Goal: Task Accomplishment & Management: Manage account settings

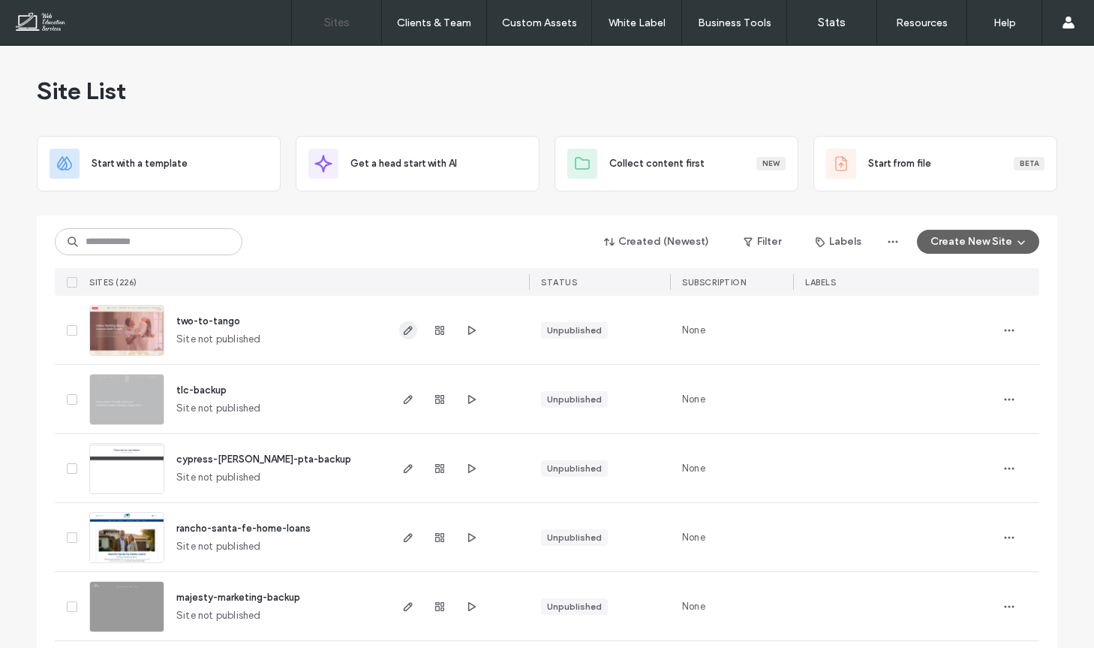
click at [402, 331] on icon "button" at bounding box center [408, 330] width 12 height 12
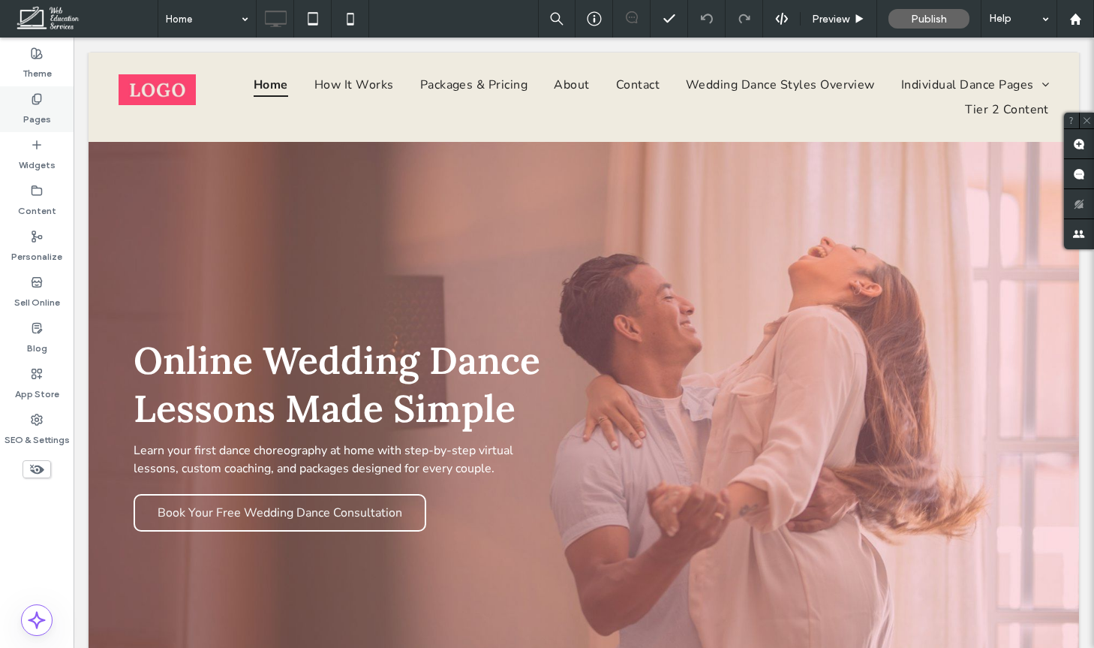
click at [42, 95] on icon at bounding box center [37, 99] width 12 height 12
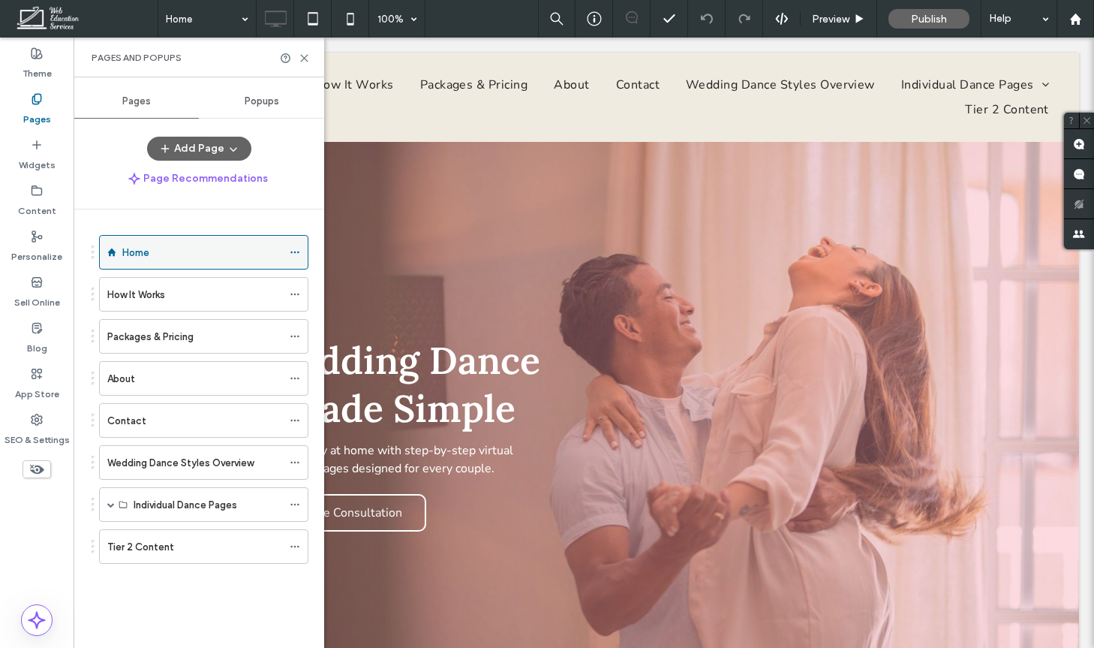
click at [299, 254] on icon at bounding box center [295, 252] width 11 height 11
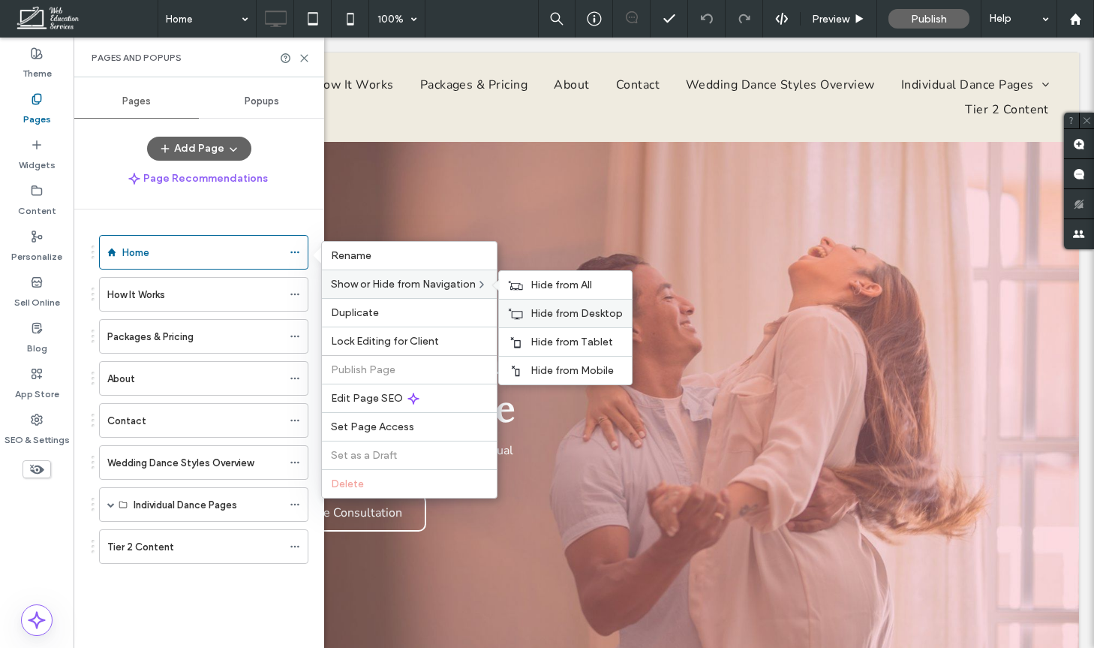
click at [579, 312] on span "Hide from Desktop" at bounding box center [577, 313] width 92 height 13
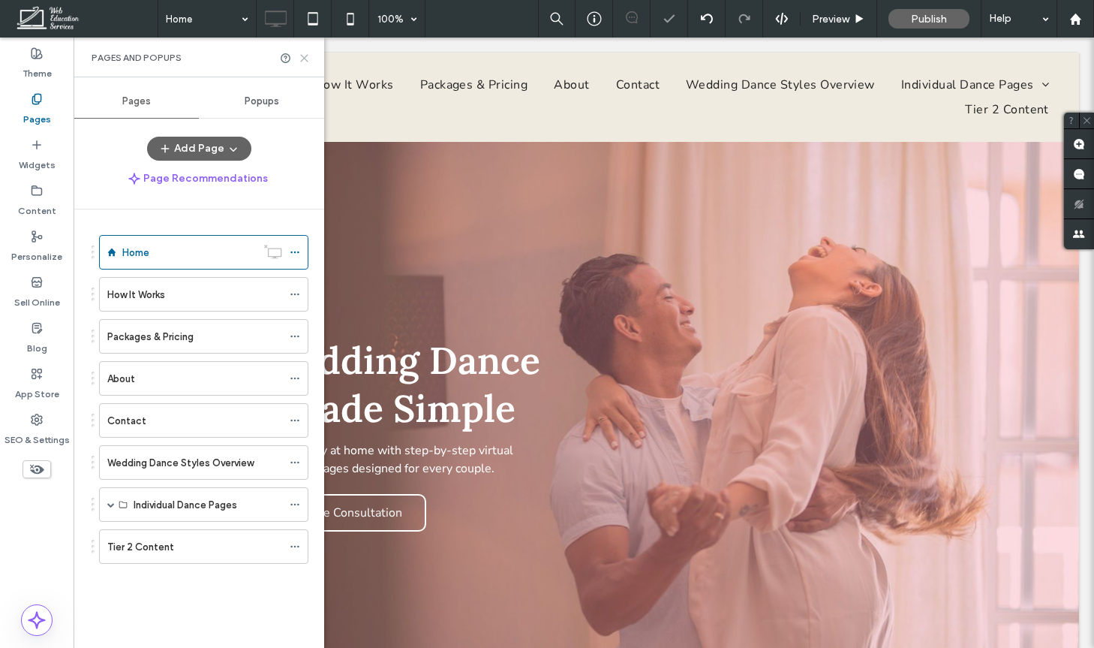
click at [302, 56] on use at bounding box center [304, 58] width 7 height 7
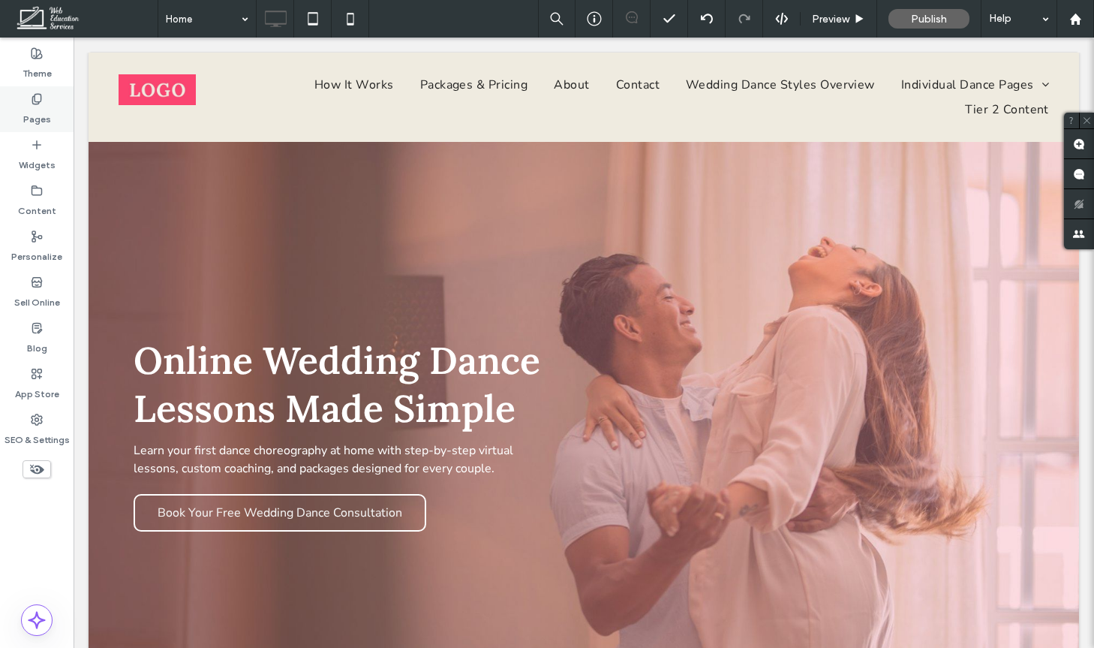
click at [26, 90] on div "Pages" at bounding box center [37, 109] width 74 height 46
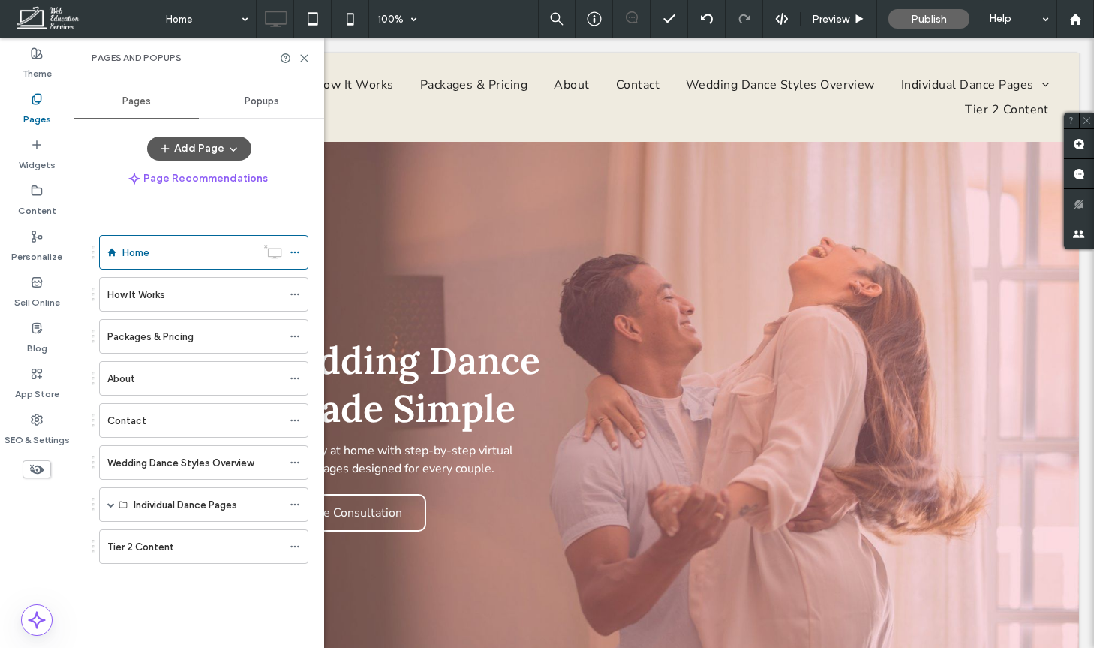
click at [221, 152] on button "Add Page" at bounding box center [199, 149] width 104 height 24
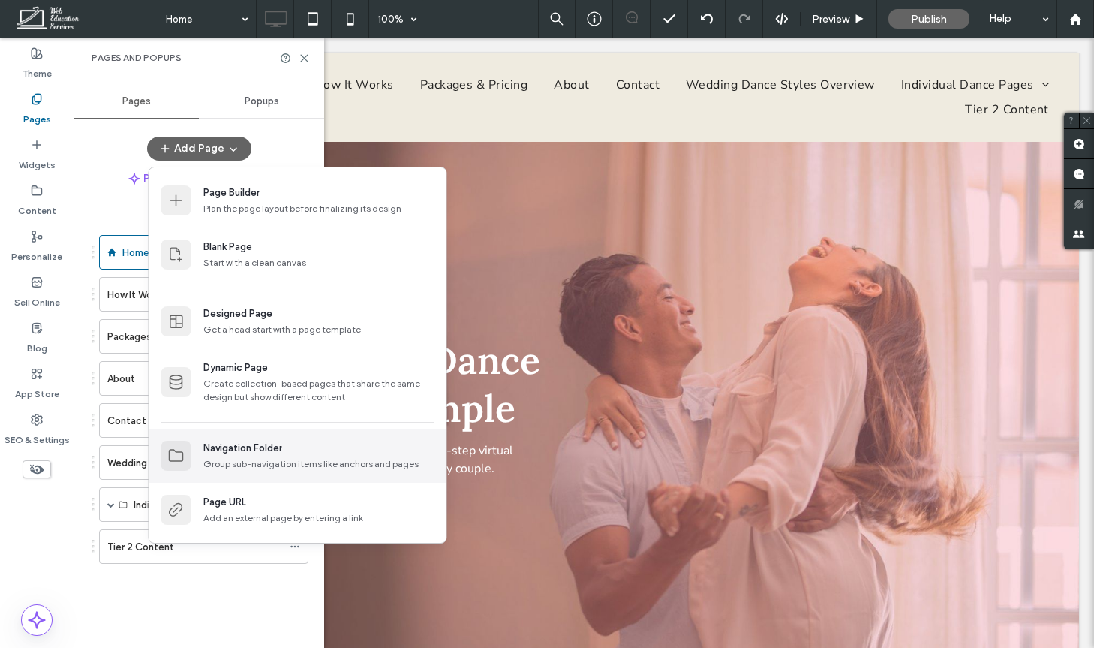
click at [257, 451] on div "Navigation Folder" at bounding box center [242, 447] width 79 height 15
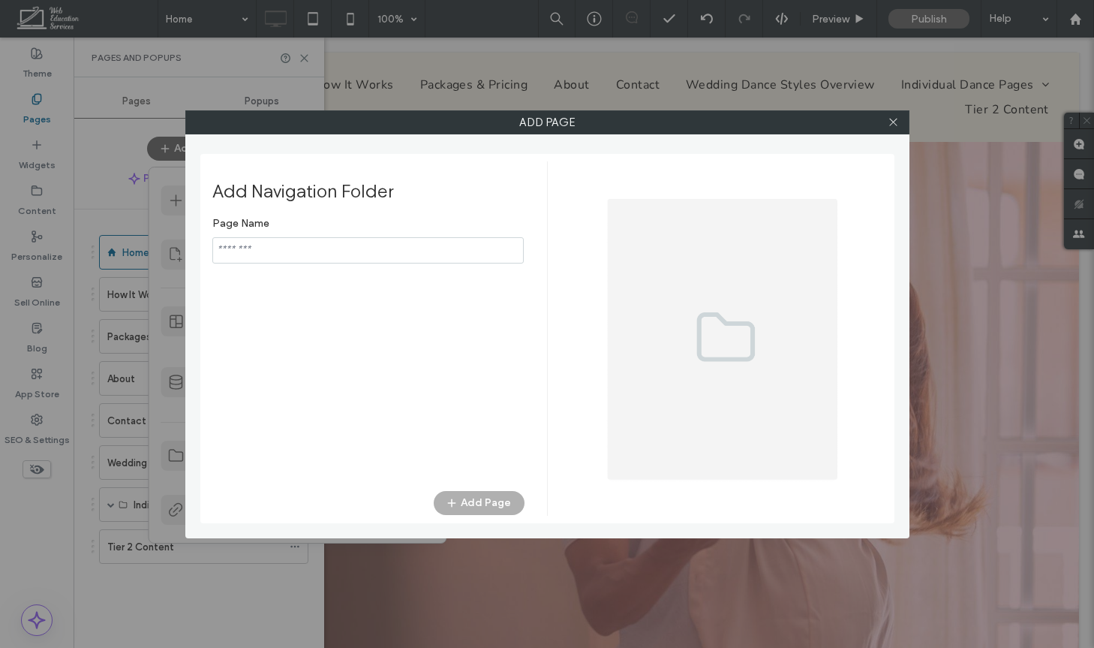
click at [408, 239] on input "notEmpty" at bounding box center [367, 250] width 311 height 26
type input "*******"
click at [486, 507] on button "Add Page" at bounding box center [479, 503] width 91 height 24
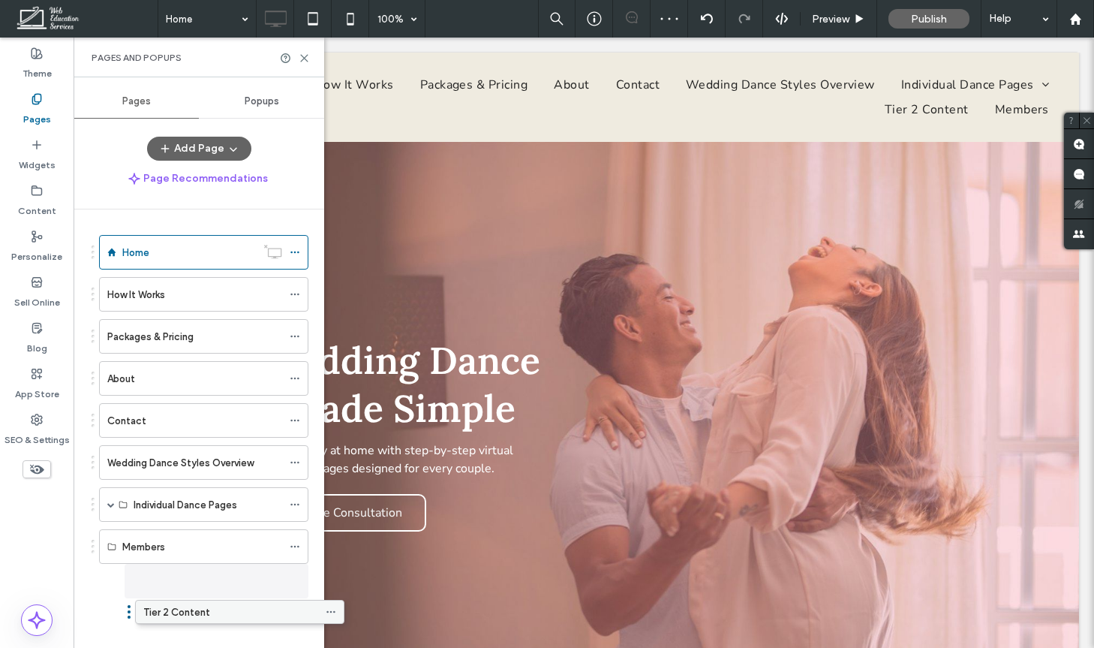
drag, startPoint x: 188, startPoint y: 532, endPoint x: 224, endPoint y: 606, distance: 81.9
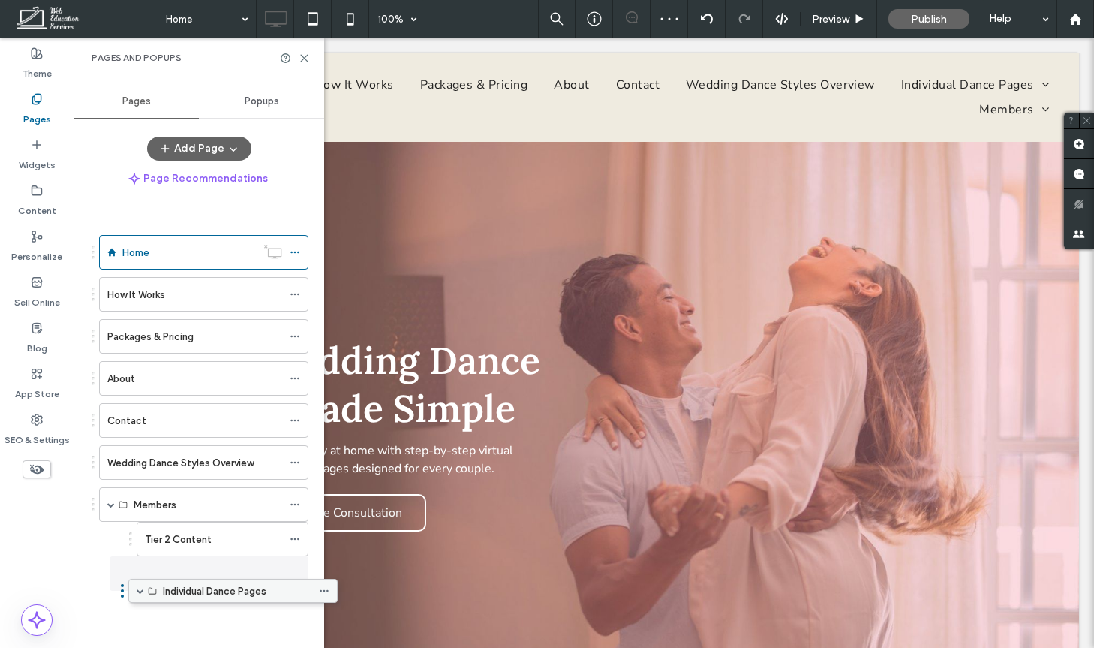
drag, startPoint x: 215, startPoint y: 503, endPoint x: 247, endPoint y: 592, distance: 94.9
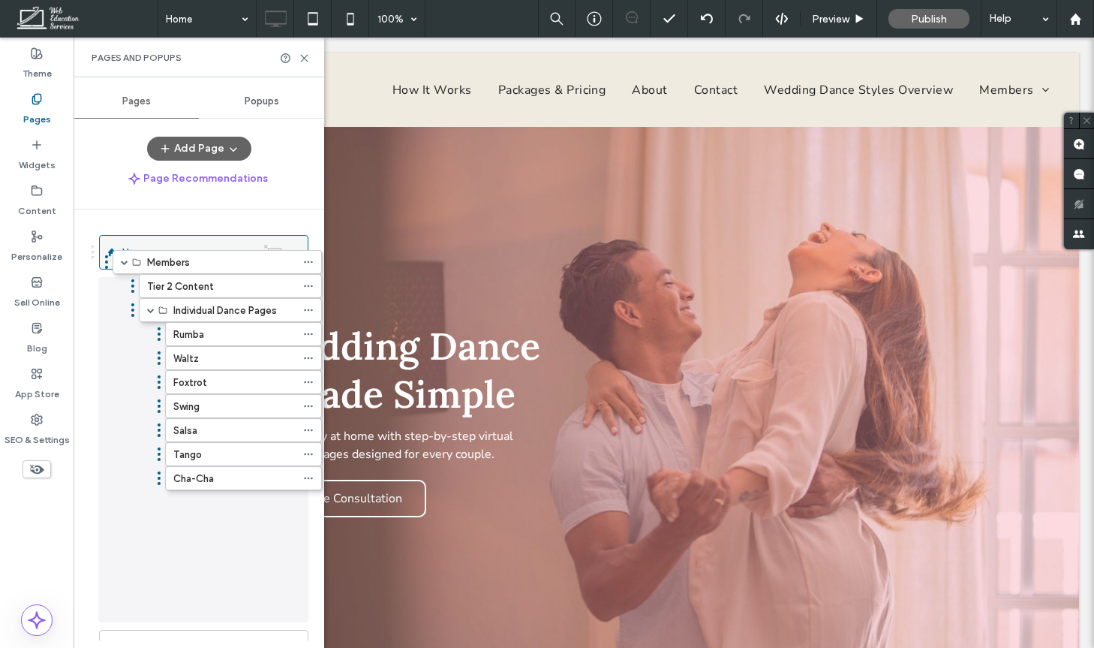
drag, startPoint x: 179, startPoint y: 501, endPoint x: 193, endPoint y: 265, distance: 236.0
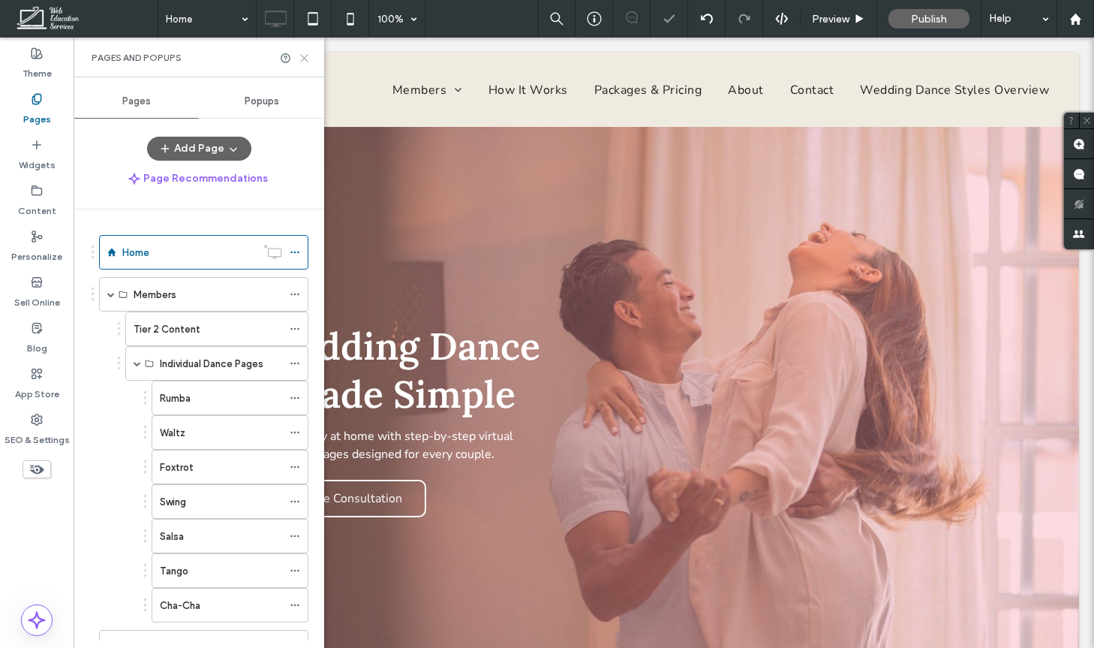
click at [302, 62] on icon at bounding box center [304, 58] width 11 height 11
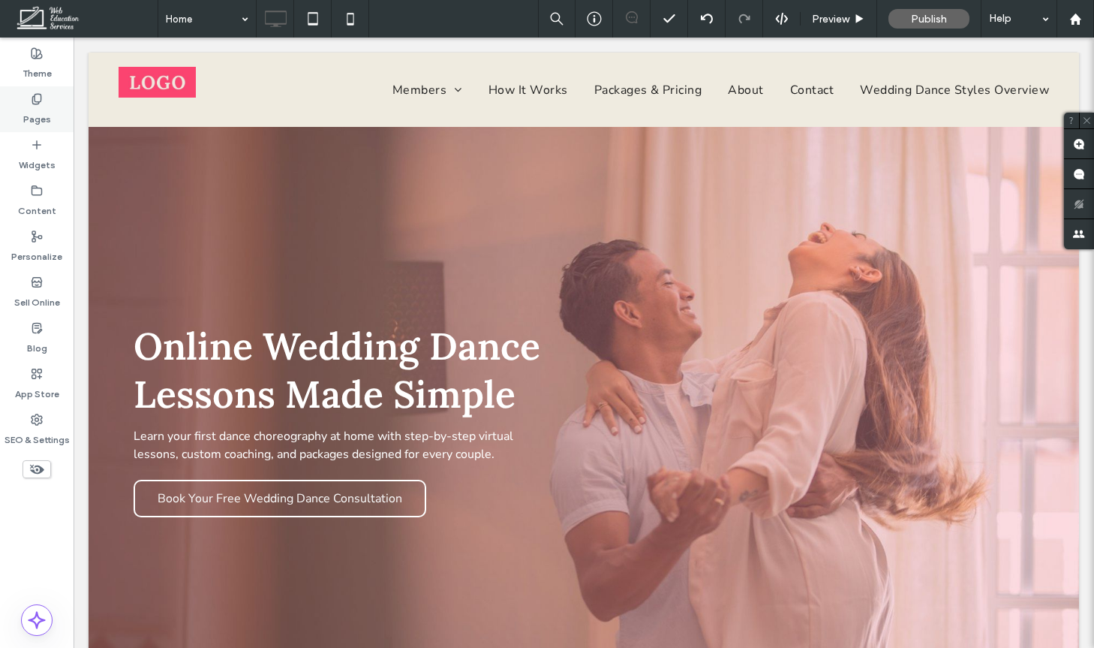
click at [48, 120] on label "Pages" at bounding box center [37, 115] width 28 height 21
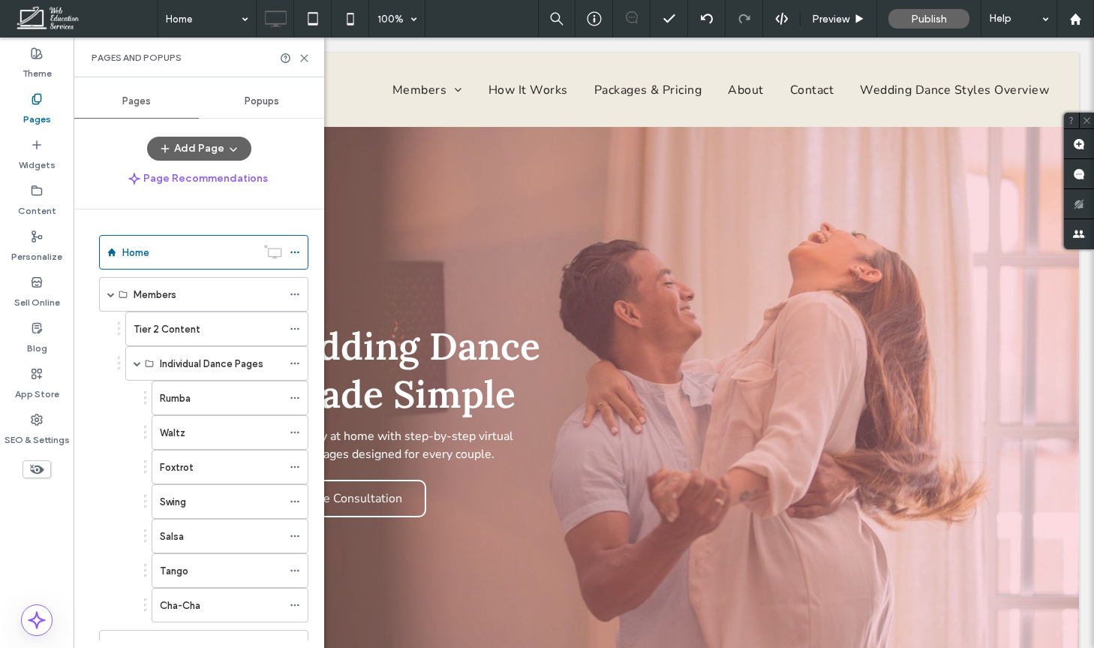
click at [298, 62] on div at bounding box center [295, 58] width 30 height 11
click at [302, 53] on icon at bounding box center [304, 58] width 11 height 11
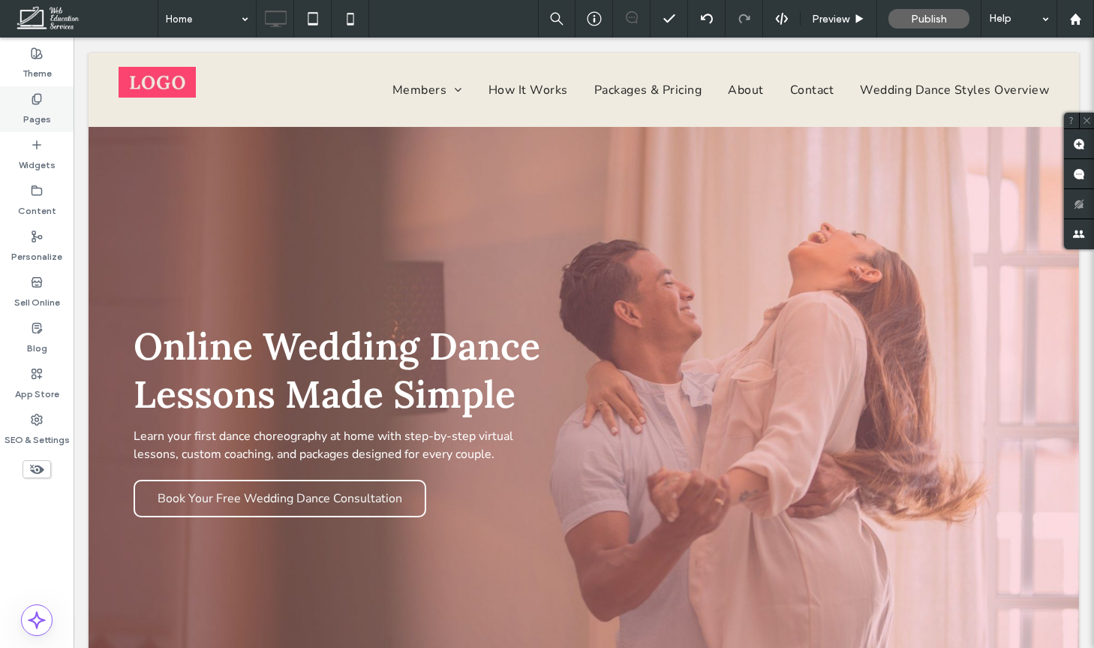
click at [31, 129] on div "Pages" at bounding box center [37, 109] width 74 height 46
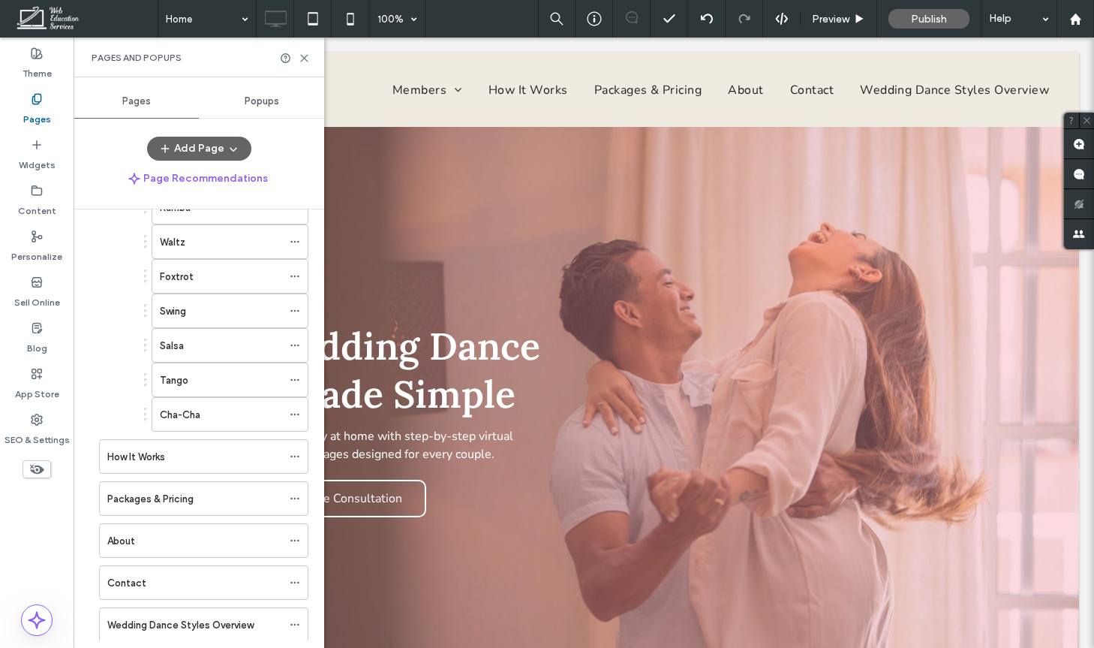
scroll to position [230, 0]
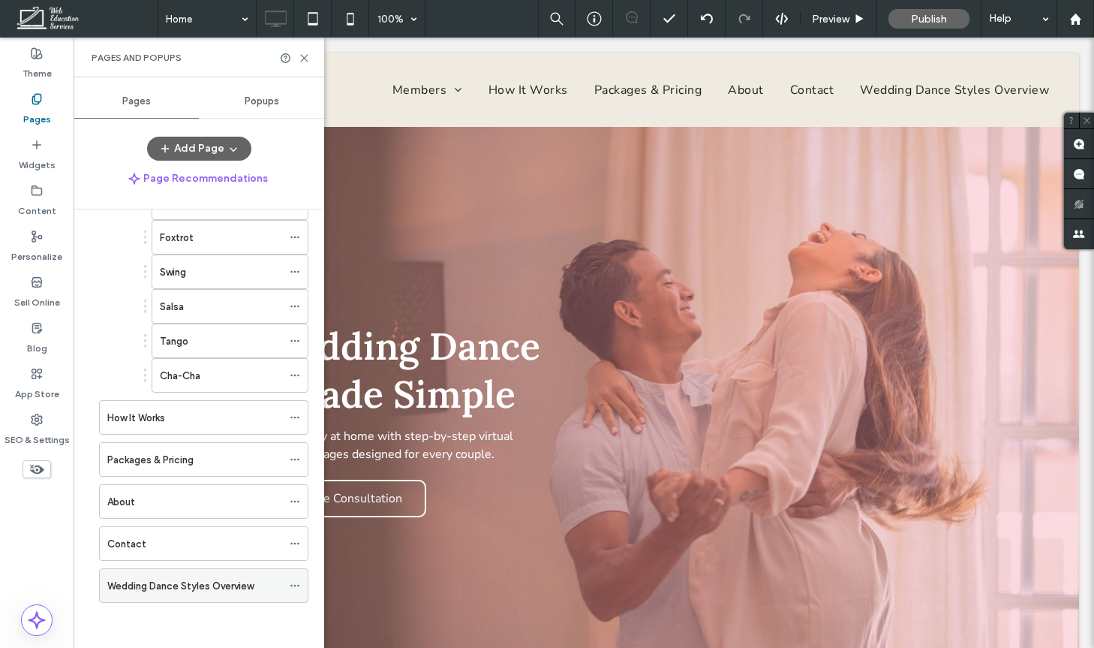
click at [216, 584] on label "Wedding Dance Styles Overview" at bounding box center [180, 586] width 146 height 26
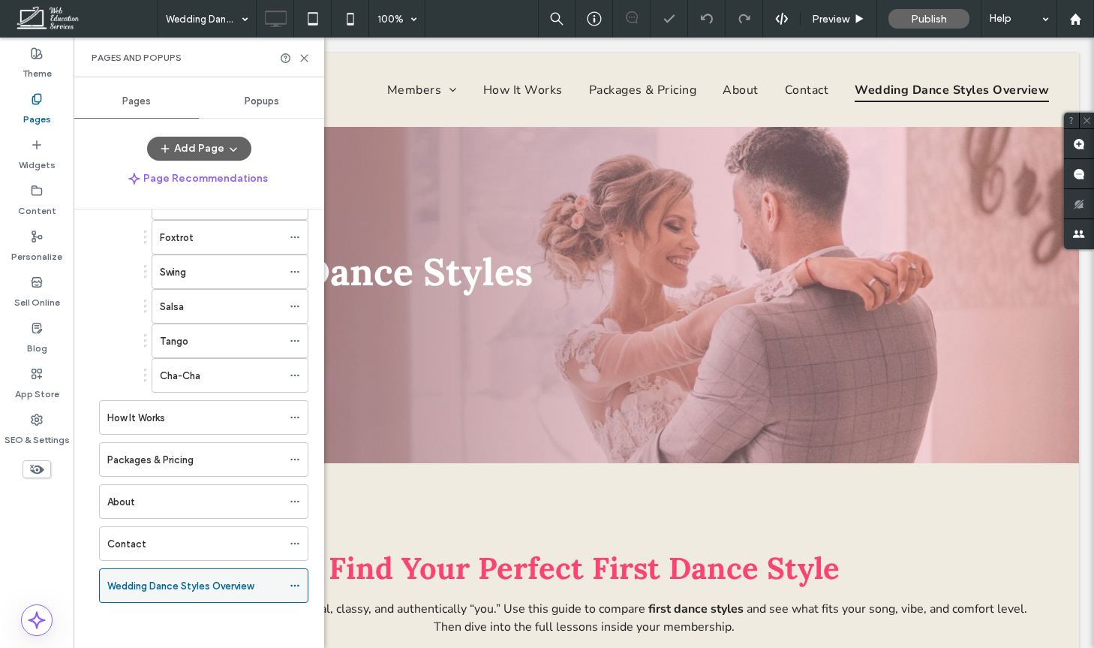
click at [293, 587] on icon at bounding box center [295, 585] width 11 height 11
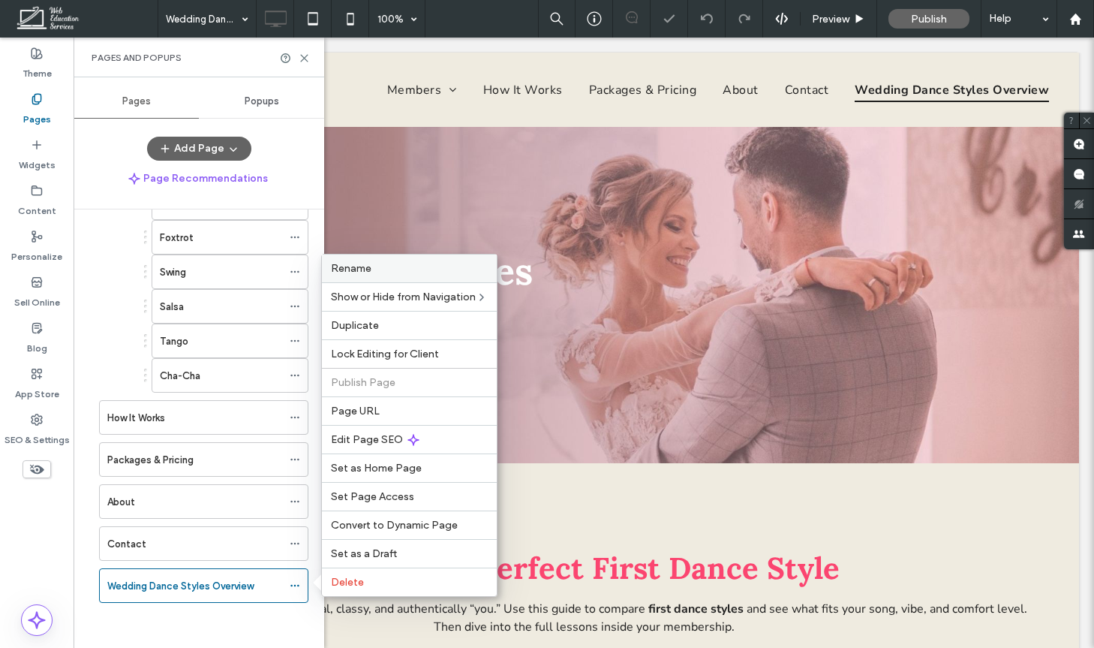
click at [372, 272] on label "Rename" at bounding box center [409, 268] width 157 height 13
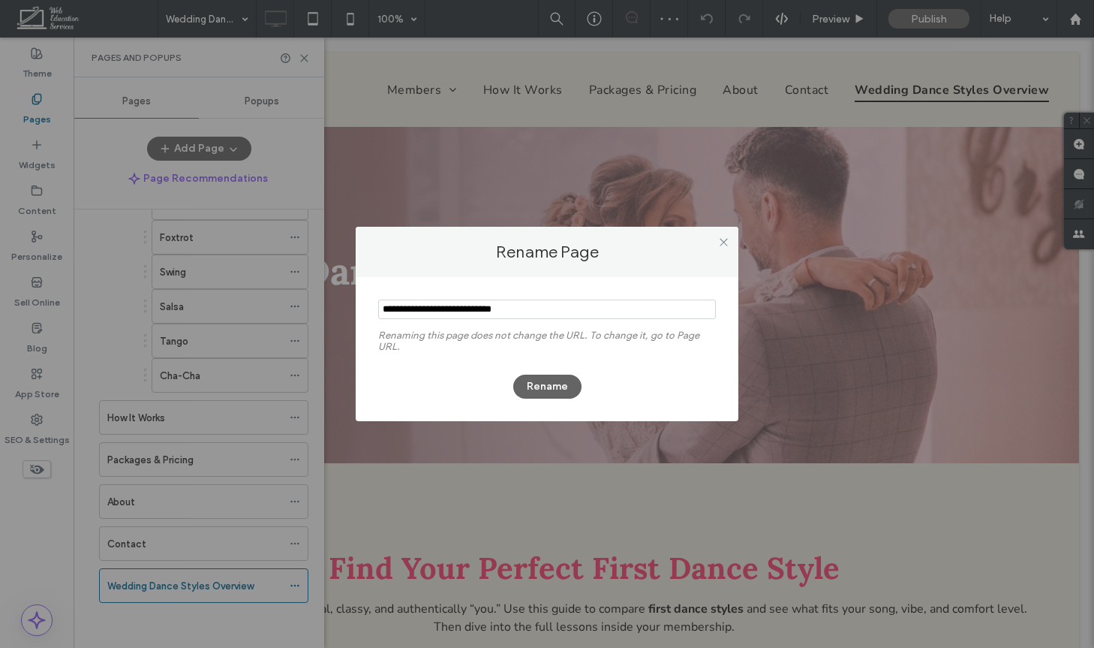
click at [464, 316] on input "notEmpty" at bounding box center [547, 309] width 338 height 20
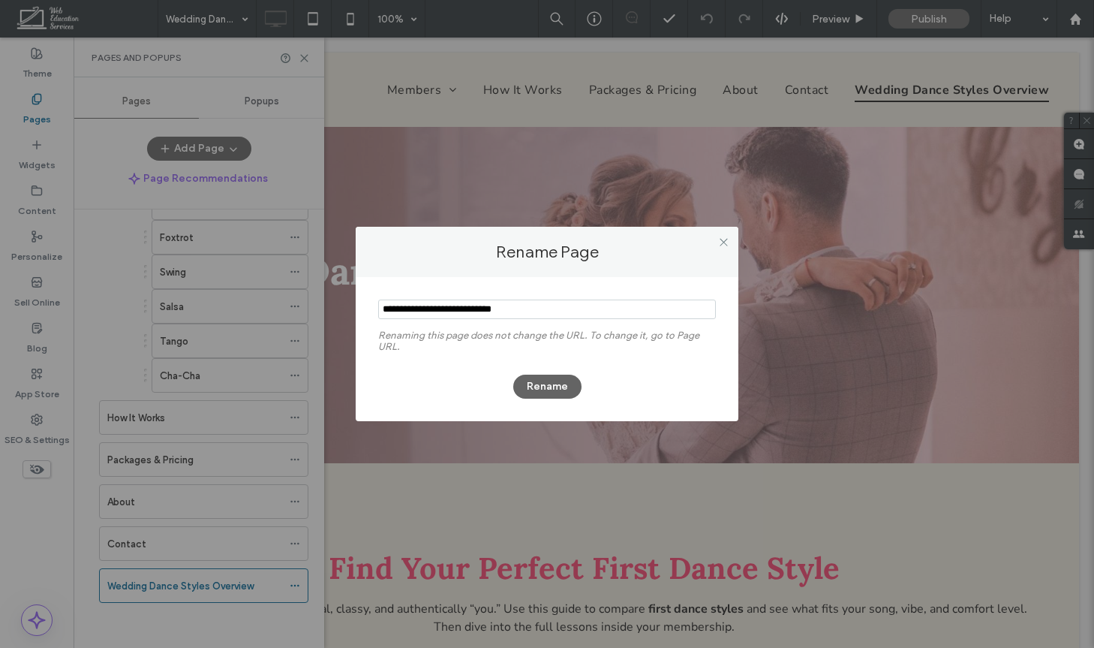
click at [464, 316] on input "notEmpty" at bounding box center [547, 309] width 338 height 20
click at [466, 311] on input "notEmpty" at bounding box center [547, 309] width 338 height 20
drag, startPoint x: 426, startPoint y: 308, endPoint x: 353, endPoint y: 308, distance: 72.8
click at [353, 308] on div "Rename Page Renaming this page does not change the URL. To change it, go to Pag…" at bounding box center [547, 324] width 1094 height 648
click at [461, 311] on input "notEmpty" at bounding box center [547, 309] width 338 height 20
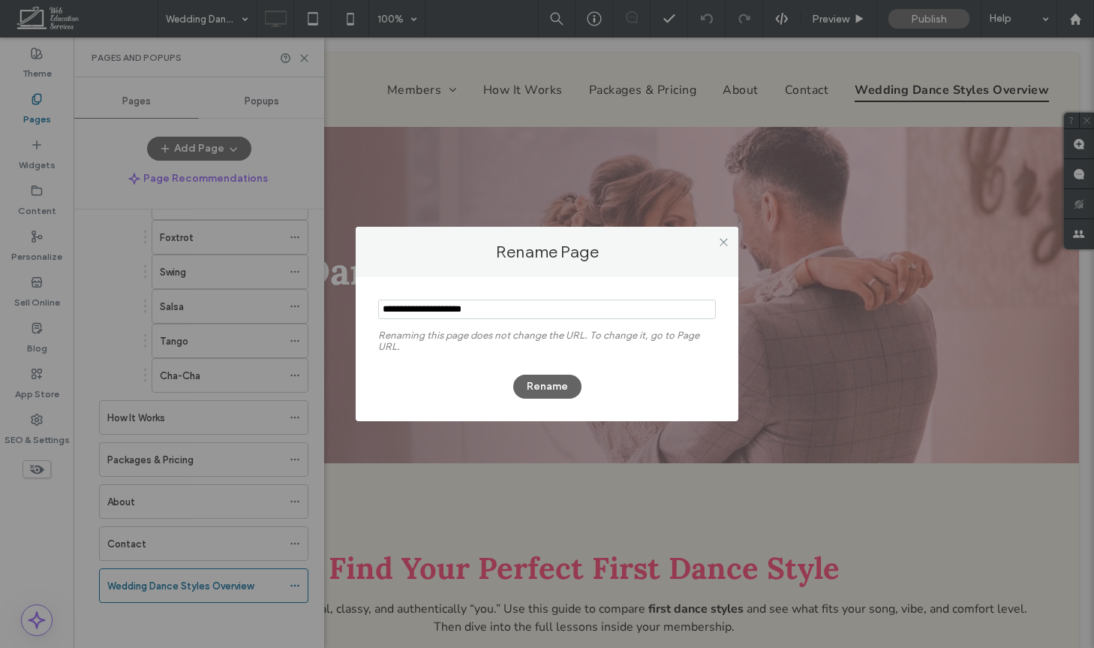
click at [461, 311] on input "notEmpty" at bounding box center [547, 309] width 338 height 20
type input "**********"
click at [558, 388] on button "Rename" at bounding box center [547, 386] width 68 height 24
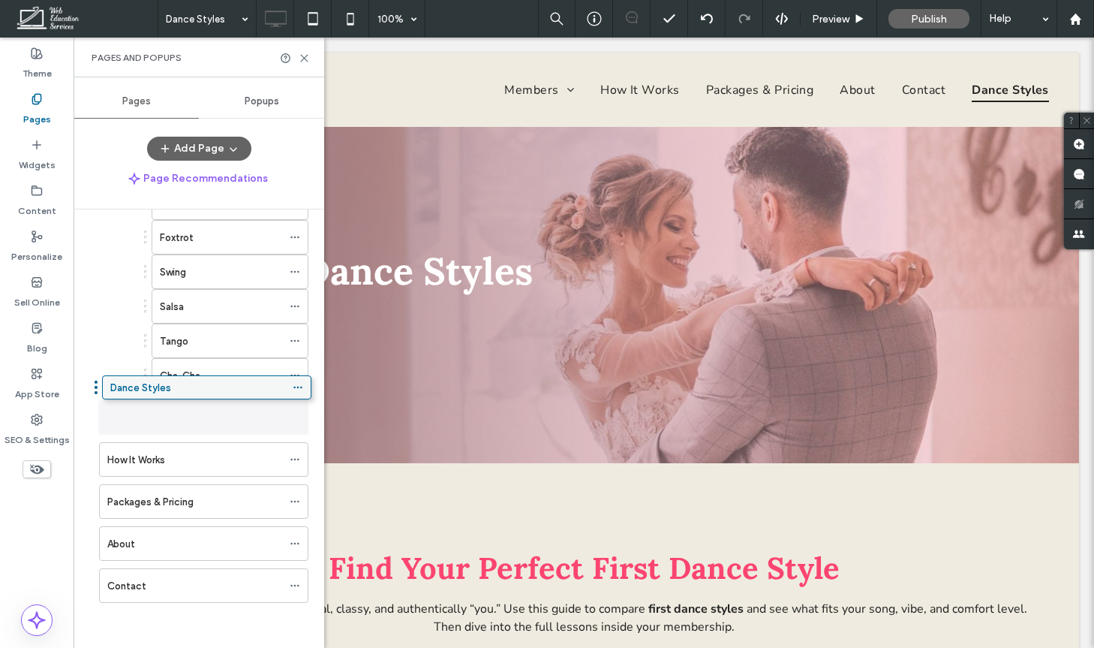
scroll to position [222, 0]
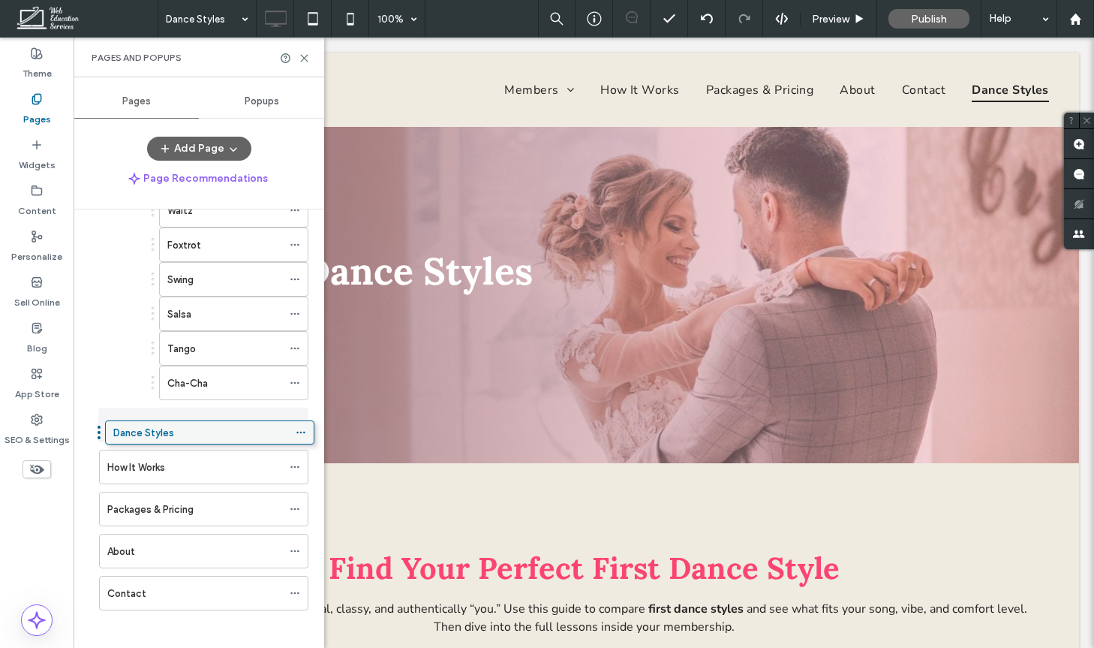
drag, startPoint x: 156, startPoint y: 580, endPoint x: 162, endPoint y: 432, distance: 148.0
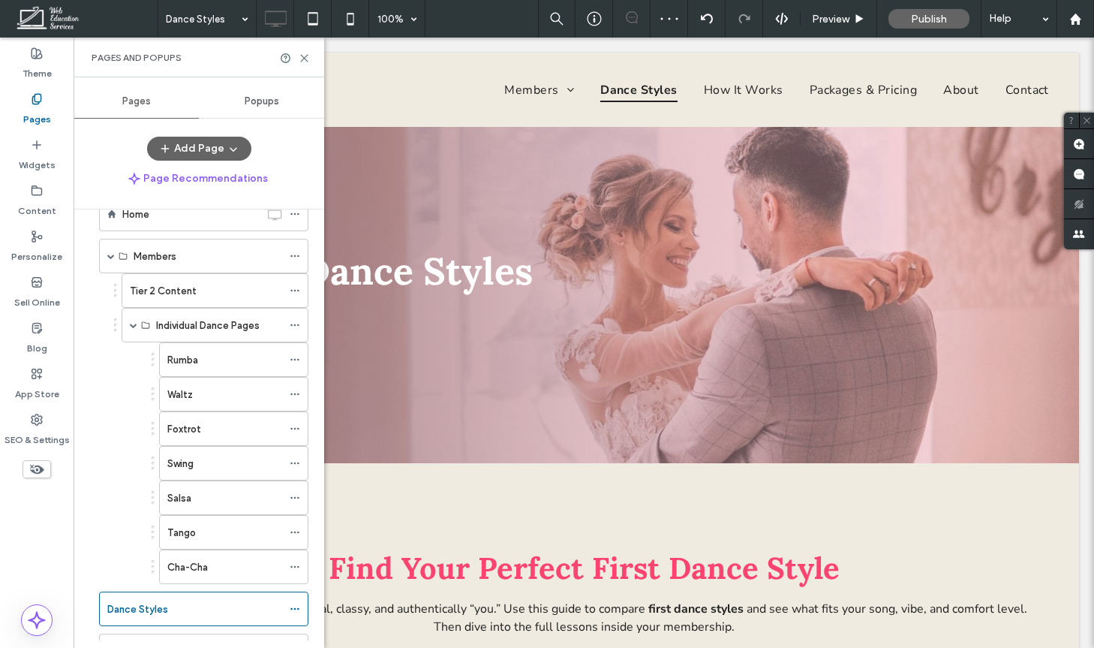
scroll to position [32, 0]
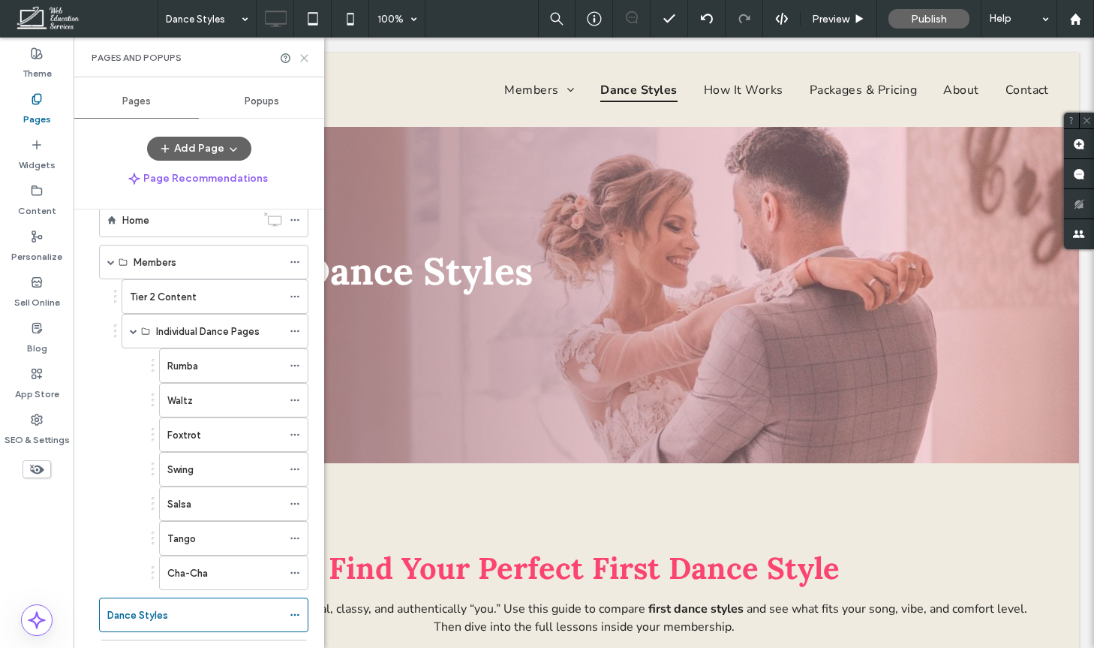
click at [299, 58] on icon at bounding box center [304, 58] width 11 height 11
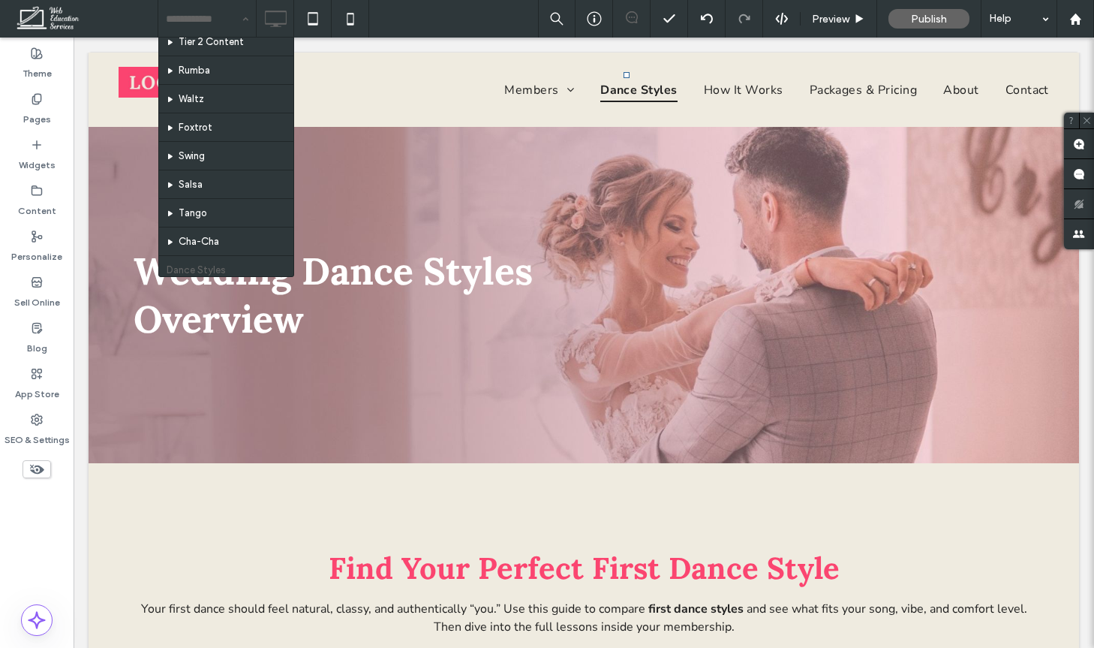
scroll to position [0, 0]
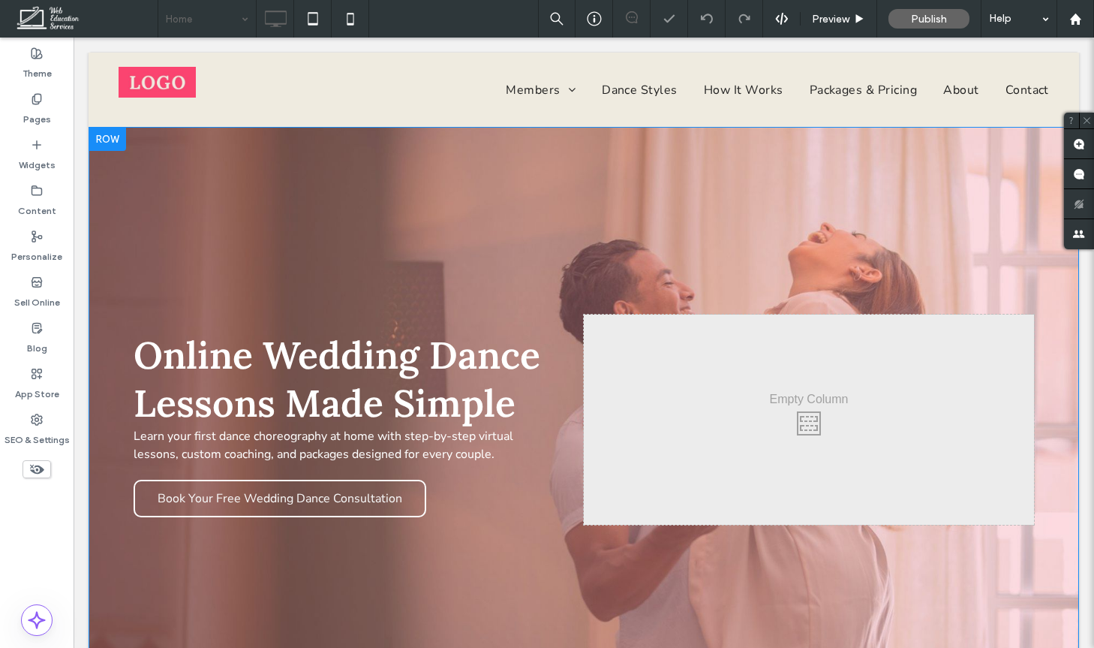
click at [322, 215] on div "Online Wedding Dance Lessons Made Simple Learn your first dance choreography at…" at bounding box center [584, 419] width 991 height 585
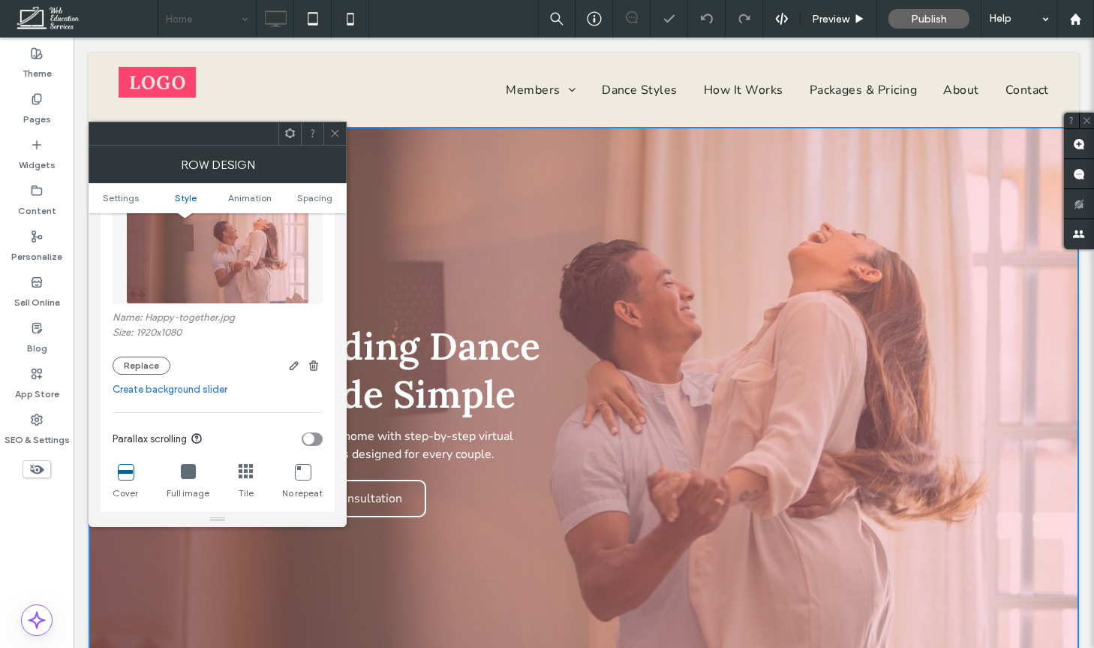
scroll to position [272, 0]
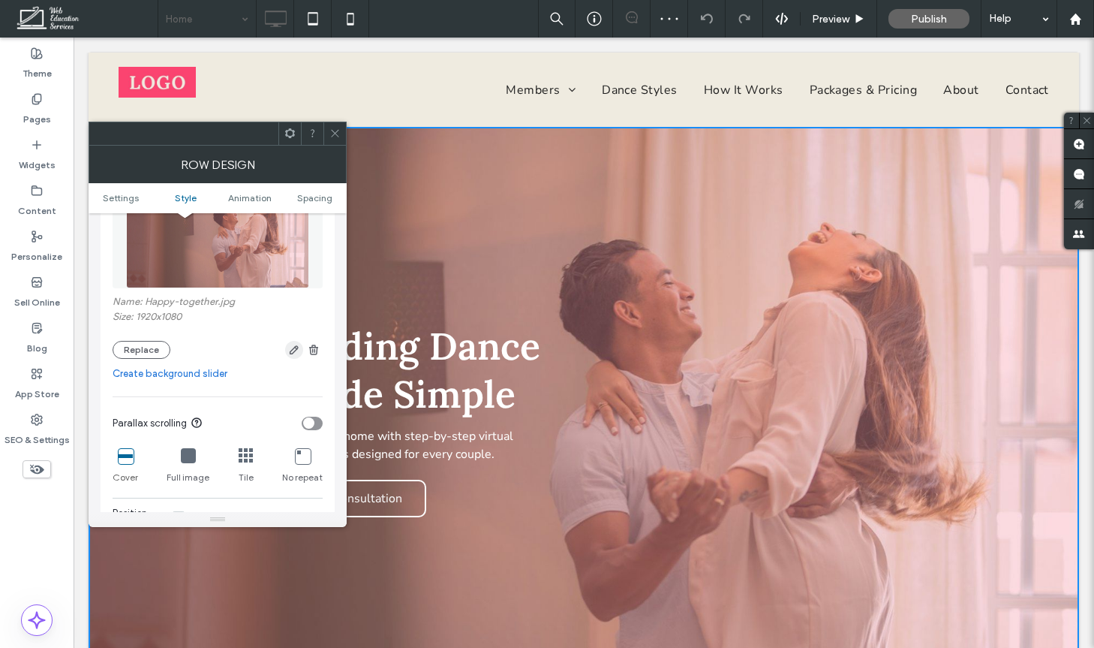
click at [285, 352] on span "button" at bounding box center [294, 350] width 18 height 18
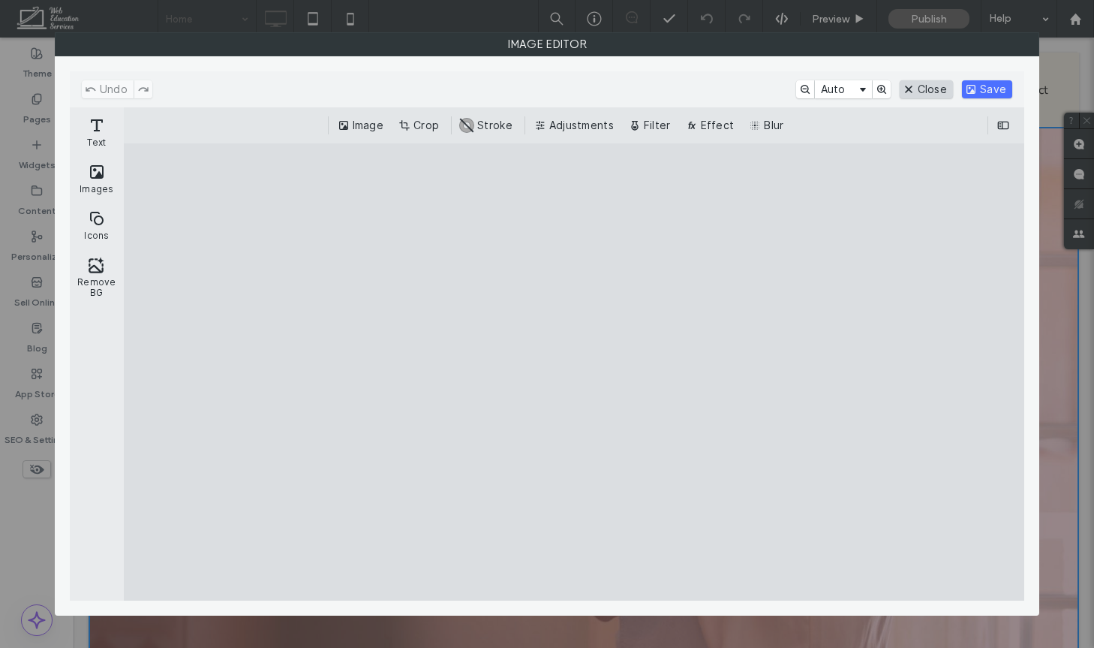
click at [935, 89] on button "Close" at bounding box center [926, 89] width 53 height 18
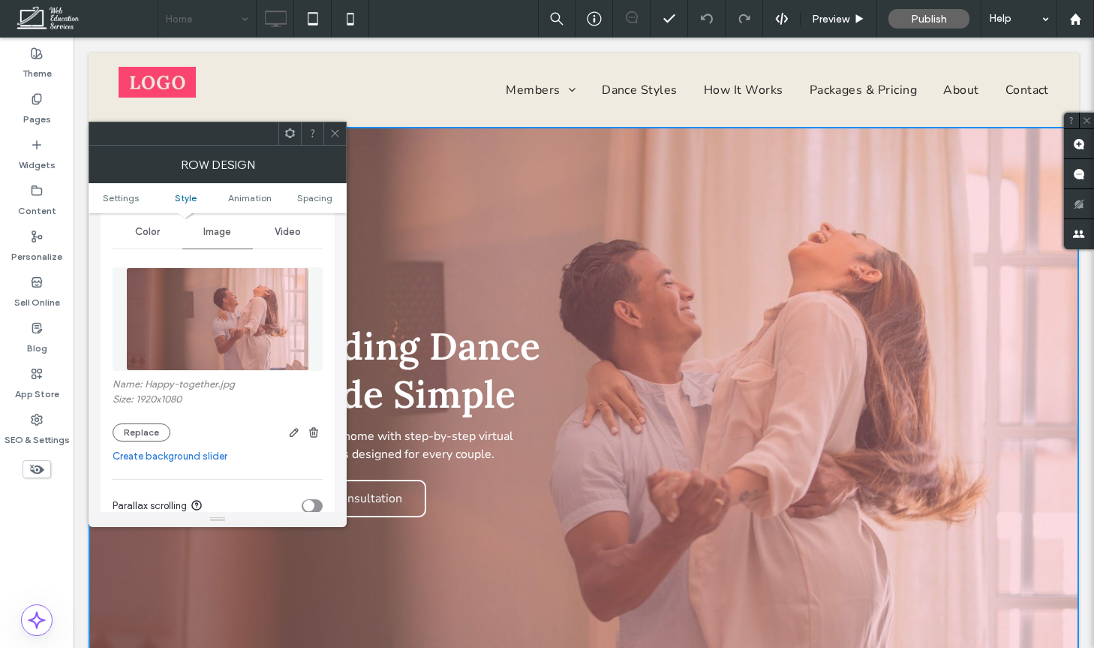
scroll to position [167, 0]
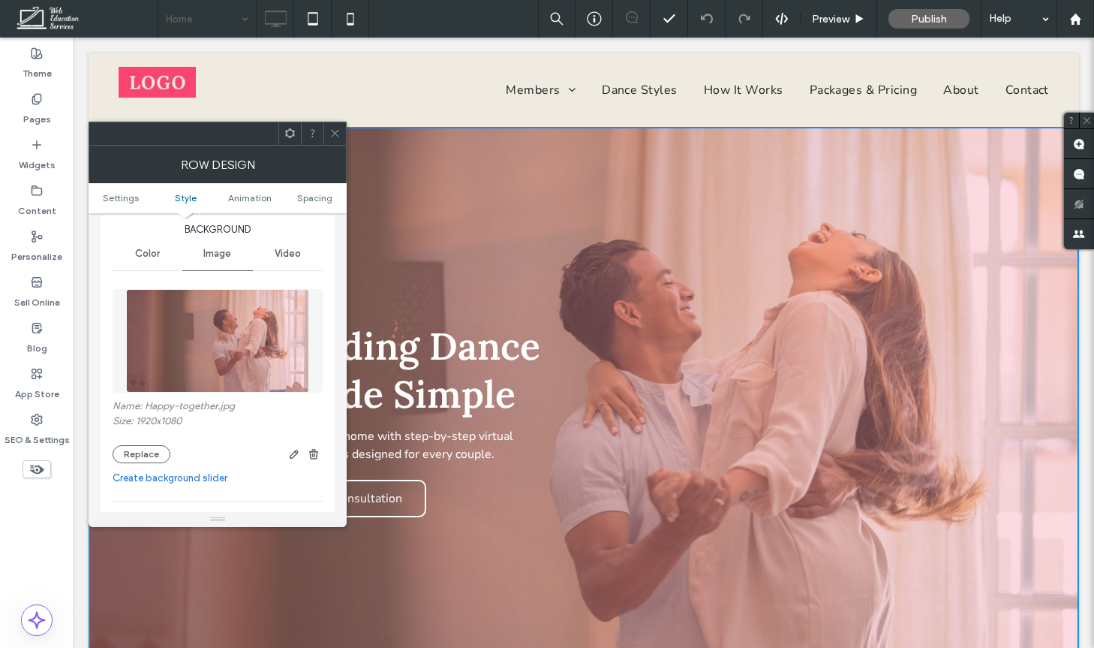
click at [331, 130] on icon at bounding box center [334, 133] width 11 height 11
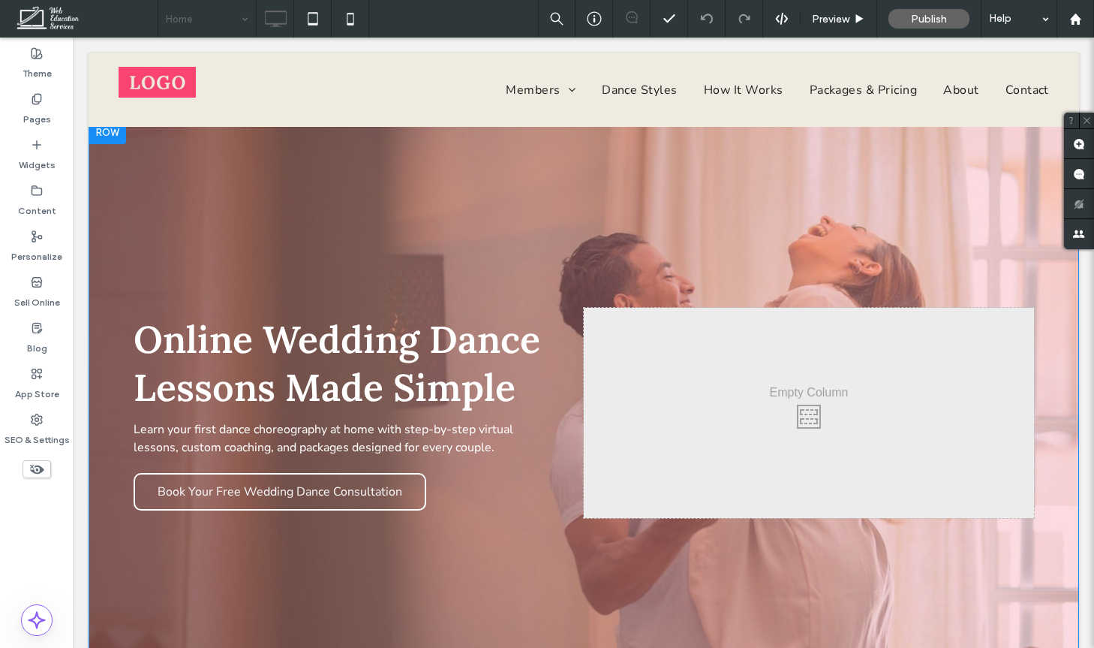
scroll to position [0, 0]
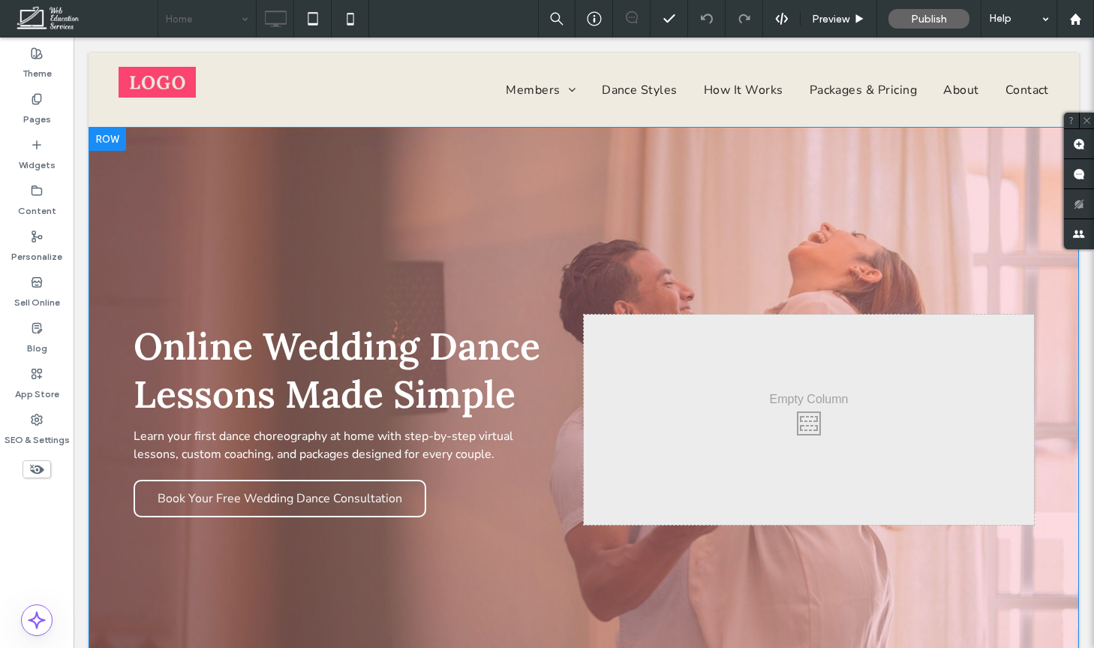
click at [905, 181] on div "Online Wedding Dance Lessons Made Simple Learn your first dance choreography at…" at bounding box center [584, 419] width 991 height 585
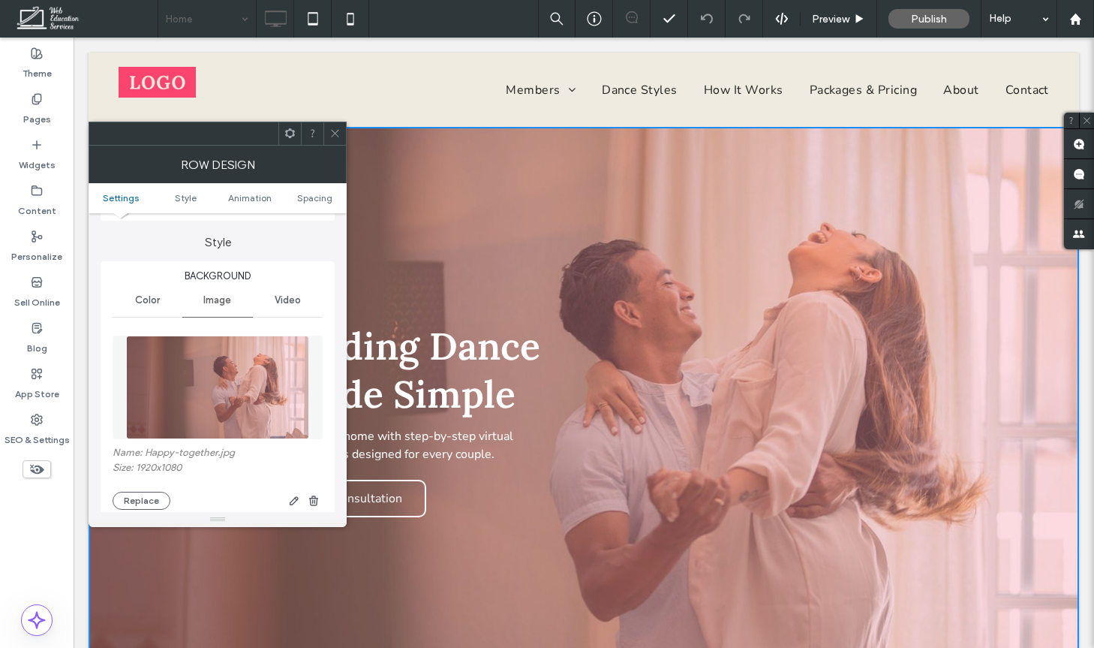
scroll to position [108, 0]
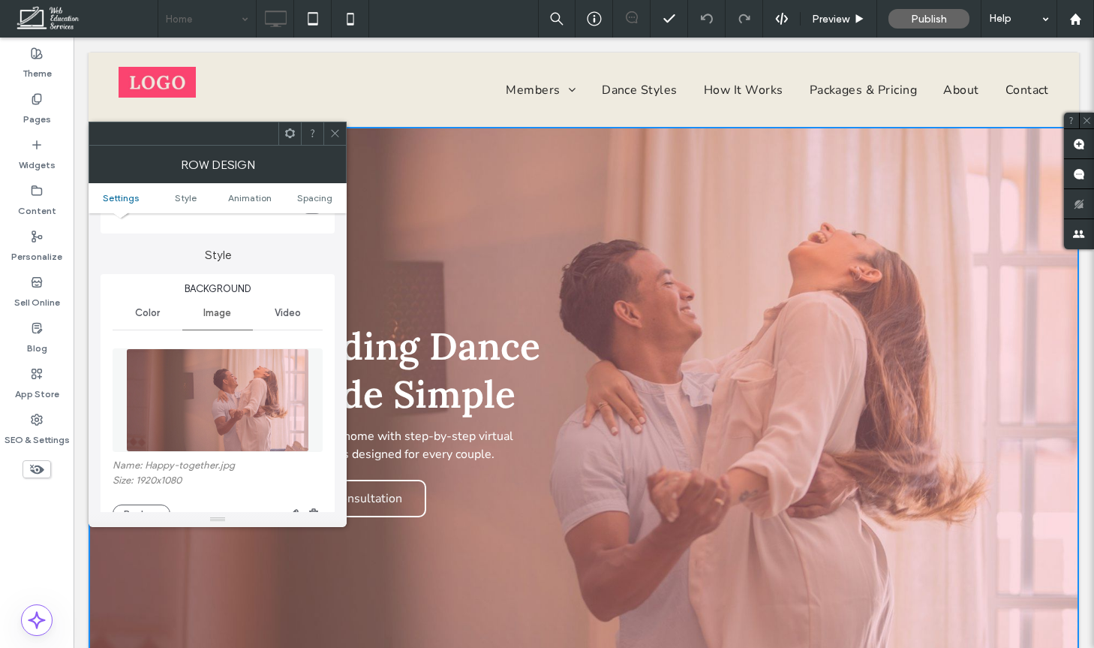
click at [335, 131] on icon at bounding box center [334, 133] width 11 height 11
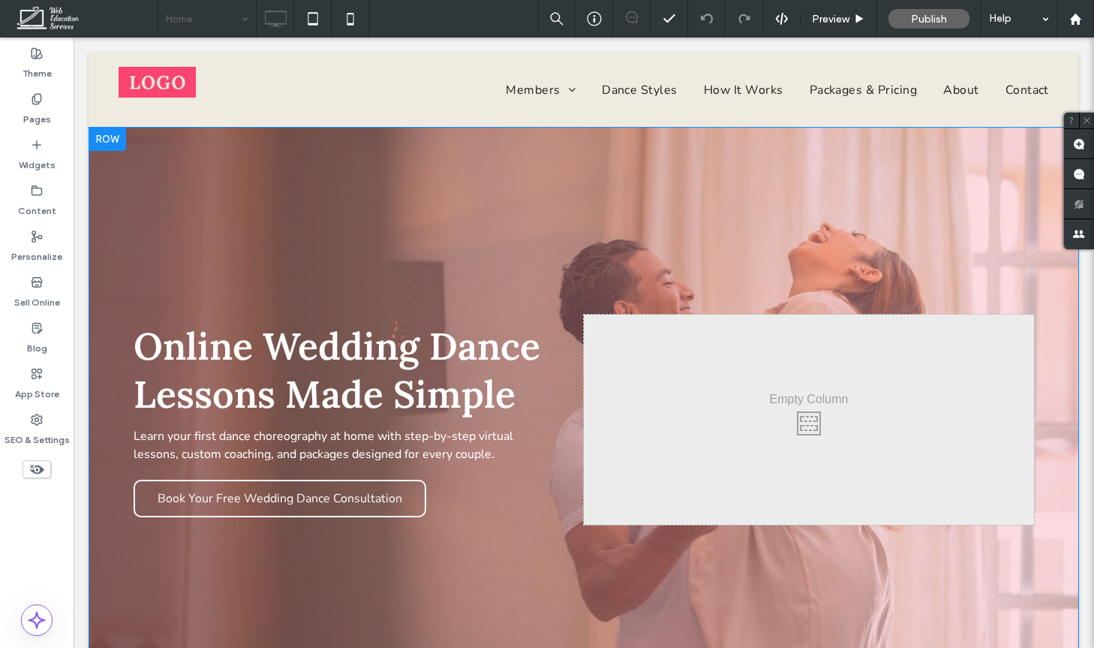
click at [279, 183] on div "Online Wedding Dance Lessons Made Simple Learn your first dance choreography at…" at bounding box center [584, 419] width 991 height 585
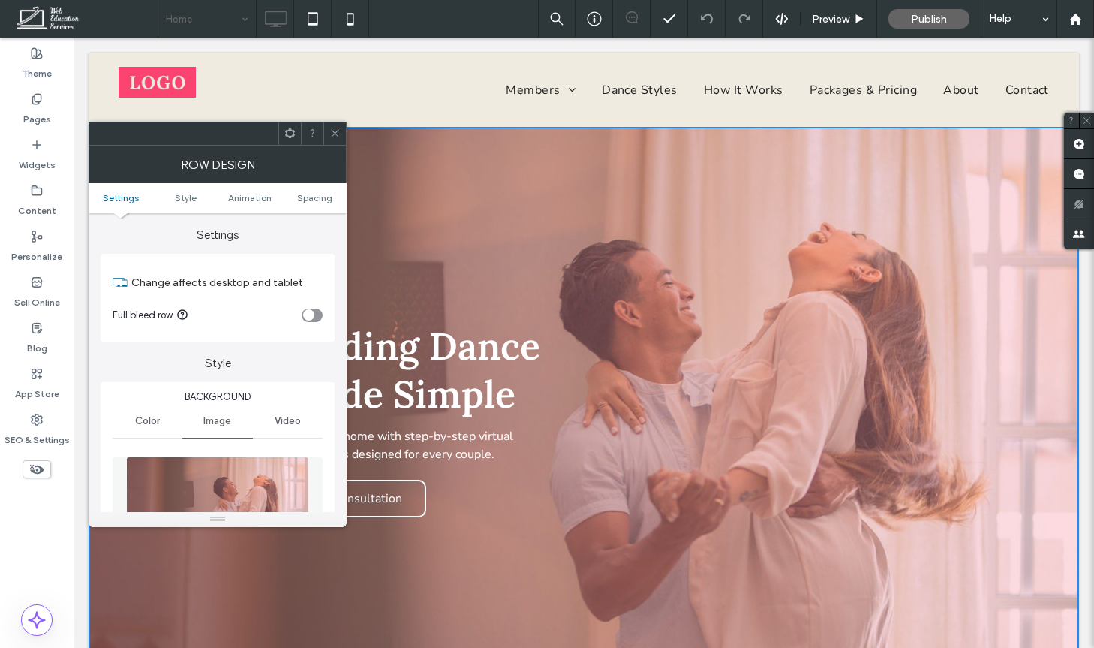
click at [335, 138] on icon at bounding box center [334, 133] width 11 height 11
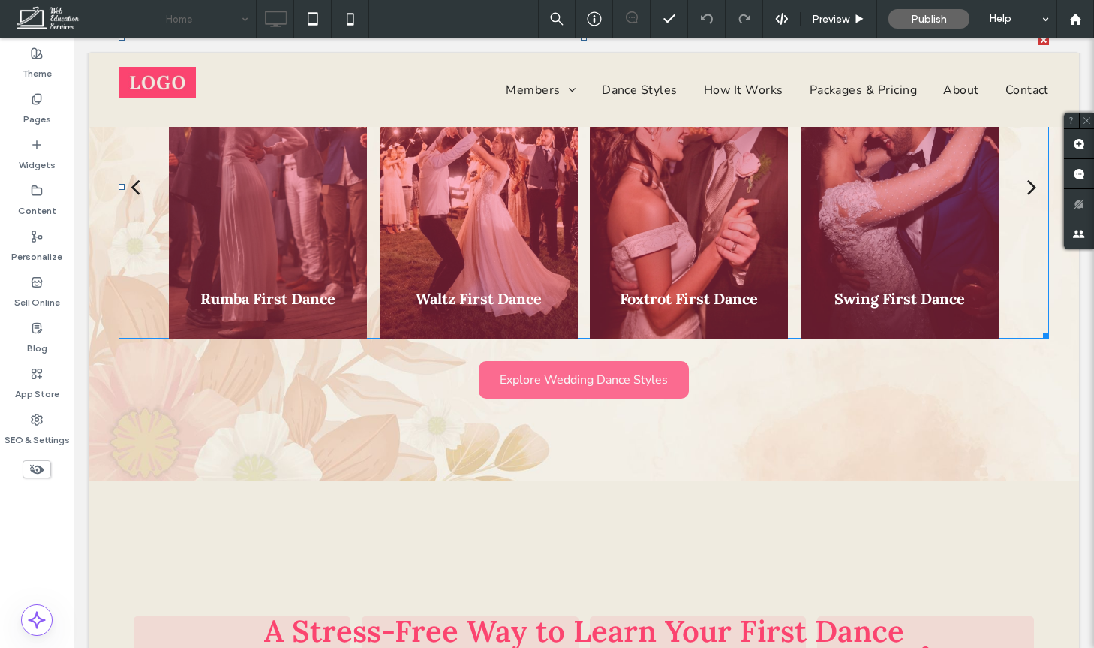
scroll to position [882, 0]
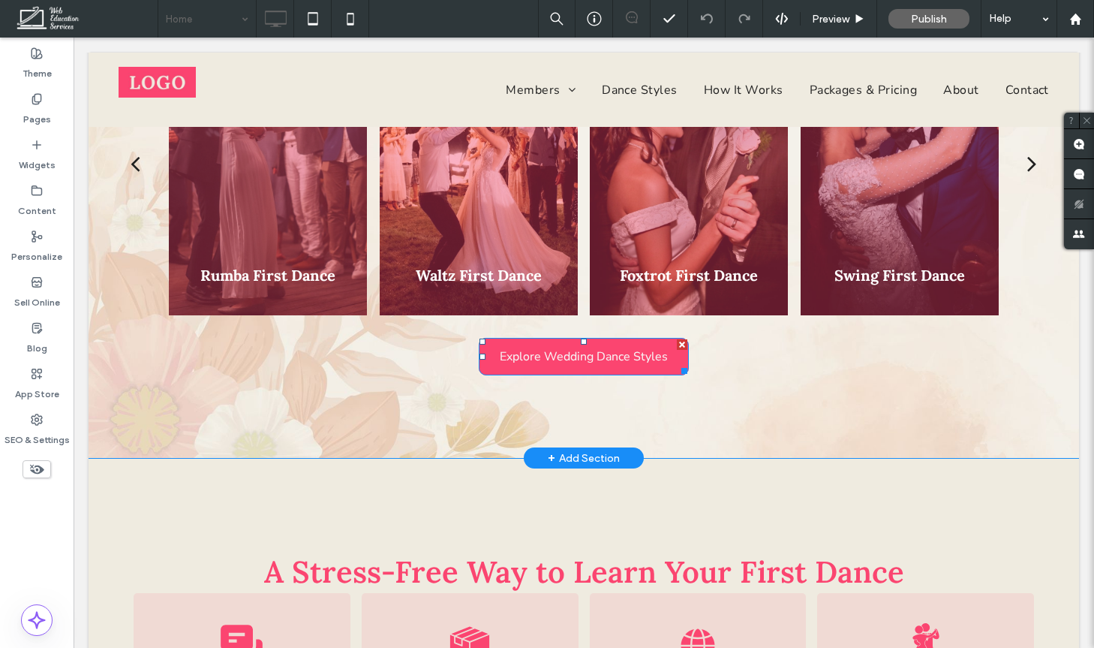
click at [495, 353] on link "Explore Wedding Dance Styles" at bounding box center [584, 357] width 210 height 38
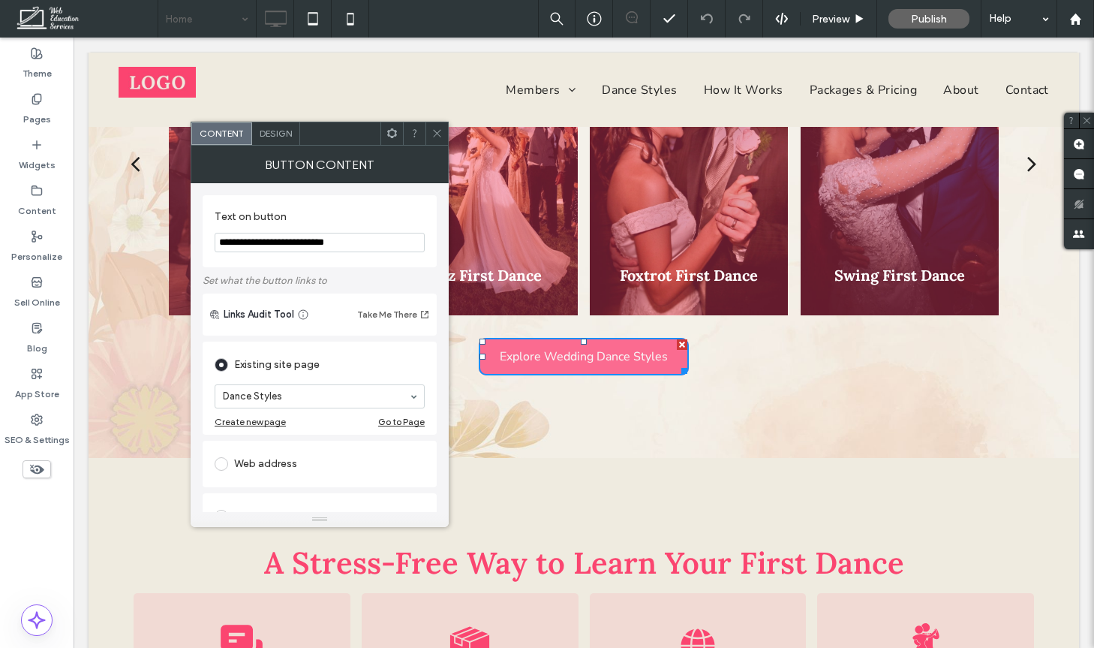
scroll to position [29, 0]
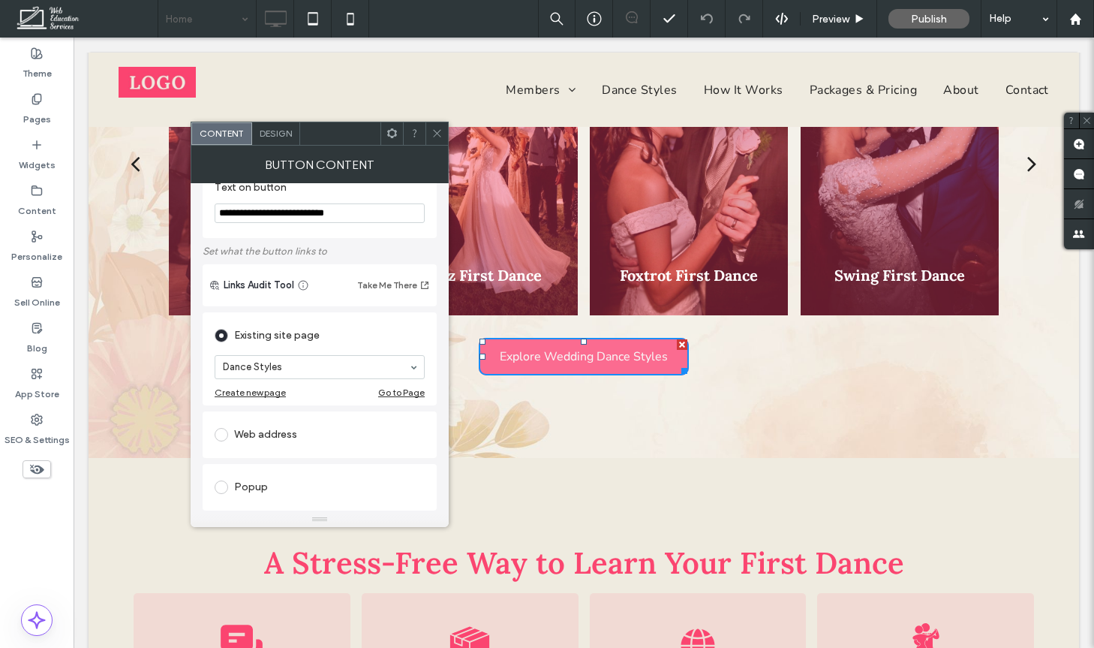
click at [275, 139] on div "Design" at bounding box center [276, 133] width 48 height 23
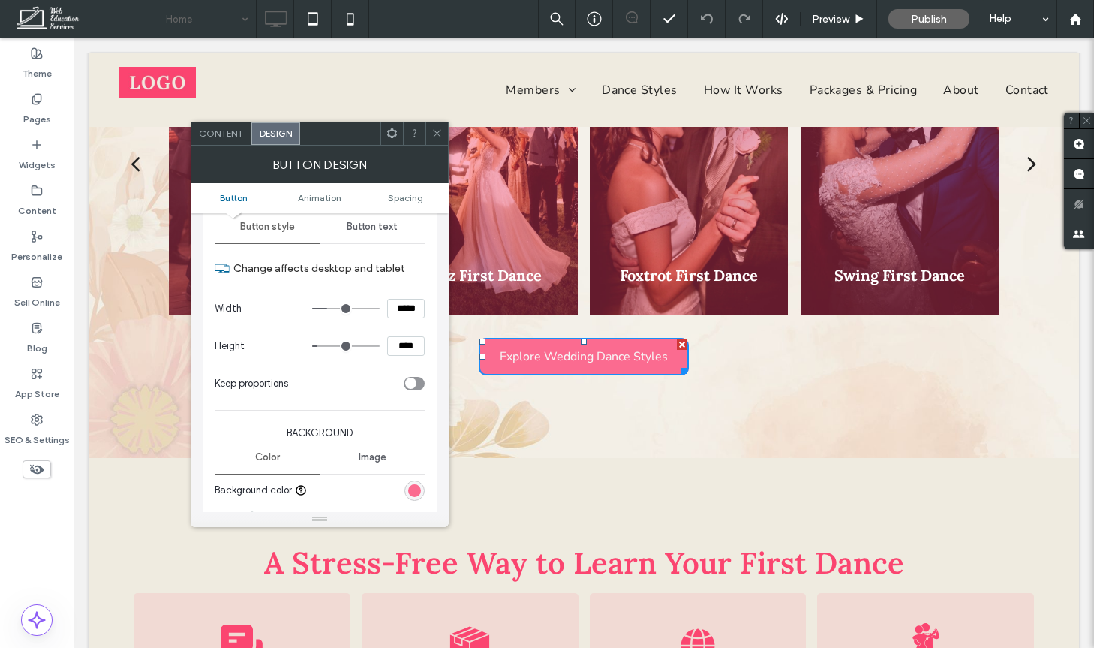
scroll to position [301, 0]
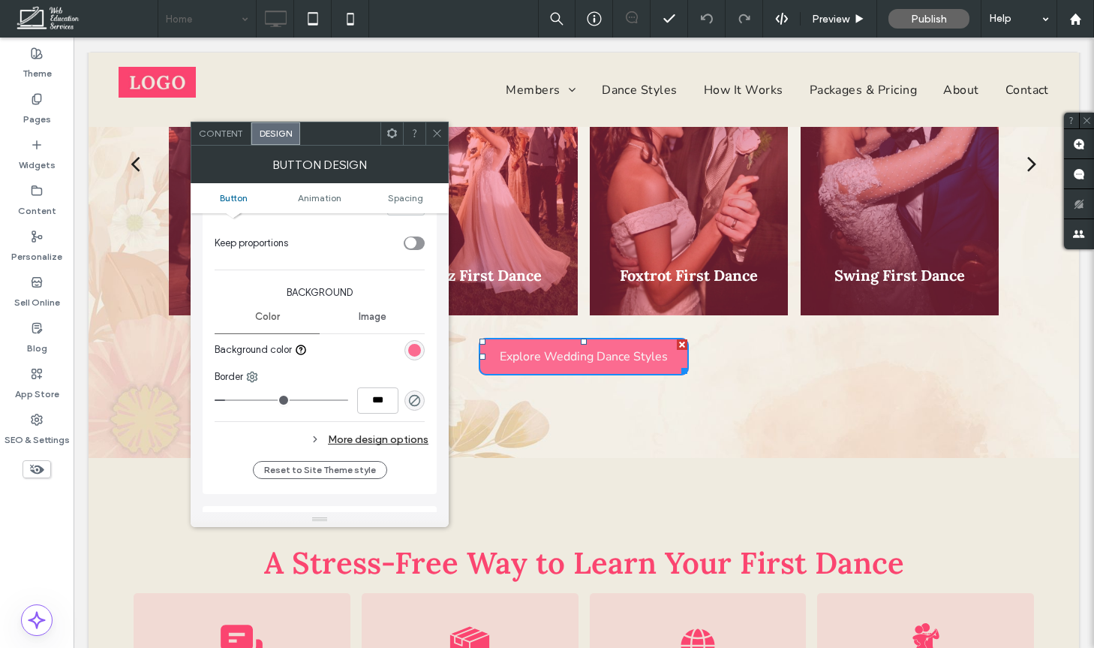
click at [411, 348] on div "rgb(251, 107, 144)" at bounding box center [414, 350] width 13 height 13
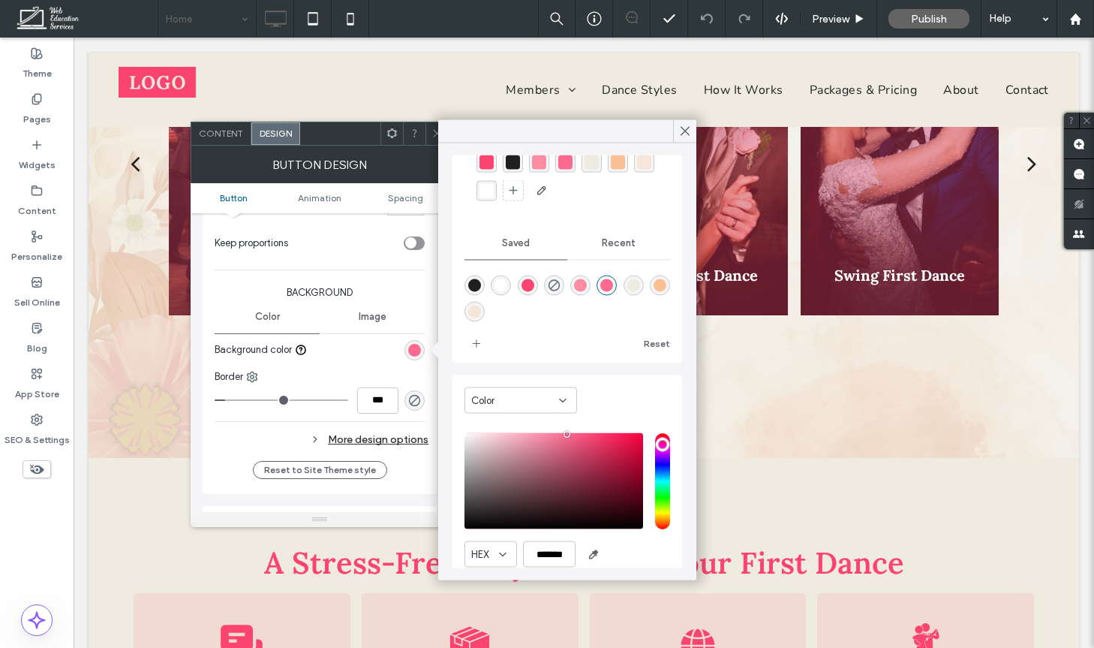
scroll to position [119, 0]
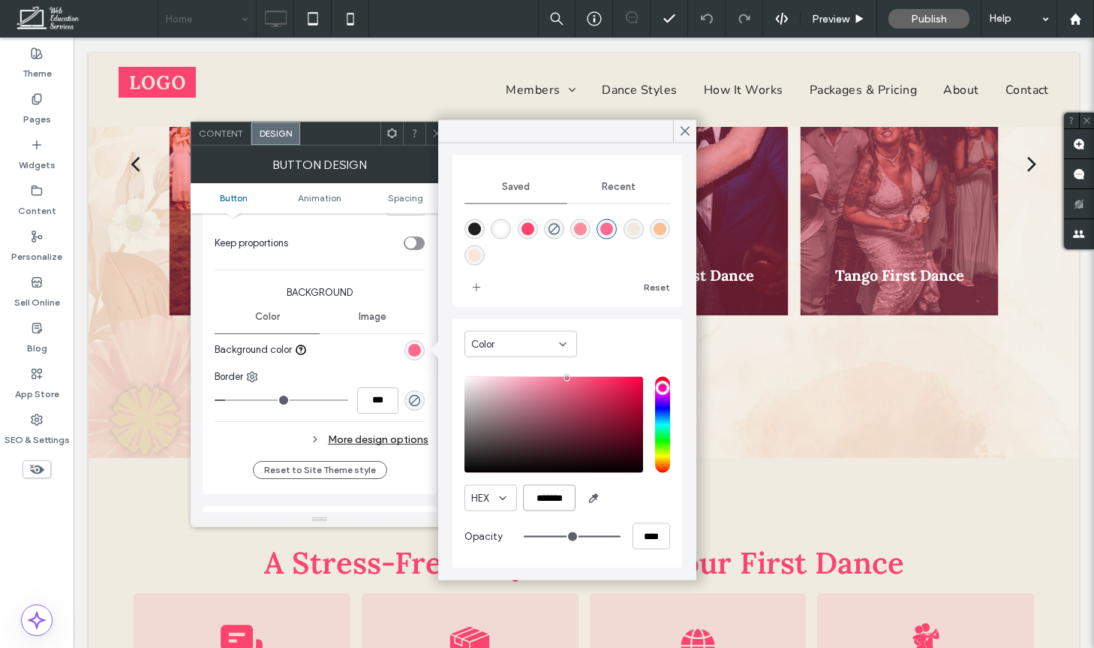
click at [547, 501] on input "*******" at bounding box center [549, 498] width 53 height 26
click at [687, 130] on icon at bounding box center [685, 132] width 14 height 14
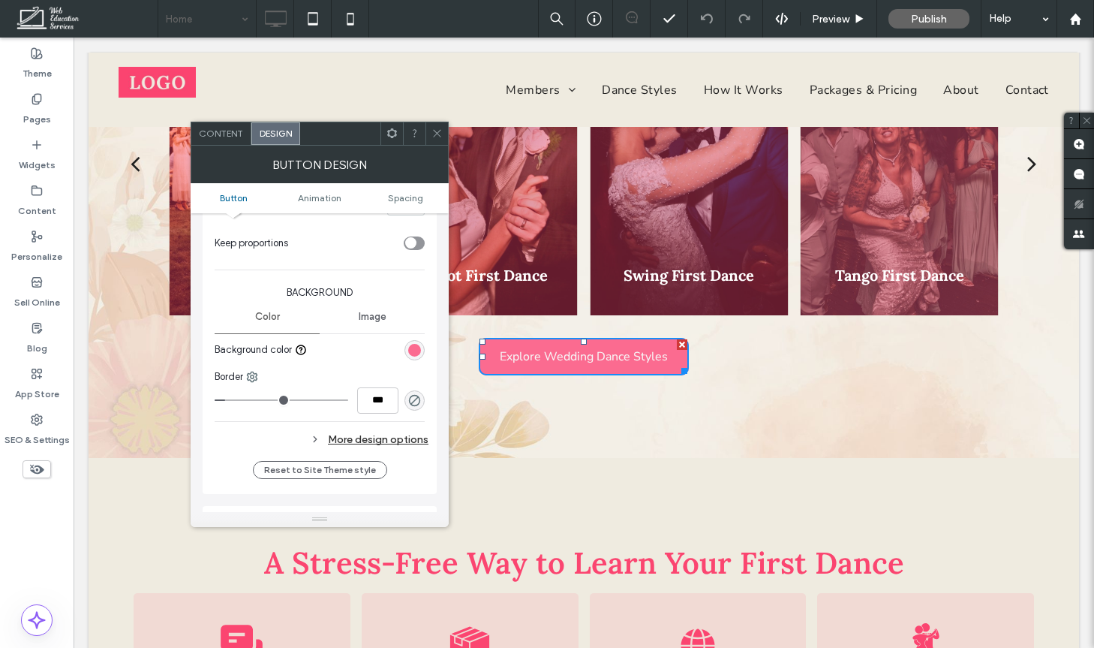
click at [434, 129] on icon at bounding box center [436, 133] width 11 height 11
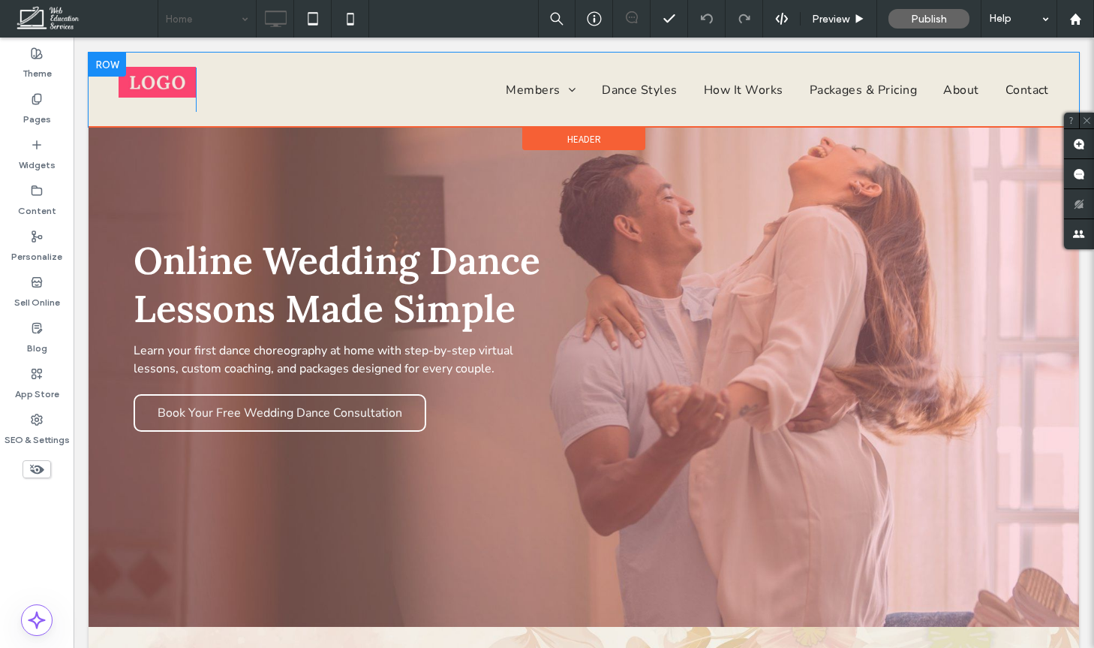
scroll to position [0, 0]
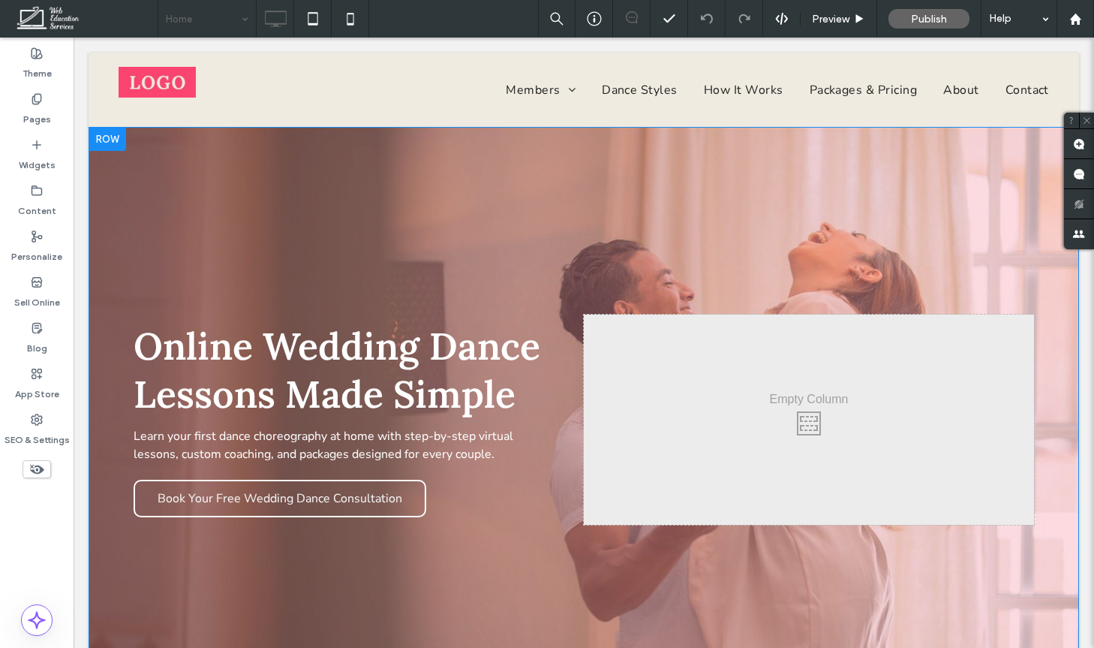
click at [283, 197] on div "Online Wedding Dance Lessons Made Simple Learn your first dance choreography at…" at bounding box center [584, 419] width 991 height 585
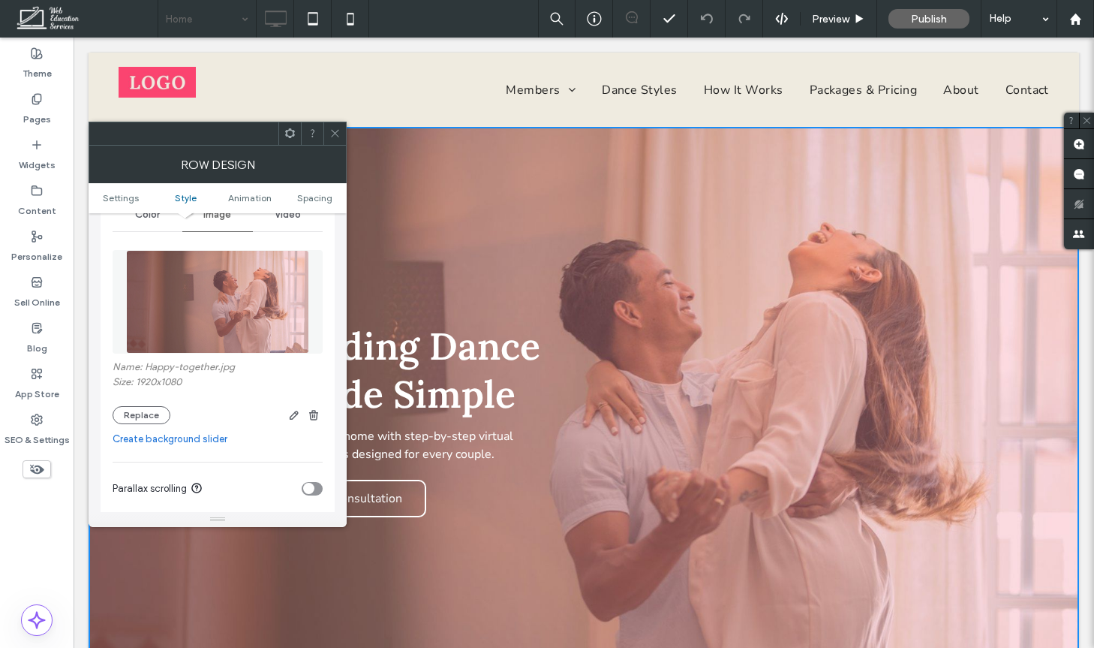
scroll to position [279, 0]
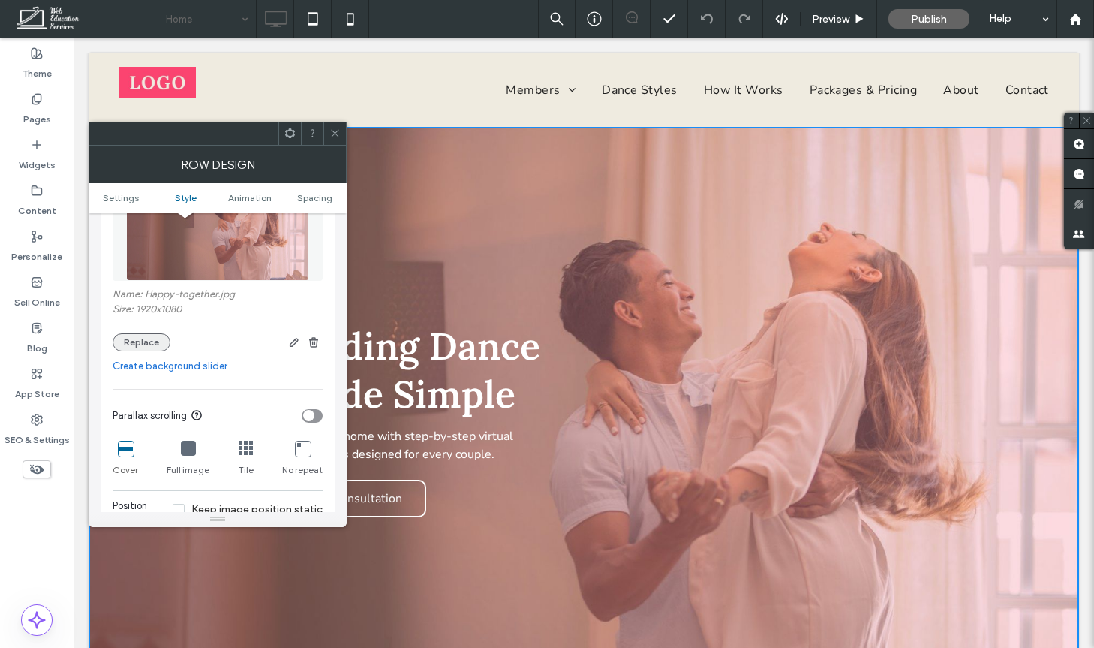
click at [158, 342] on button "Replace" at bounding box center [142, 342] width 58 height 18
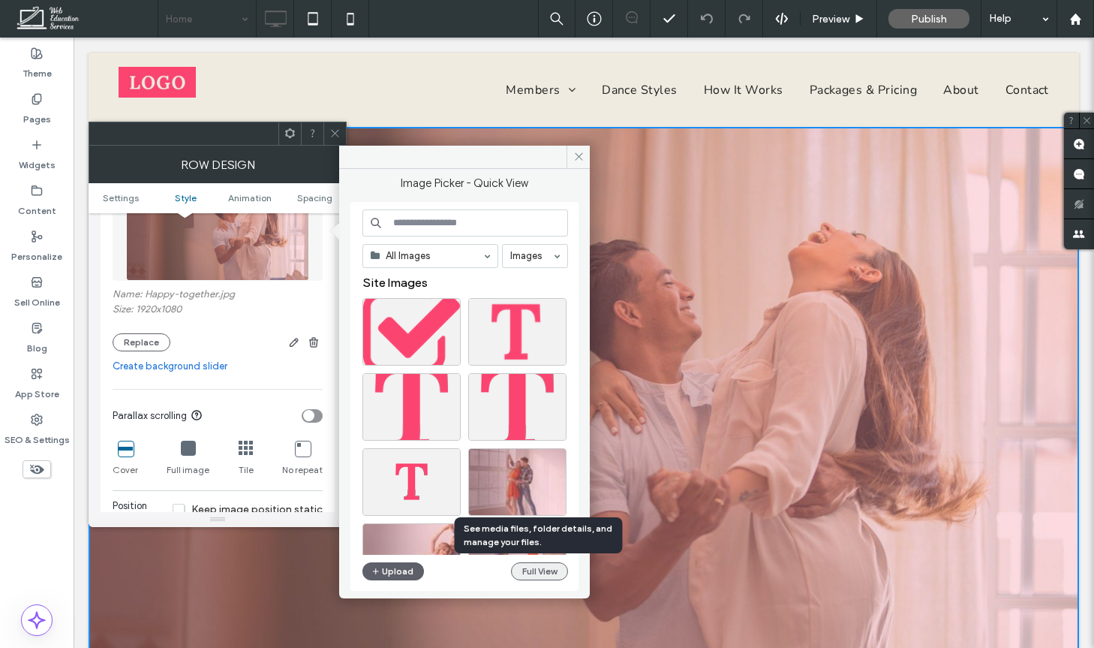
click at [542, 575] on button "Full View" at bounding box center [539, 571] width 57 height 18
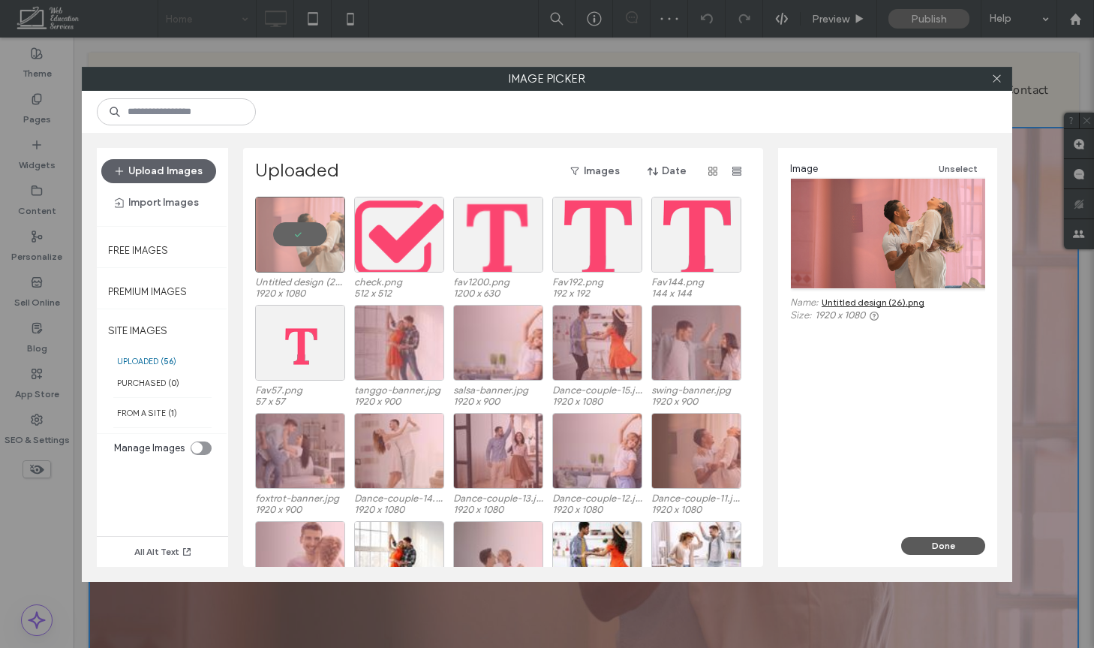
click at [927, 541] on button "Done" at bounding box center [943, 546] width 84 height 18
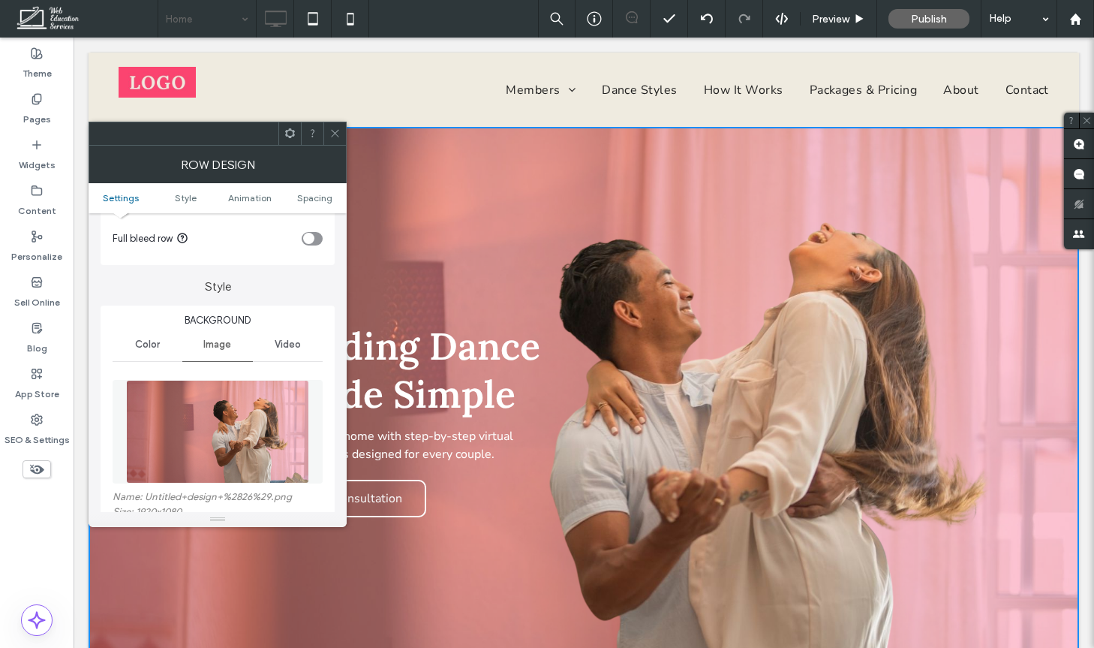
scroll to position [35, 0]
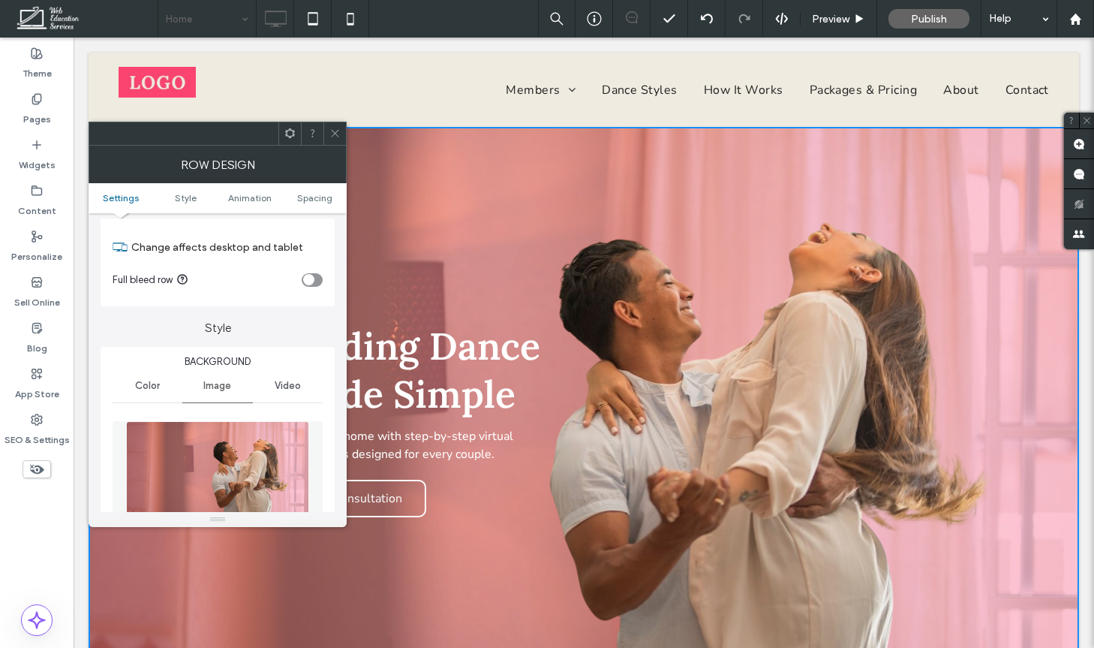
click at [285, 382] on span "Video" at bounding box center [288, 386] width 26 height 12
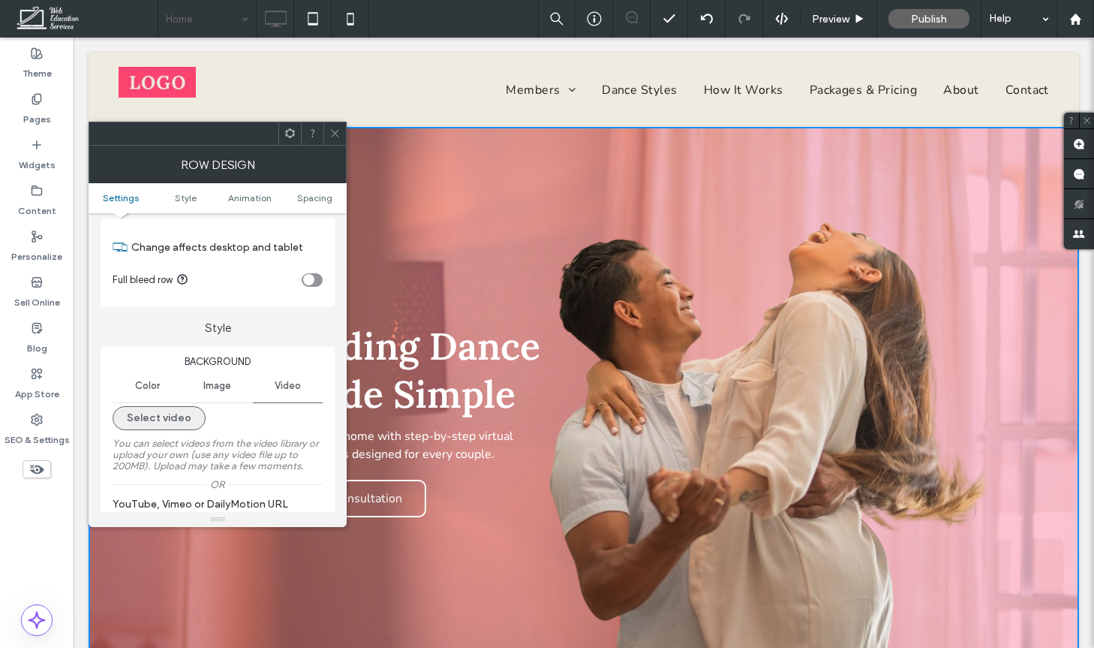
click at [176, 422] on button "Select video" at bounding box center [159, 418] width 93 height 24
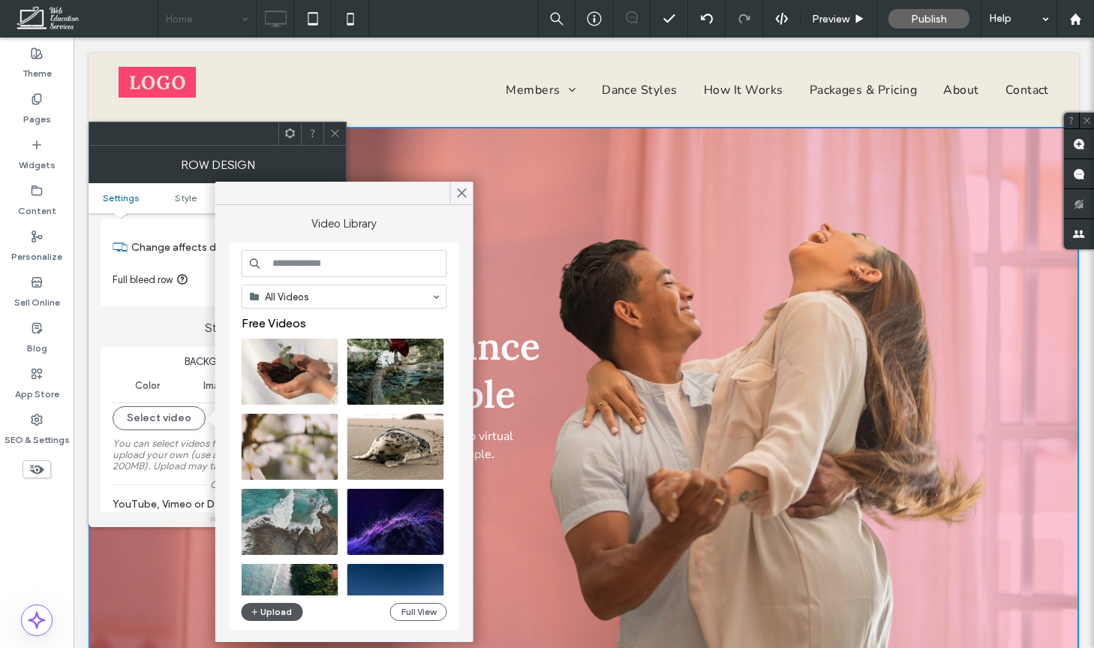
click at [272, 612] on button "Upload" at bounding box center [273, 612] width 62 height 18
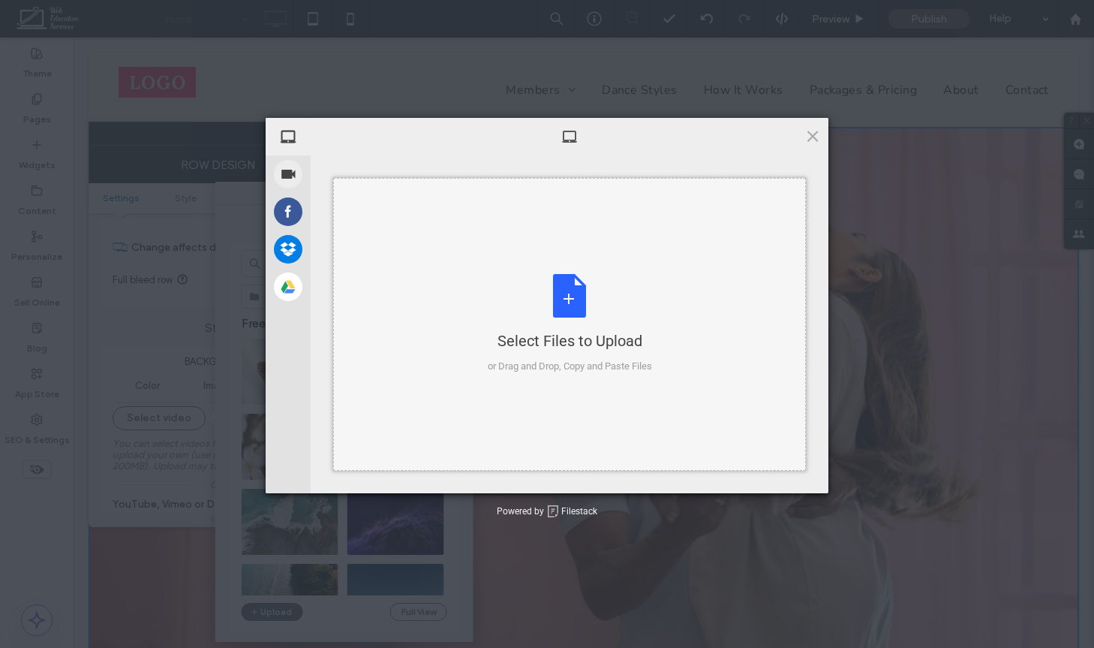
click at [526, 286] on div "Select Files to Upload or Drag and Drop, Copy and Paste Files" at bounding box center [570, 324] width 164 height 100
click at [822, 158] on div "Select Files to Upload or Drag and Drop, Copy and Paste Files" at bounding box center [570, 324] width 518 height 338
click at [816, 140] on span at bounding box center [812, 136] width 17 height 17
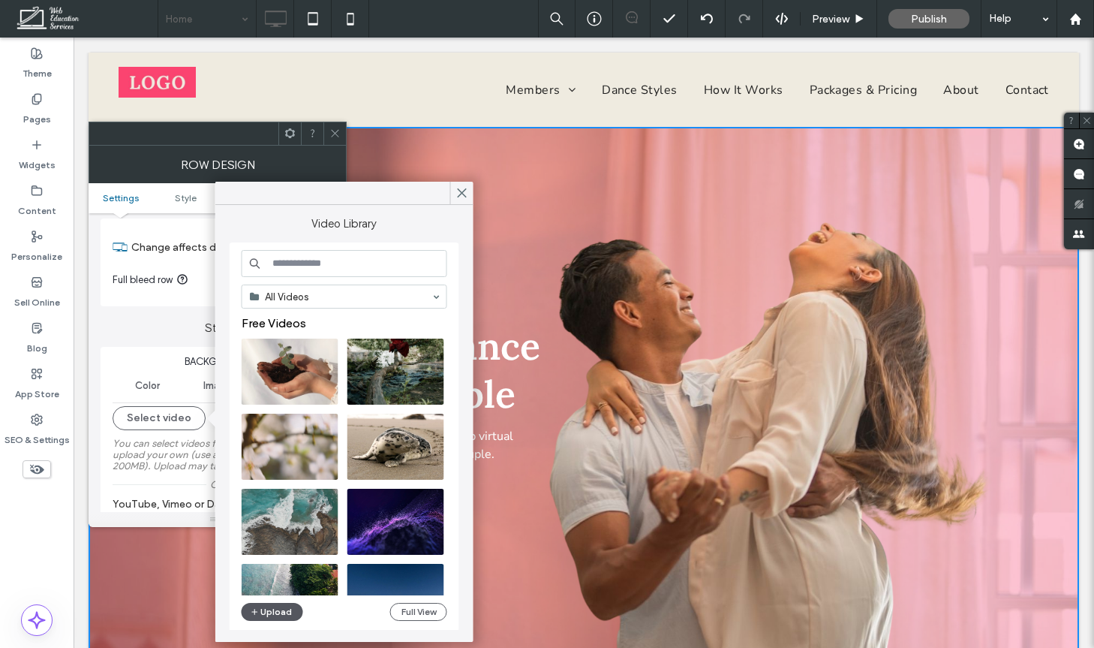
click at [272, 609] on button "Upload" at bounding box center [273, 612] width 62 height 18
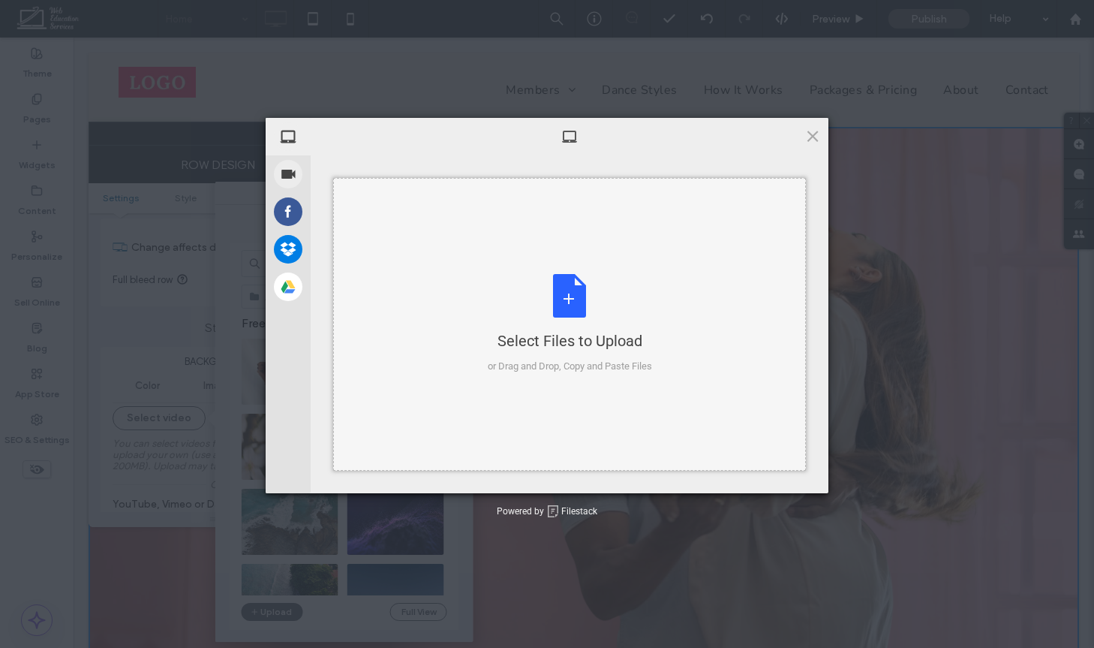
click at [608, 315] on div "Select Files to Upload or Drag and Drop, Copy and Paste Files" at bounding box center [570, 324] width 164 height 100
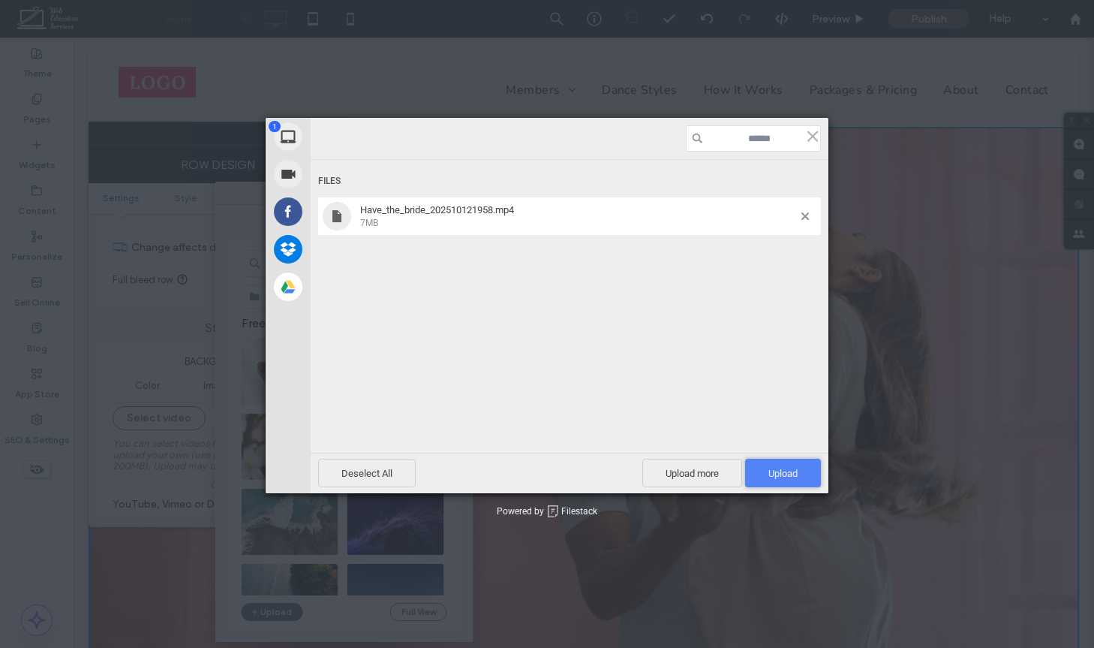
click at [795, 479] on span "Upload 1" at bounding box center [783, 472] width 76 height 29
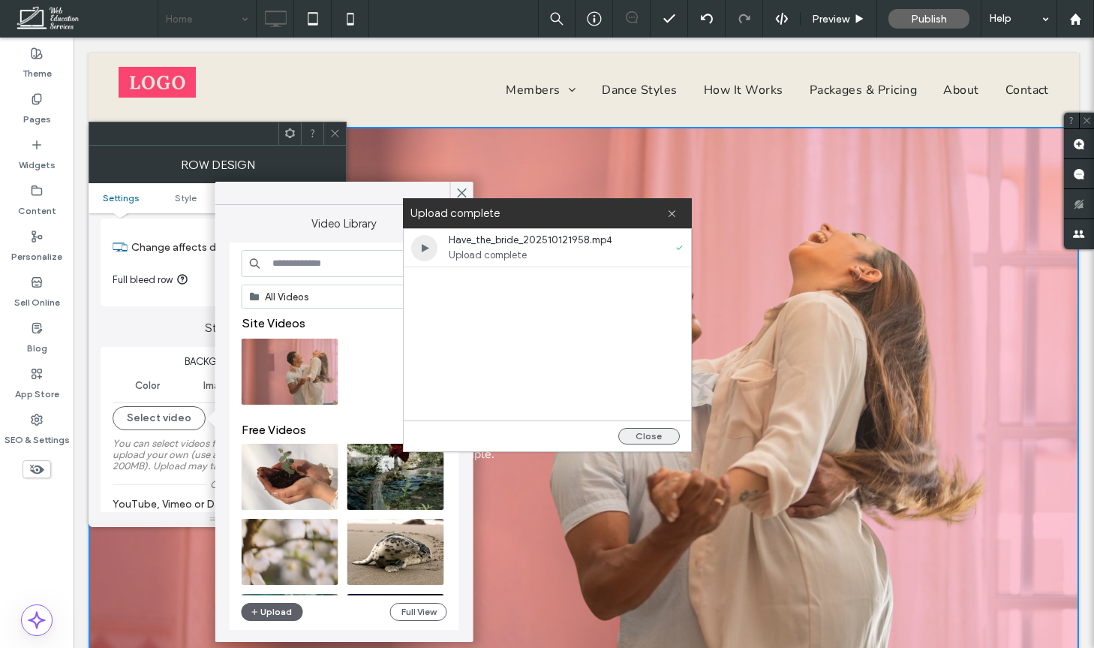
click at [647, 432] on button "Close" at bounding box center [649, 436] width 62 height 17
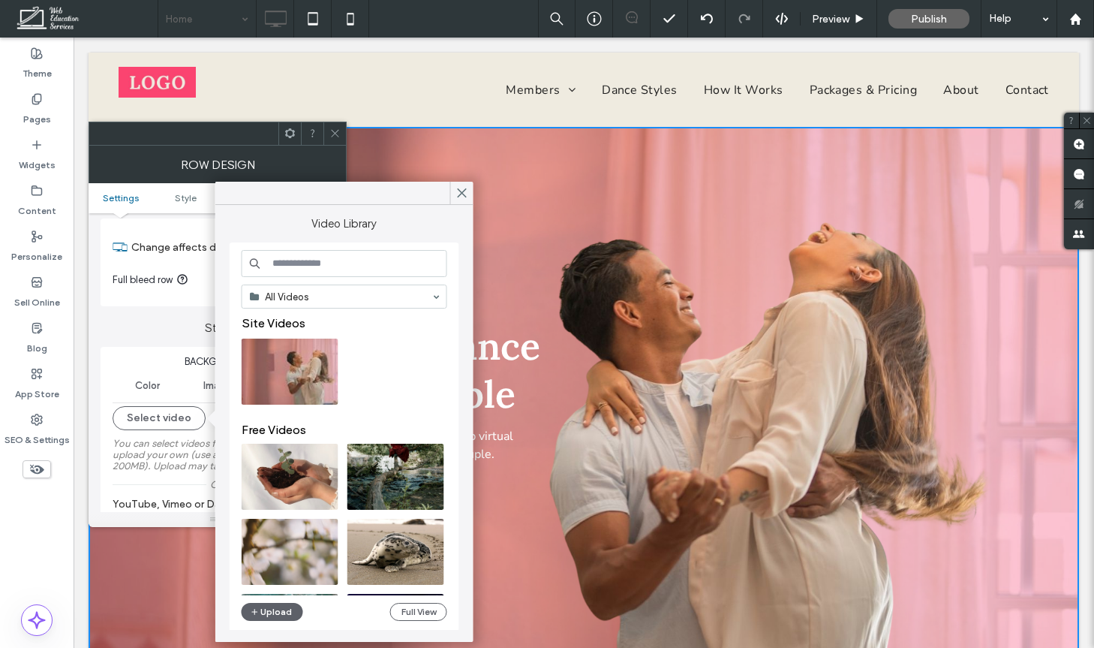
click at [291, 375] on video at bounding box center [290, 371] width 97 height 66
type input "**********"
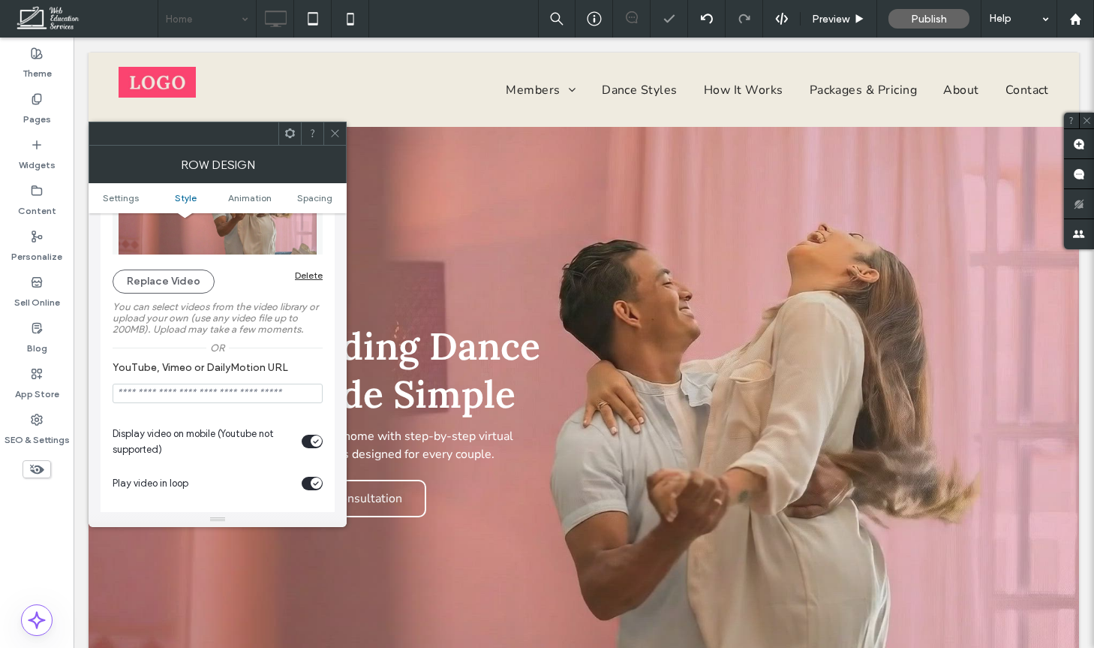
scroll to position [318, 0]
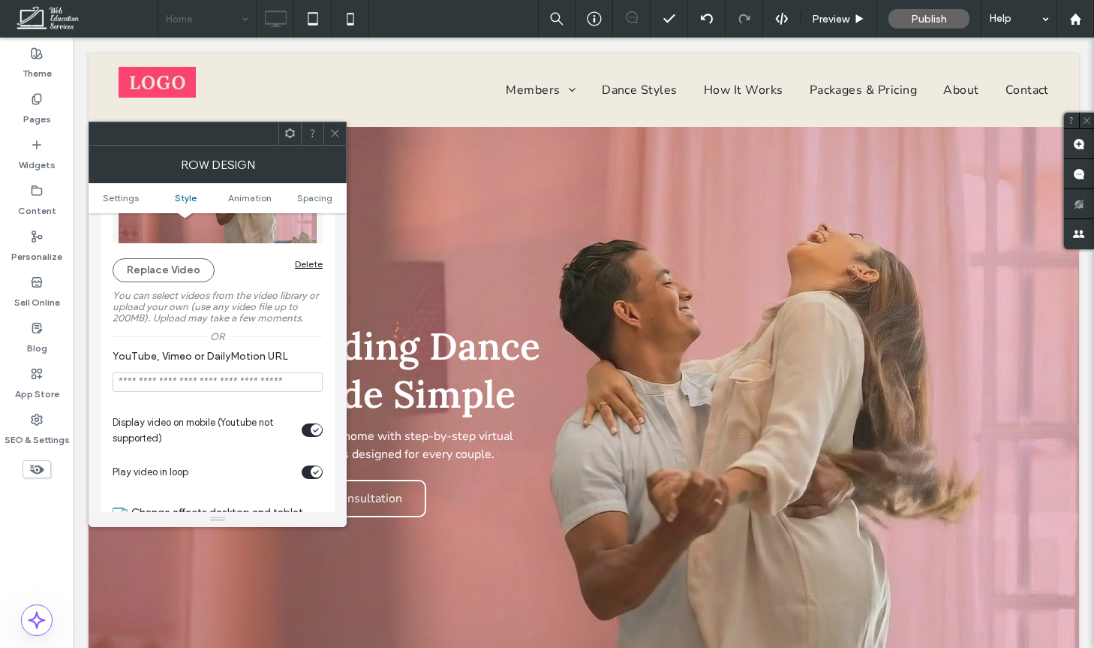
click at [330, 124] on span at bounding box center [334, 133] width 11 height 23
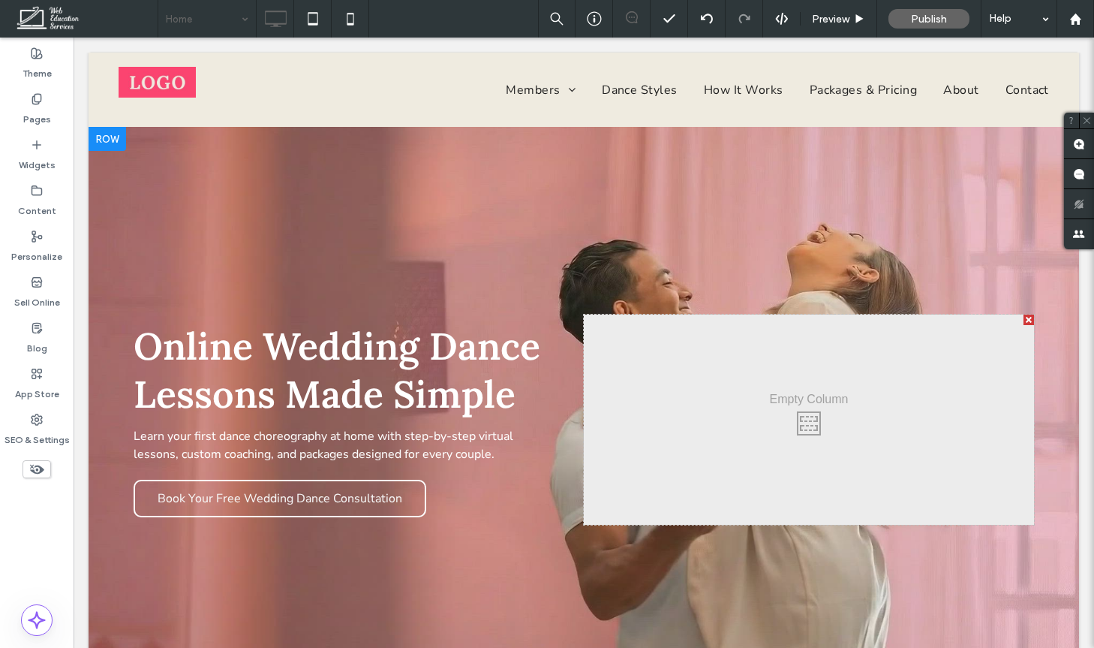
click at [390, 587] on div "Online Wedding Dance Lessons Made Simple Learn your first dance choreography at…" at bounding box center [584, 419] width 991 height 585
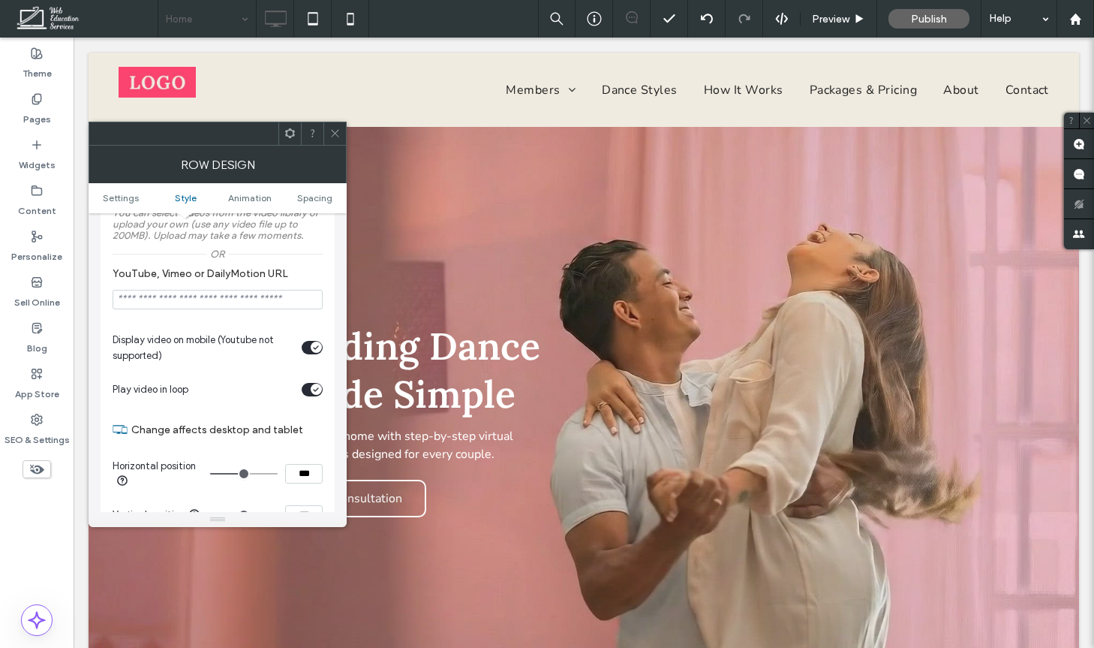
scroll to position [422, 0]
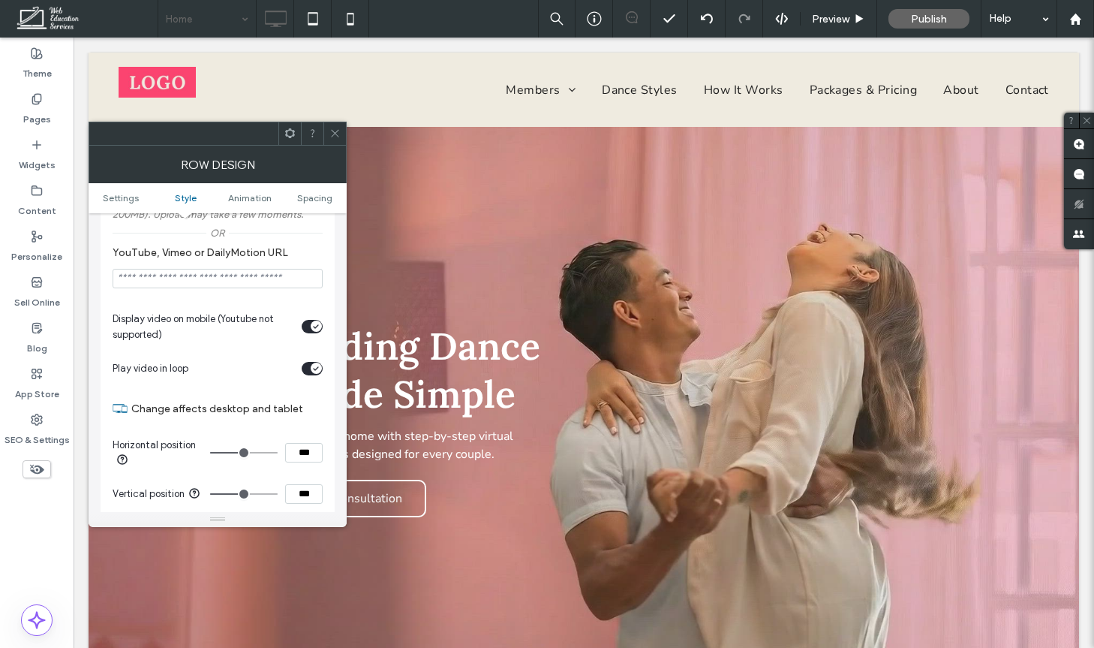
click at [313, 371] on icon "toggle" at bounding box center [316, 368] width 6 height 5
click at [336, 133] on icon at bounding box center [334, 133] width 11 height 11
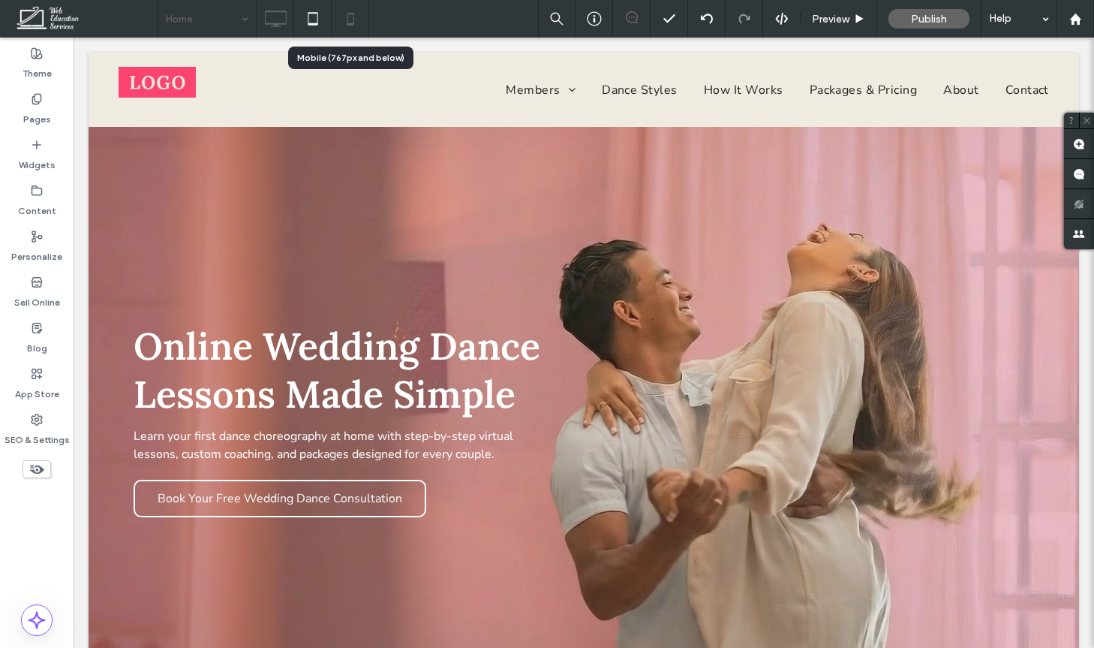
click at [349, 16] on icon at bounding box center [350, 19] width 30 height 30
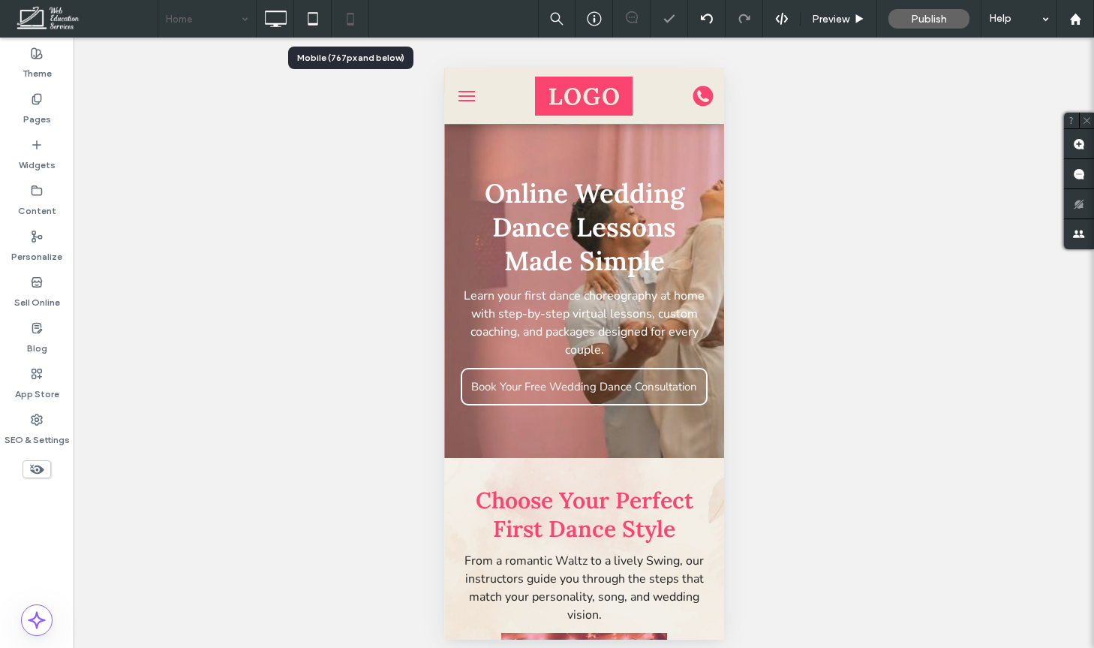
scroll to position [0, 0]
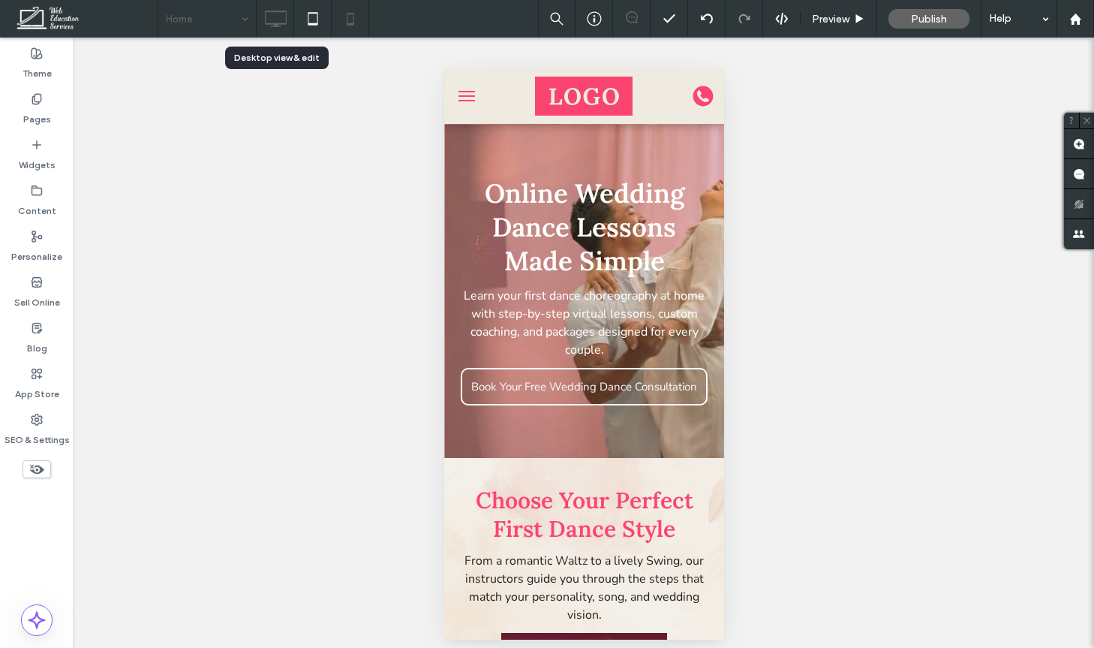
click at [274, 15] on icon at bounding box center [275, 19] width 30 height 30
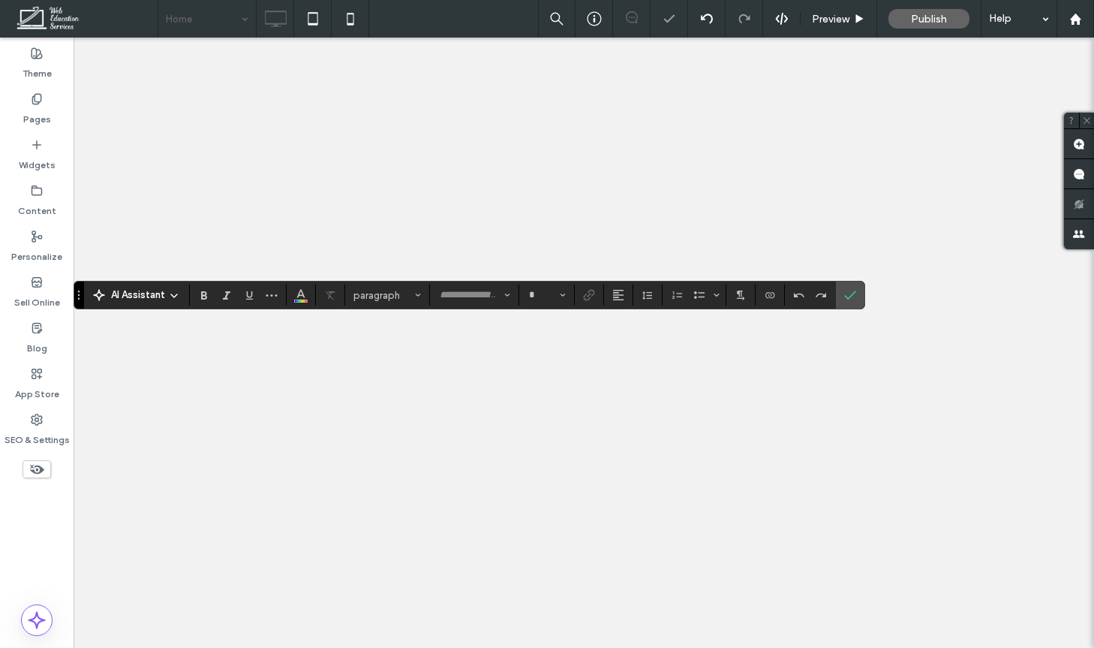
type input "****"
type input "**"
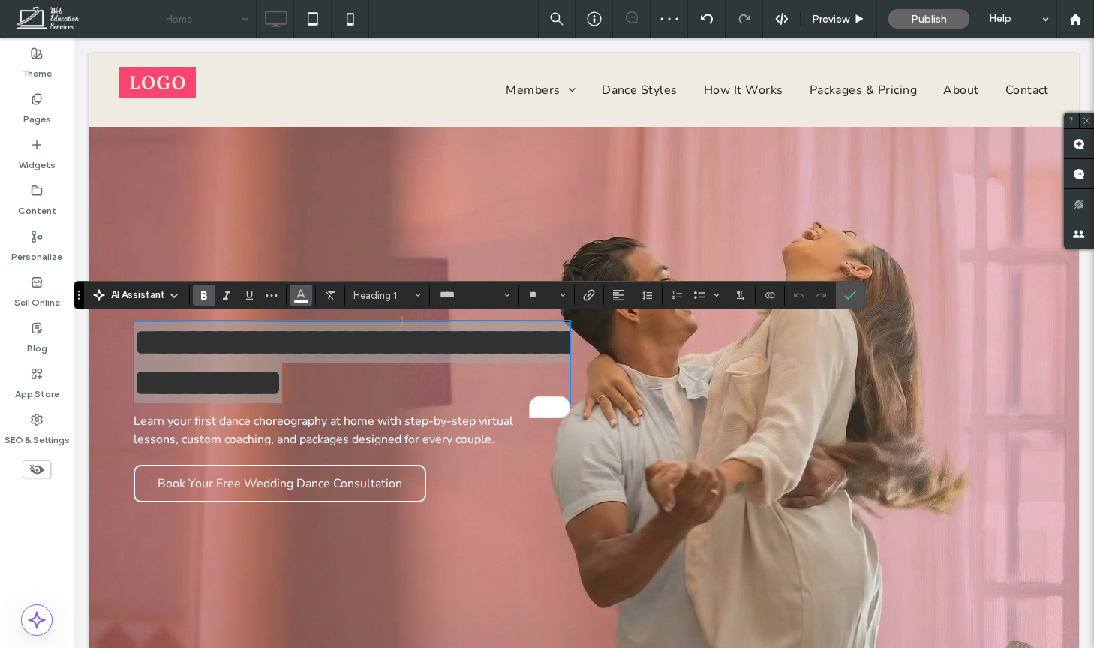
click at [297, 304] on button "Color" at bounding box center [301, 294] width 23 height 21
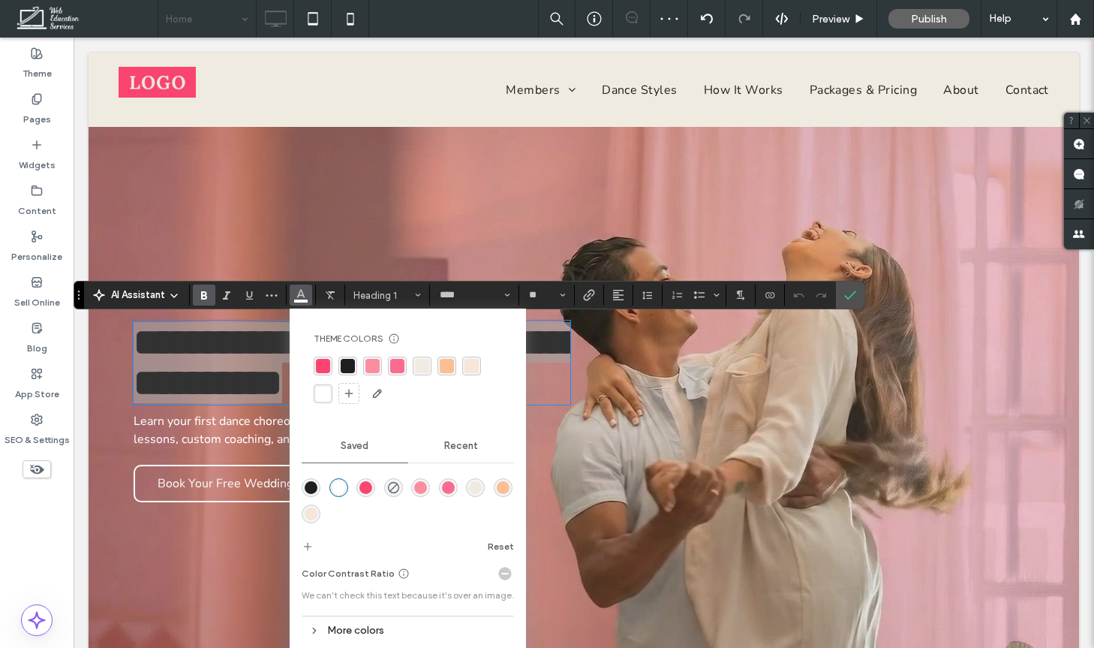
click at [340, 362] on div "rgba(31,31,31,1)" at bounding box center [347, 365] width 19 height 19
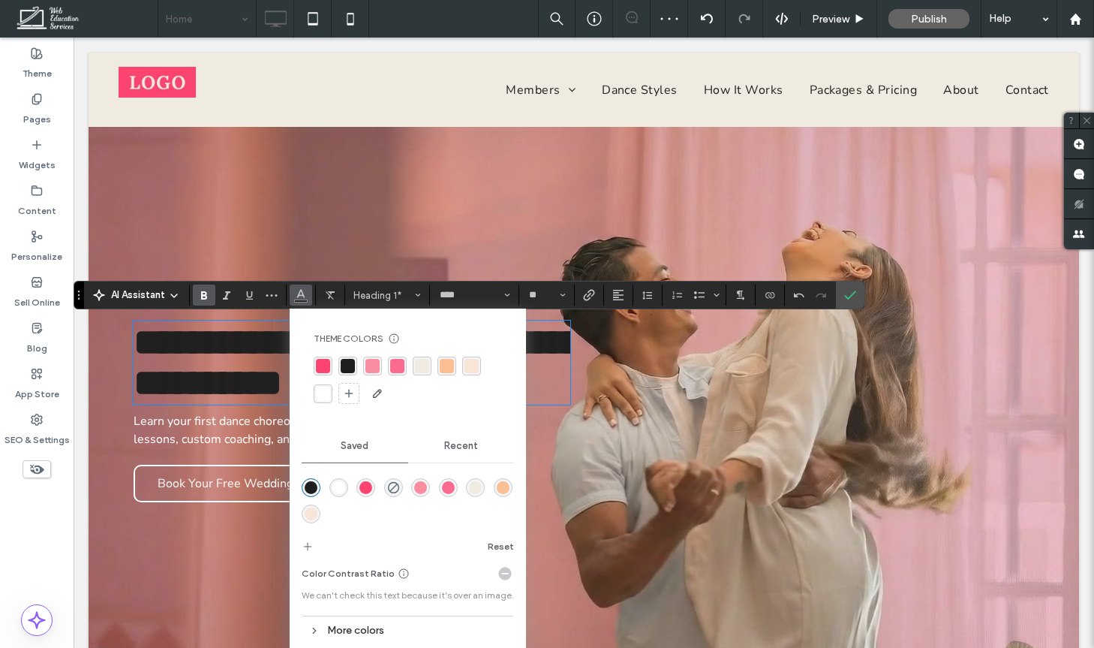
click at [197, 477] on div "**********" at bounding box center [359, 411] width 450 height 195
click at [224, 446] on span "Learn your first dance choreography at home with step-by-step virtual lessons, …" at bounding box center [324, 430] width 380 height 35
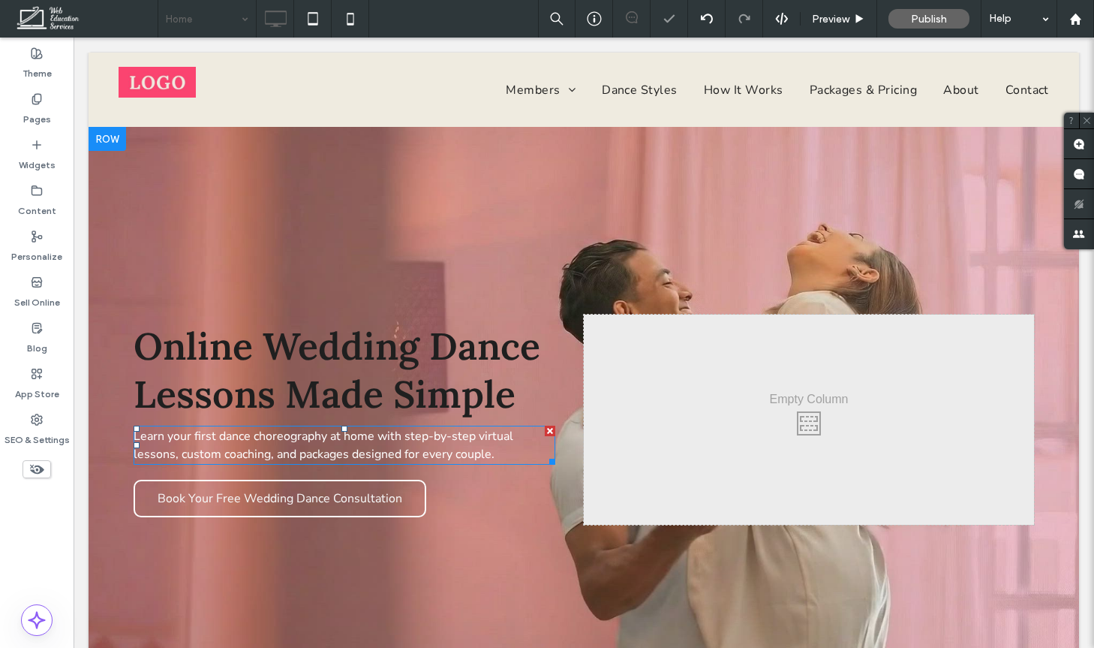
click at [224, 446] on span "Learn your first dance choreography at home with step-by-step virtual lessons, …" at bounding box center [324, 445] width 380 height 35
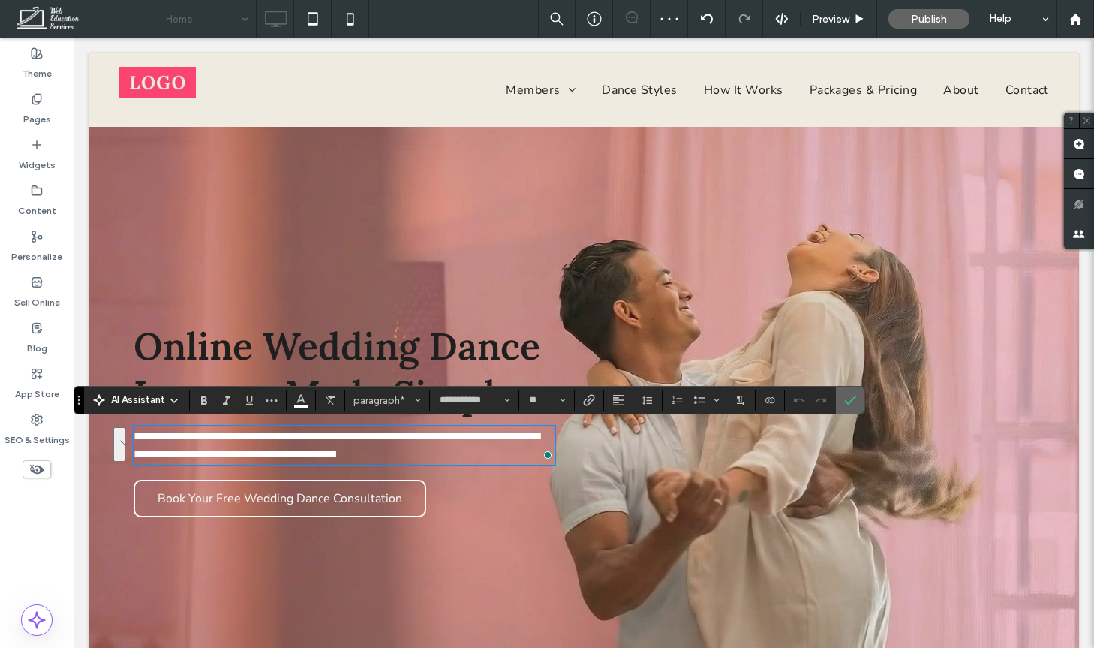
click at [850, 394] on icon "Confirm" at bounding box center [850, 400] width 12 height 12
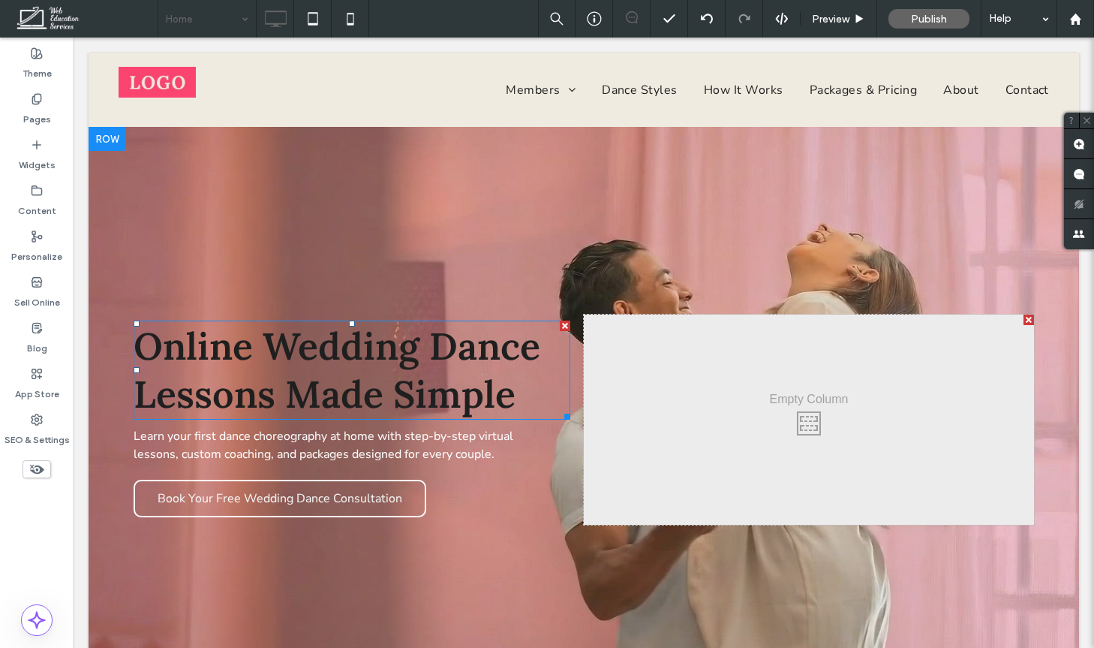
click at [293, 362] on span "Online Wedding Dance Lessons Made Simple" at bounding box center [337, 370] width 407 height 96
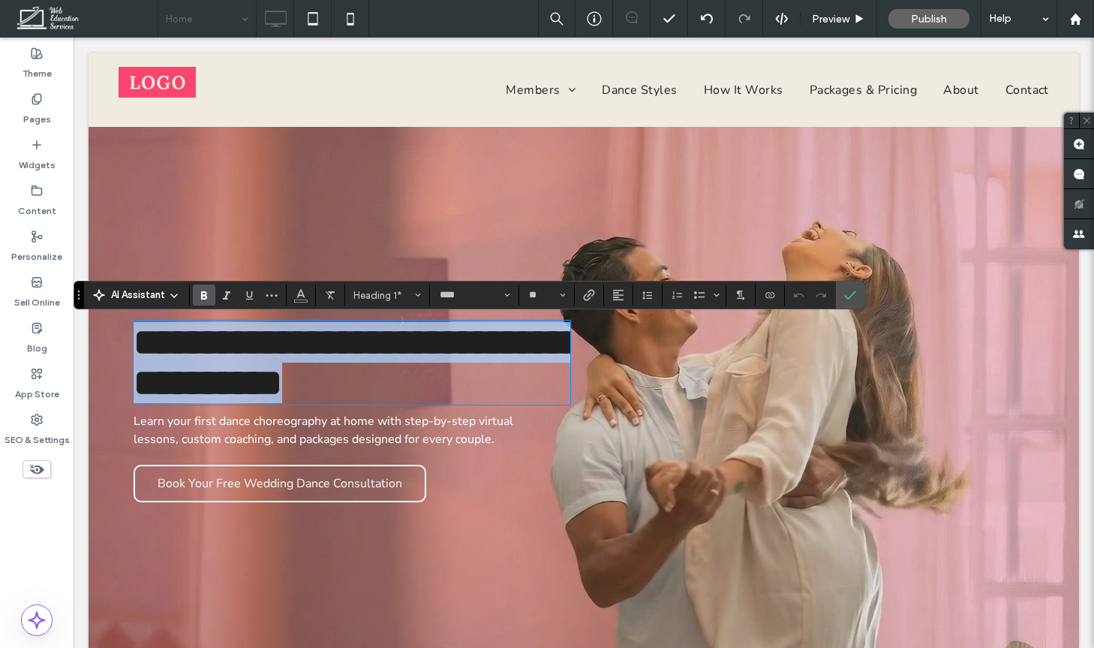
click at [293, 362] on span "**********" at bounding box center [358, 361] width 449 height 77
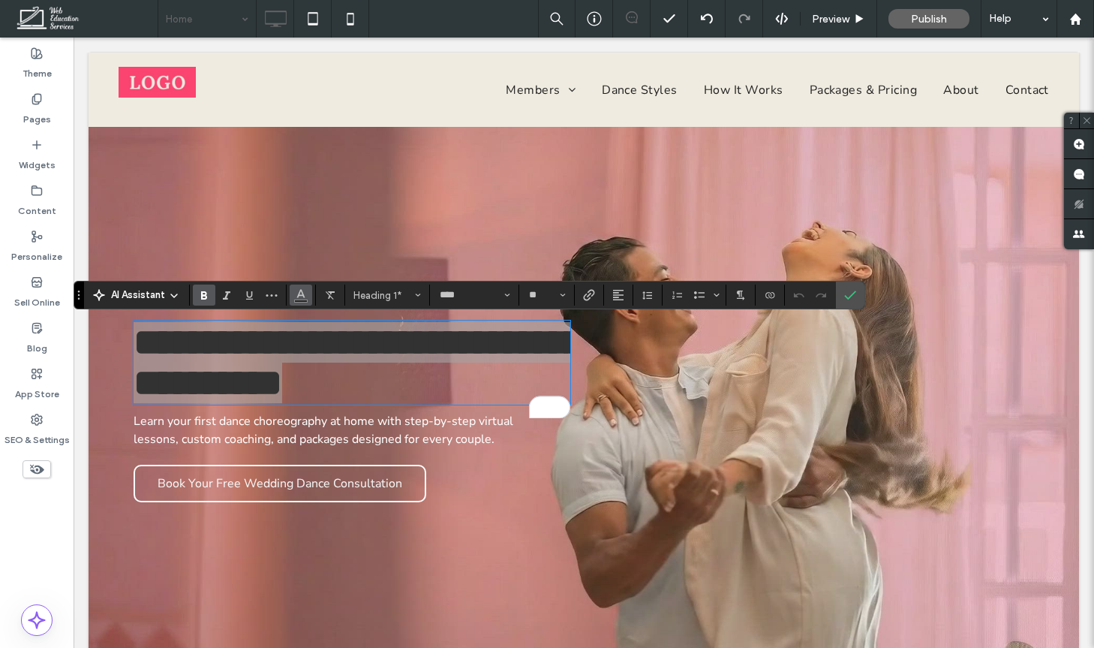
click at [293, 296] on button "Color" at bounding box center [301, 294] width 23 height 21
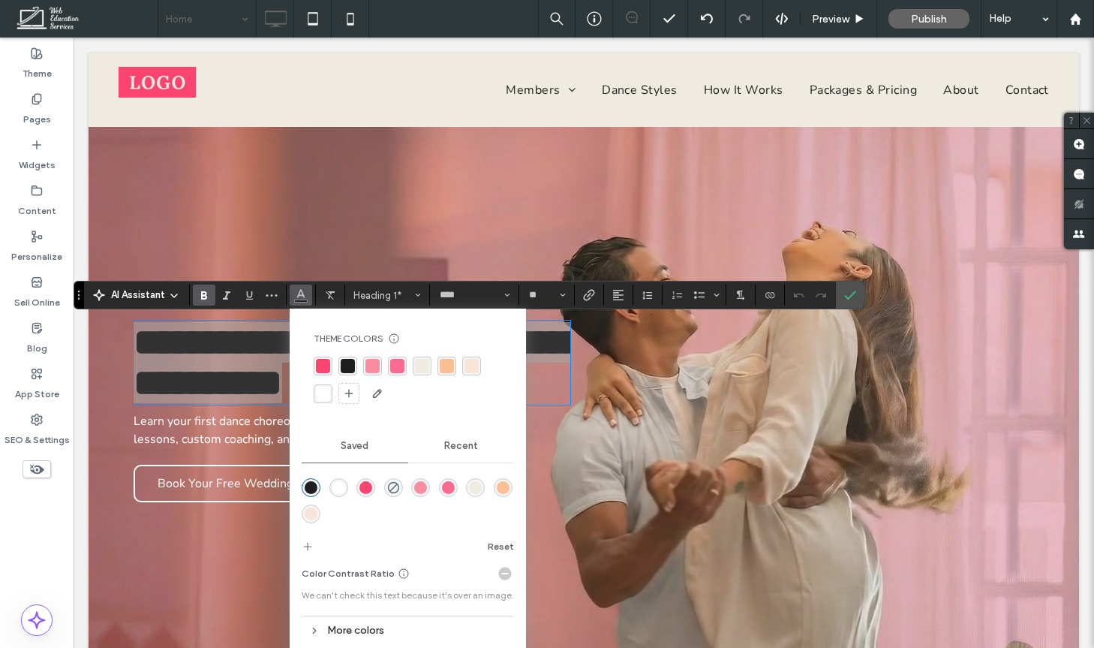
click at [314, 393] on div "rgba(255,255,255,1)" at bounding box center [323, 393] width 19 height 19
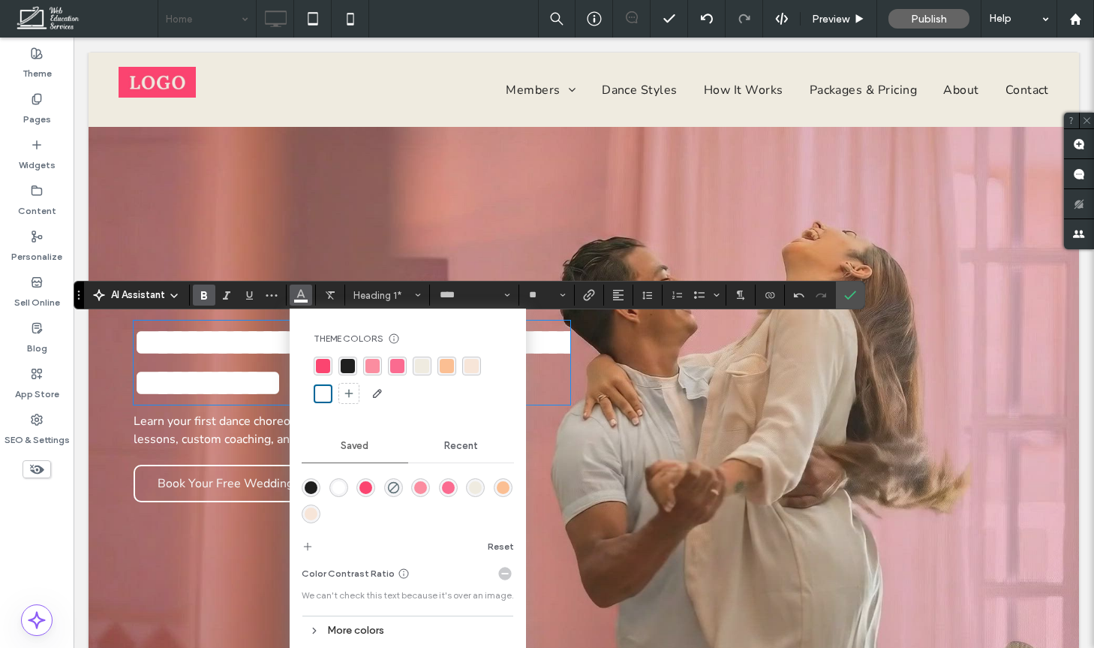
click at [220, 370] on span "**********" at bounding box center [358, 361] width 449 height 77
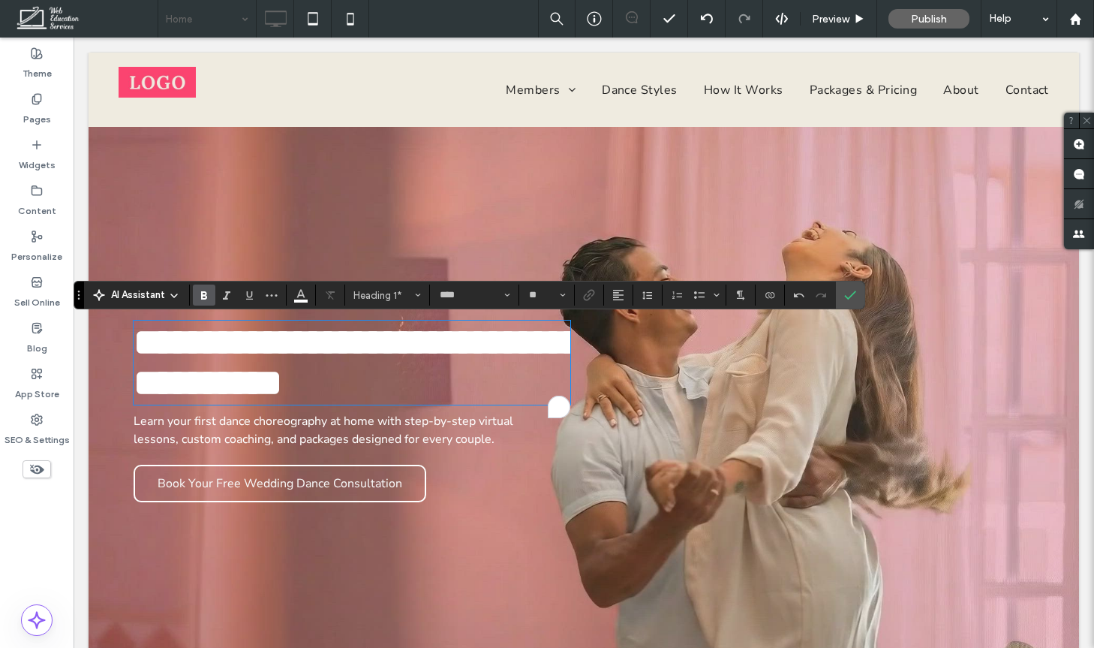
click at [225, 370] on span "**********" at bounding box center [358, 361] width 449 height 77
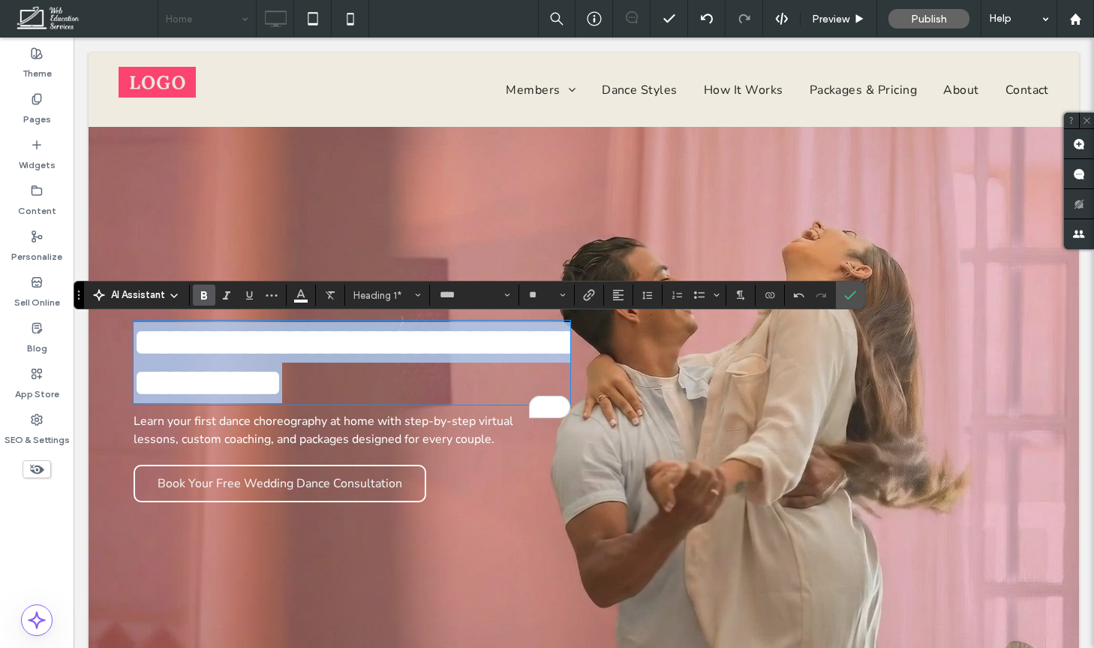
click at [225, 370] on span "**********" at bounding box center [358, 361] width 449 height 77
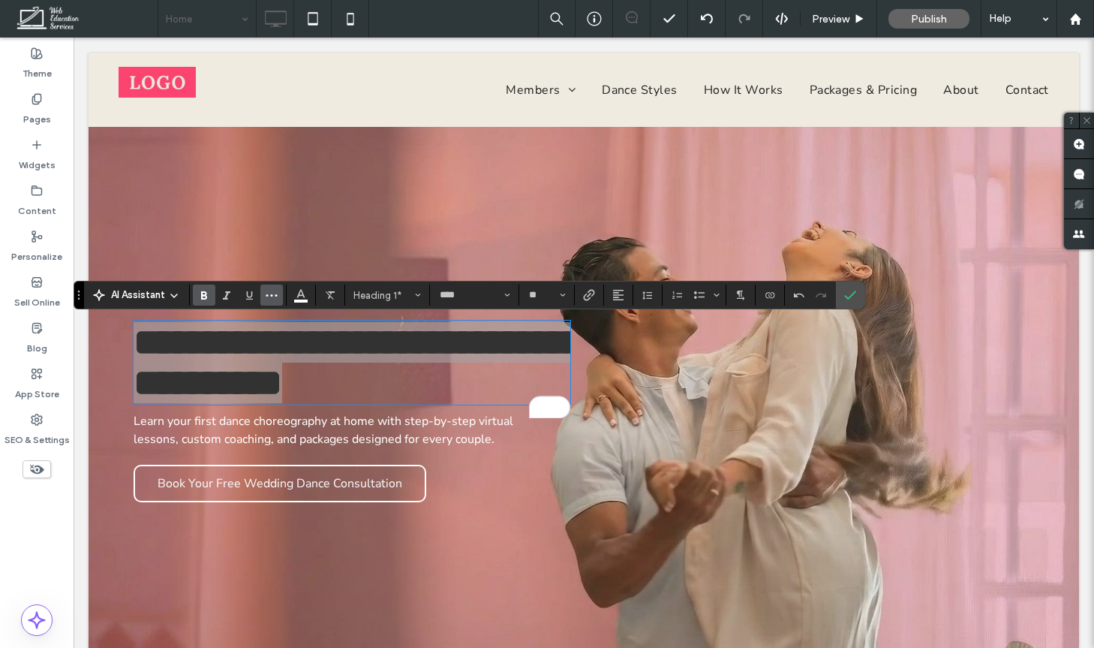
click at [275, 301] on span "More" at bounding box center [272, 295] width 12 height 20
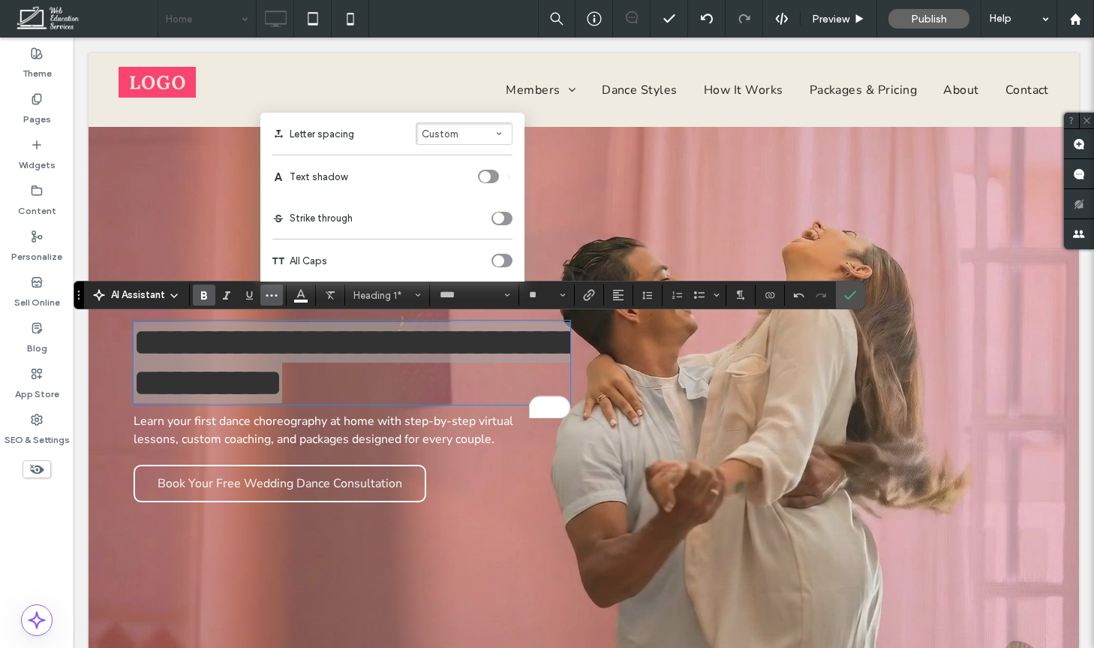
click at [491, 170] on div "toggle" at bounding box center [488, 177] width 21 height 14
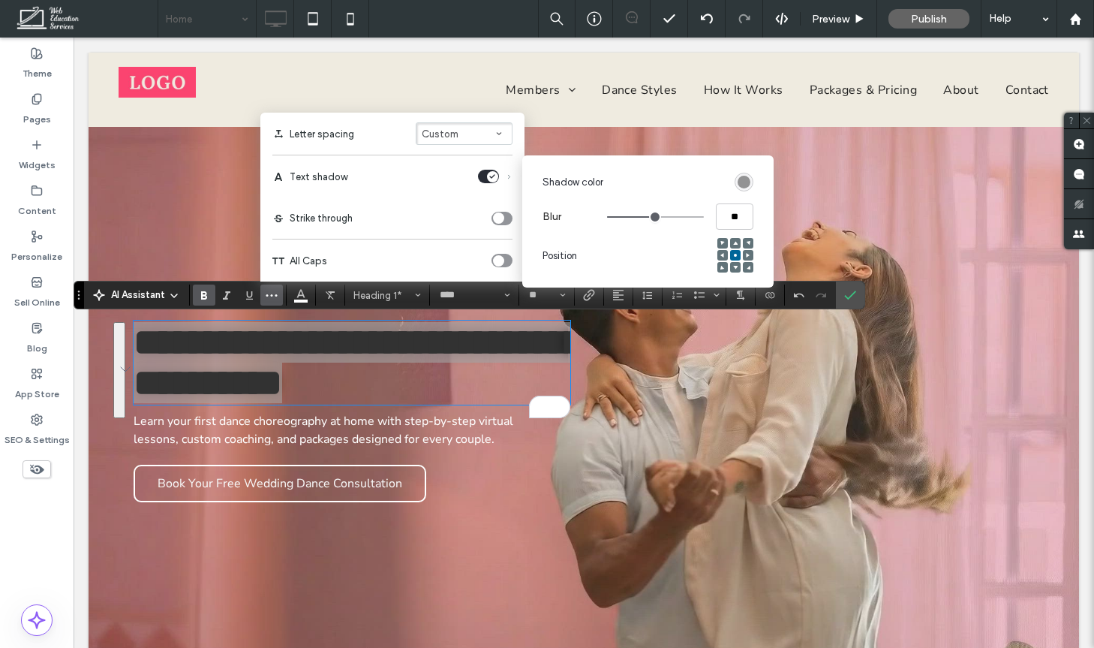
click at [748, 182] on div "rgba(0, 0, 0, 0.4)" at bounding box center [744, 182] width 13 height 13
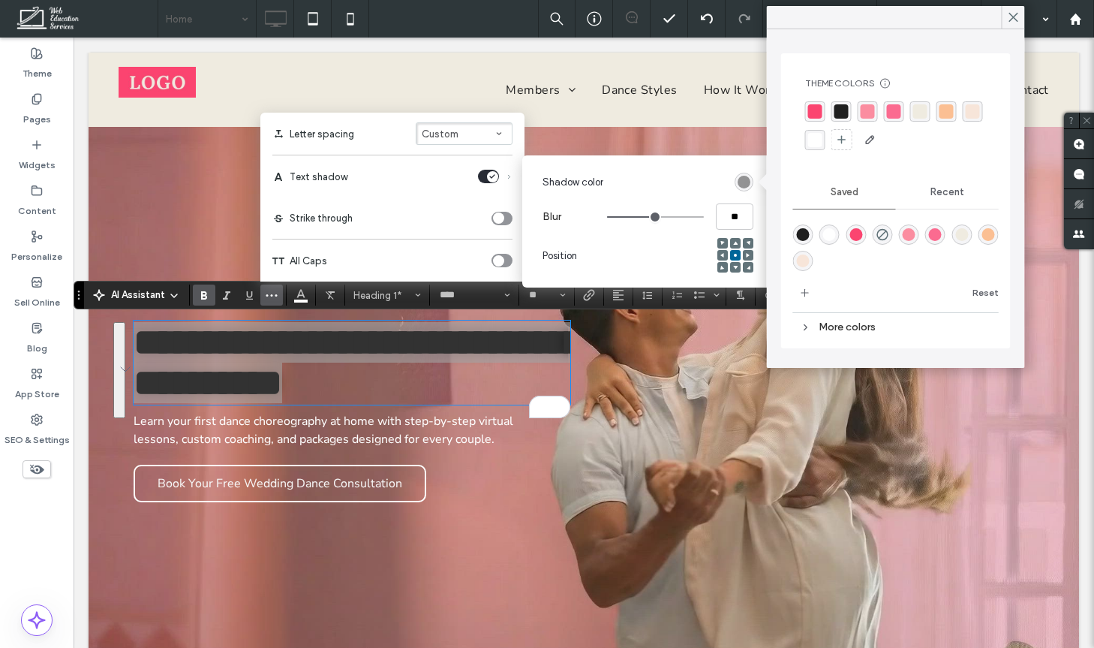
click at [807, 230] on div "rgba(31,31,31,1)" at bounding box center [803, 234] width 13 height 13
click at [1015, 21] on icon at bounding box center [1014, 18] width 14 height 14
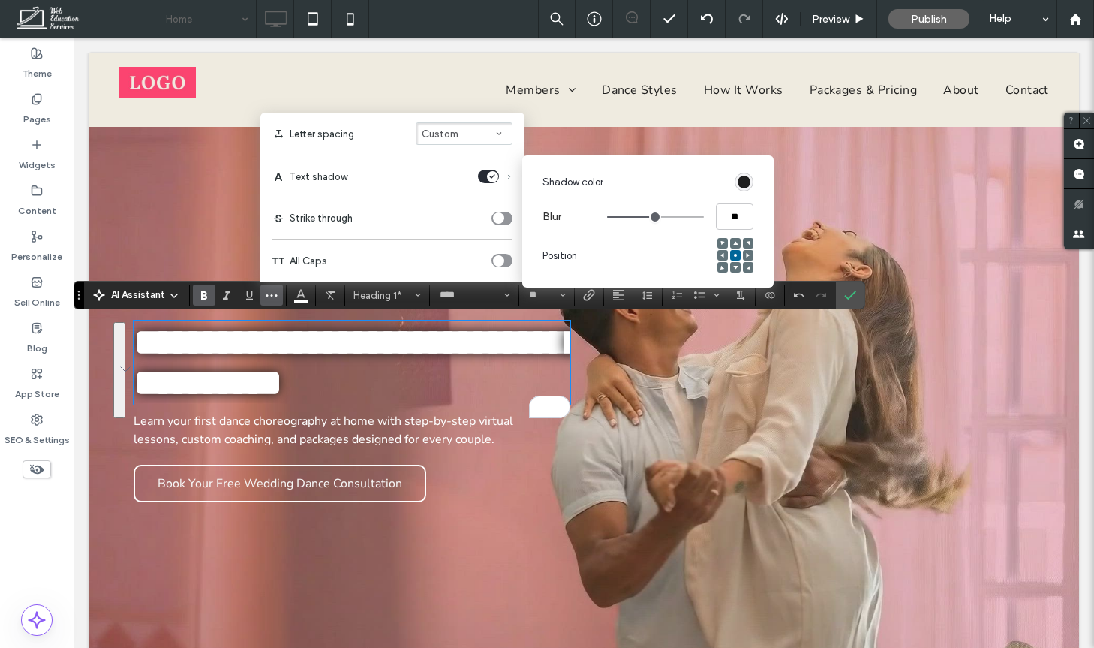
click at [554, 140] on div "**********" at bounding box center [584, 412] width 991 height 570
click at [558, 137] on div "**********" at bounding box center [584, 412] width 991 height 570
click at [636, 362] on div "Click To Paste" at bounding box center [809, 411] width 450 height 195
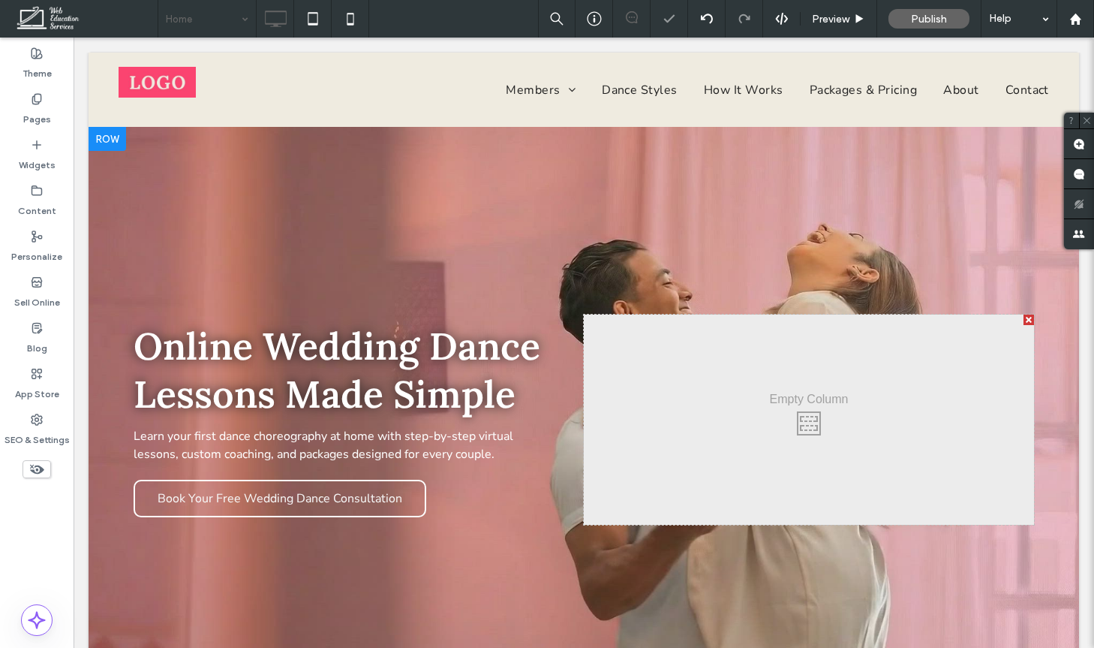
click at [591, 458] on div "Click To Paste" at bounding box center [809, 419] width 450 height 210
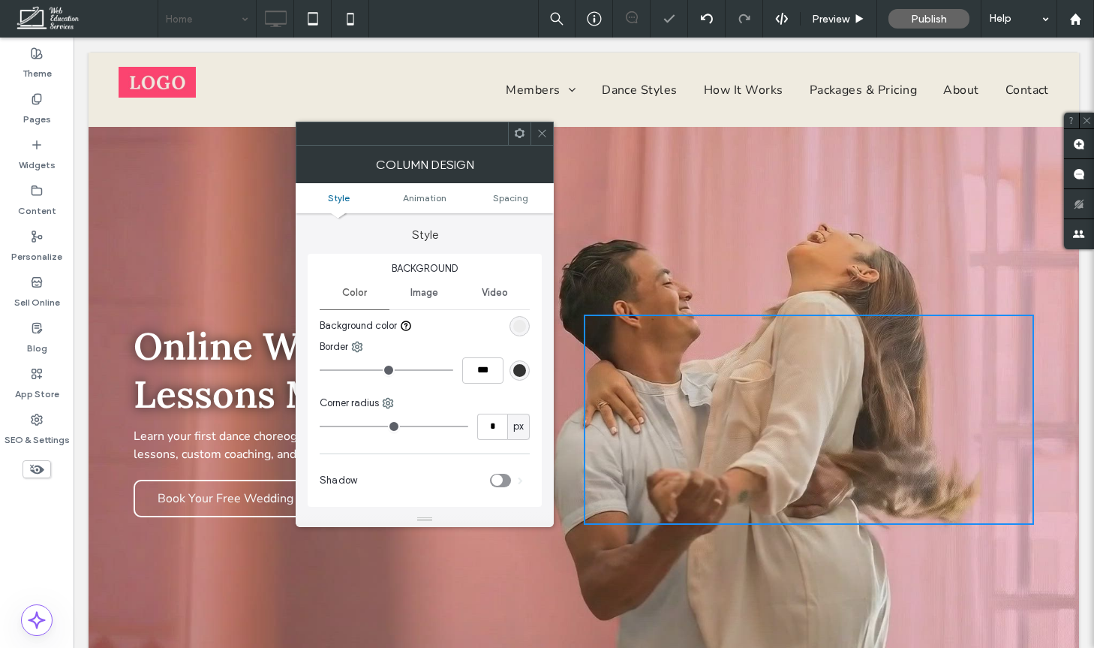
click at [618, 535] on div "Online Wedding Dance Lessons Made Simple Learn your first dance choreography at…" at bounding box center [584, 419] width 991 height 585
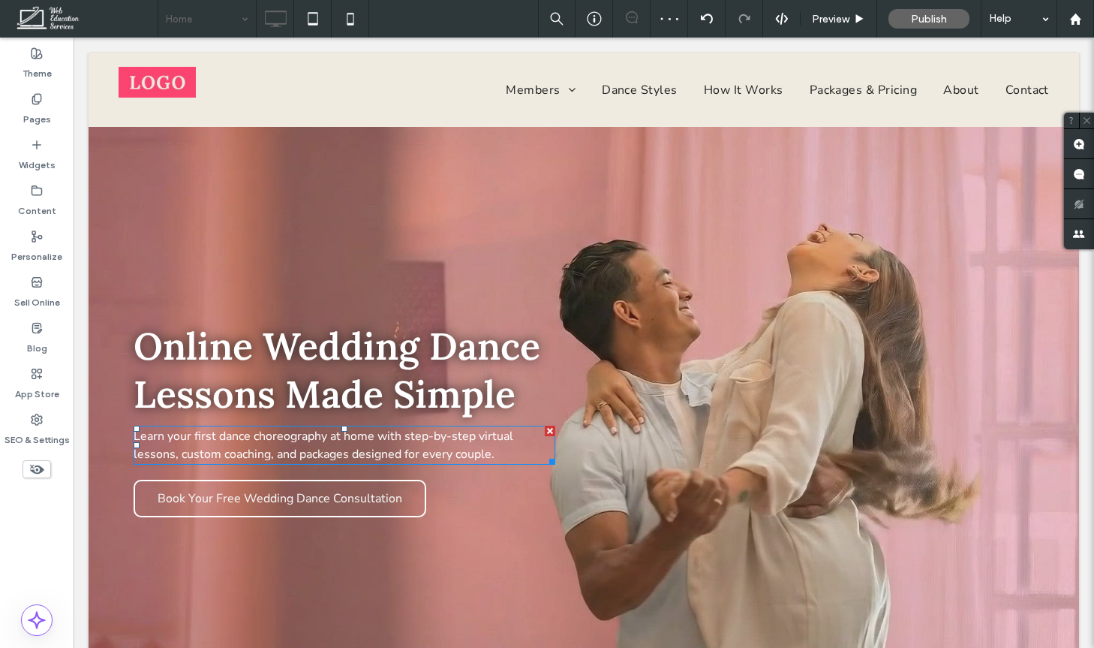
click at [380, 438] on span "Learn your first dance choreography at home with step-by-step virtual lessons, …" at bounding box center [324, 445] width 380 height 35
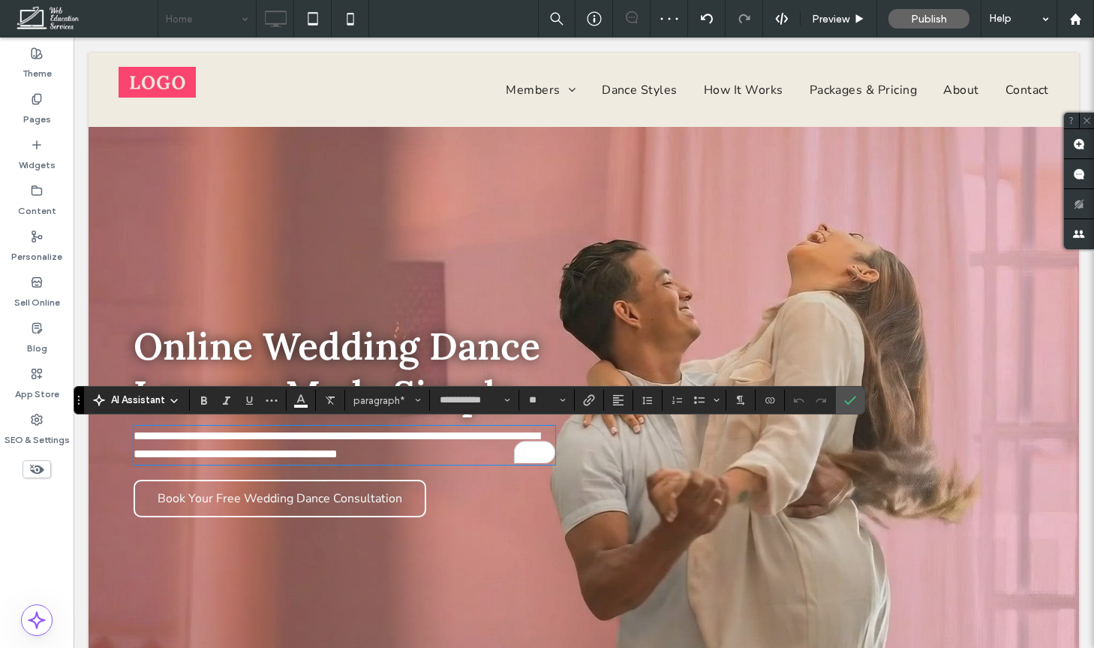
click at [568, 531] on div "**********" at bounding box center [584, 419] width 991 height 585
click at [855, 399] on icon "Confirm" at bounding box center [850, 400] width 12 height 12
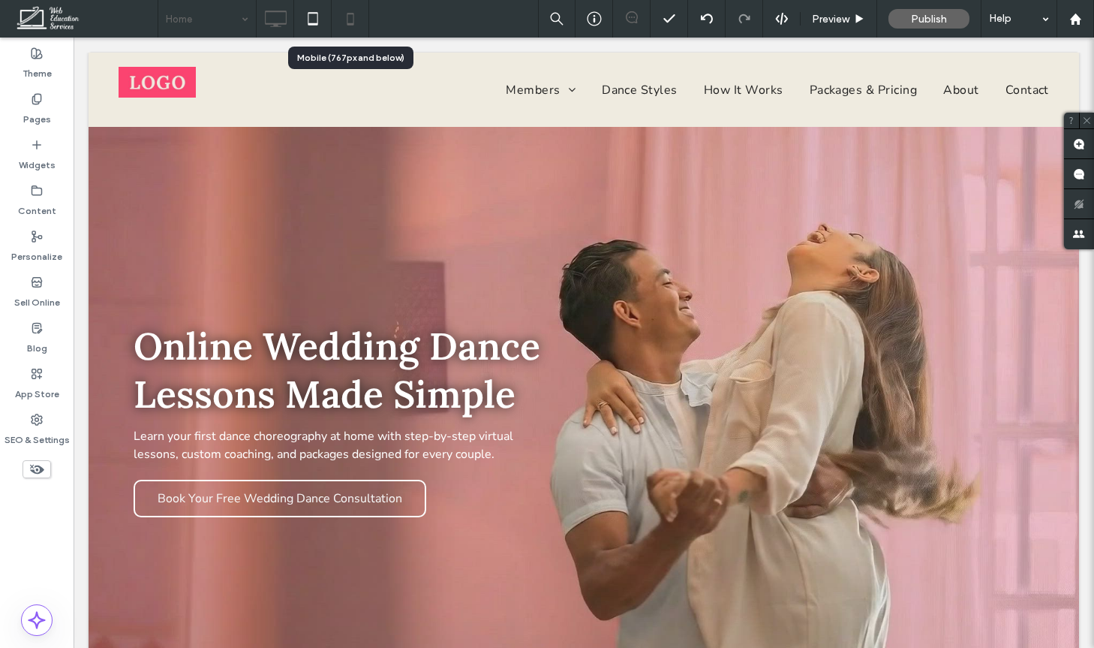
click at [344, 26] on icon at bounding box center [350, 19] width 30 height 30
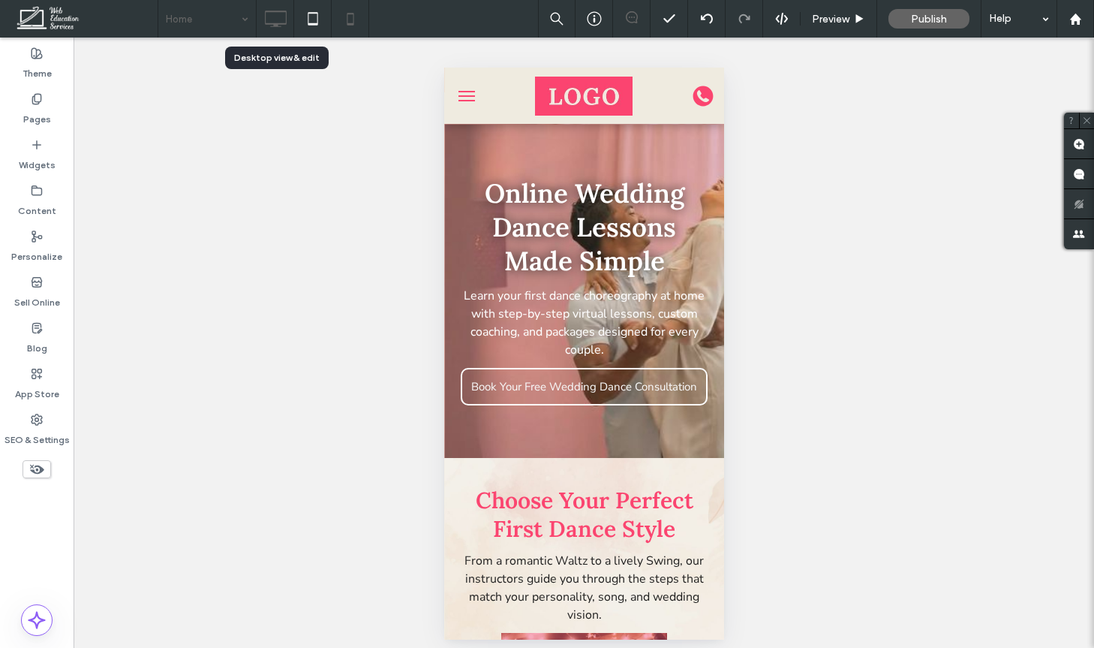
click at [281, 16] on icon at bounding box center [275, 19] width 30 height 30
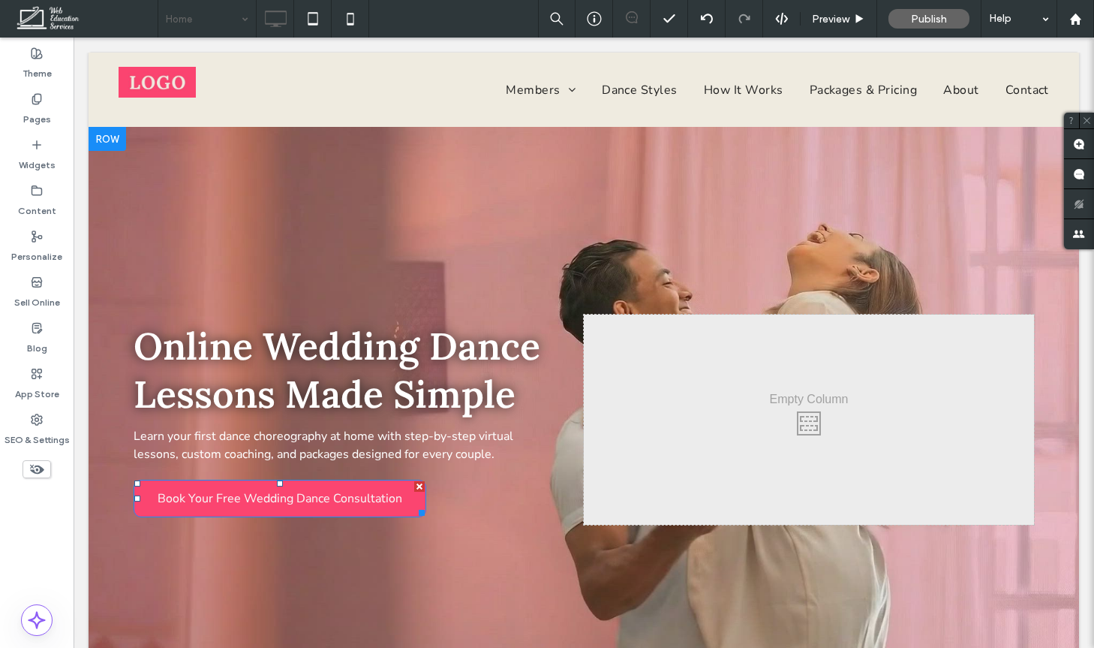
click at [356, 501] on span "Book Your Free Wedding Dance Consultation" at bounding box center [280, 498] width 245 height 17
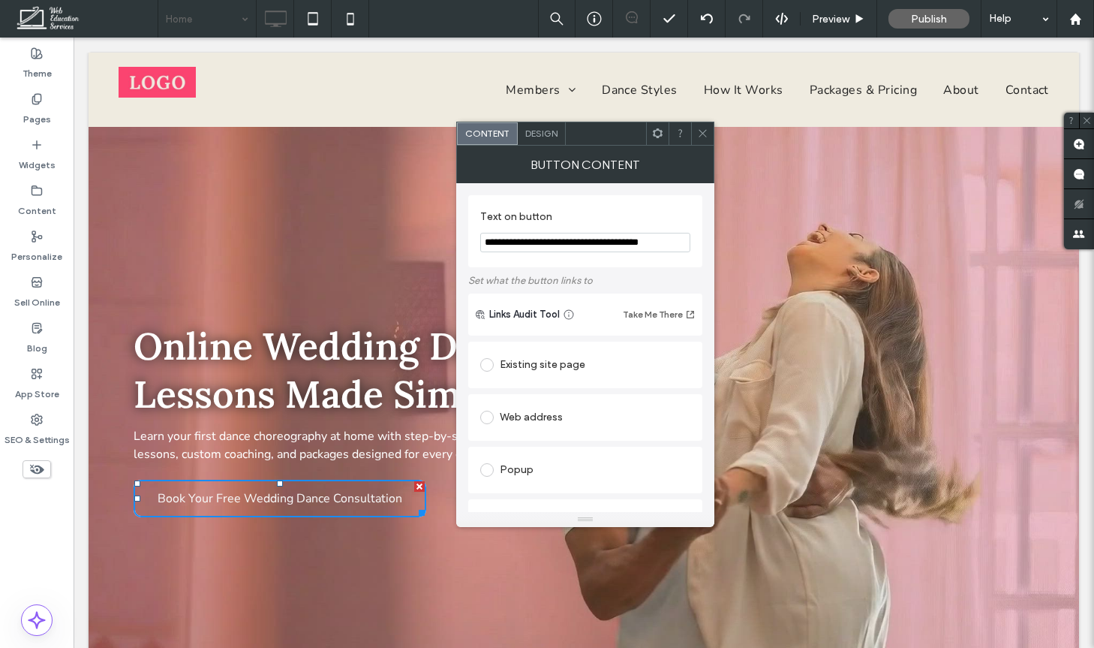
click at [534, 119] on div "Click To Paste Members Tier 2 Content Individual Dance Pages [GEOGRAPHIC_DATA] …" at bounding box center [584, 90] width 991 height 74
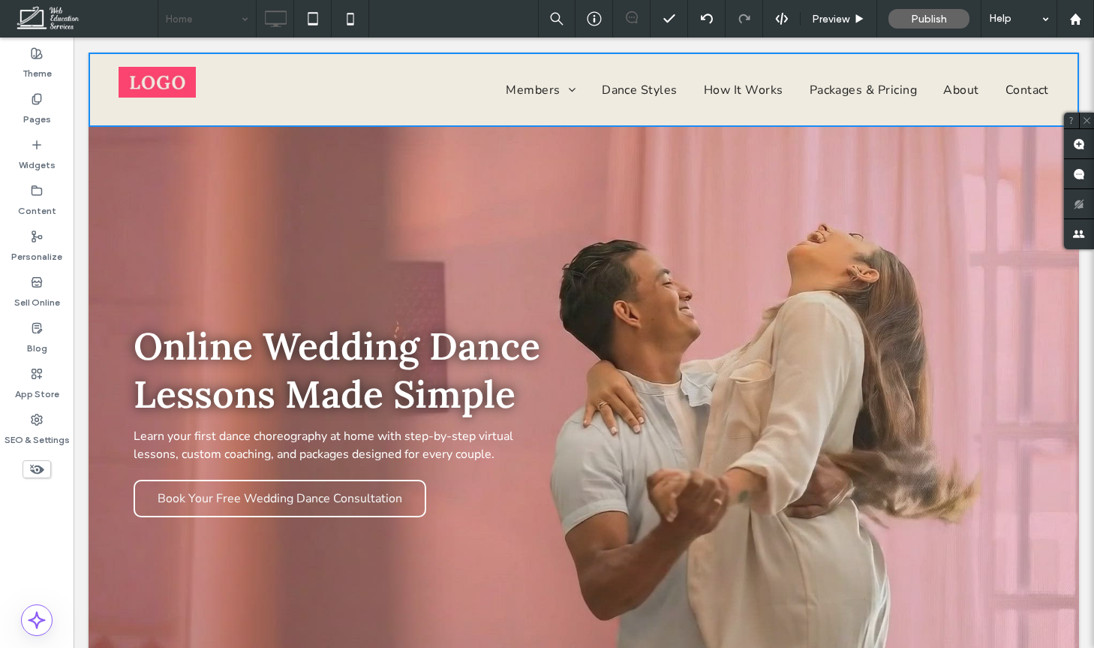
click at [311, 493] on div at bounding box center [584, 343] width 1021 height 610
click at [307, 542] on div at bounding box center [584, 343] width 1021 height 610
click at [314, 461] on div at bounding box center [584, 343] width 1021 height 610
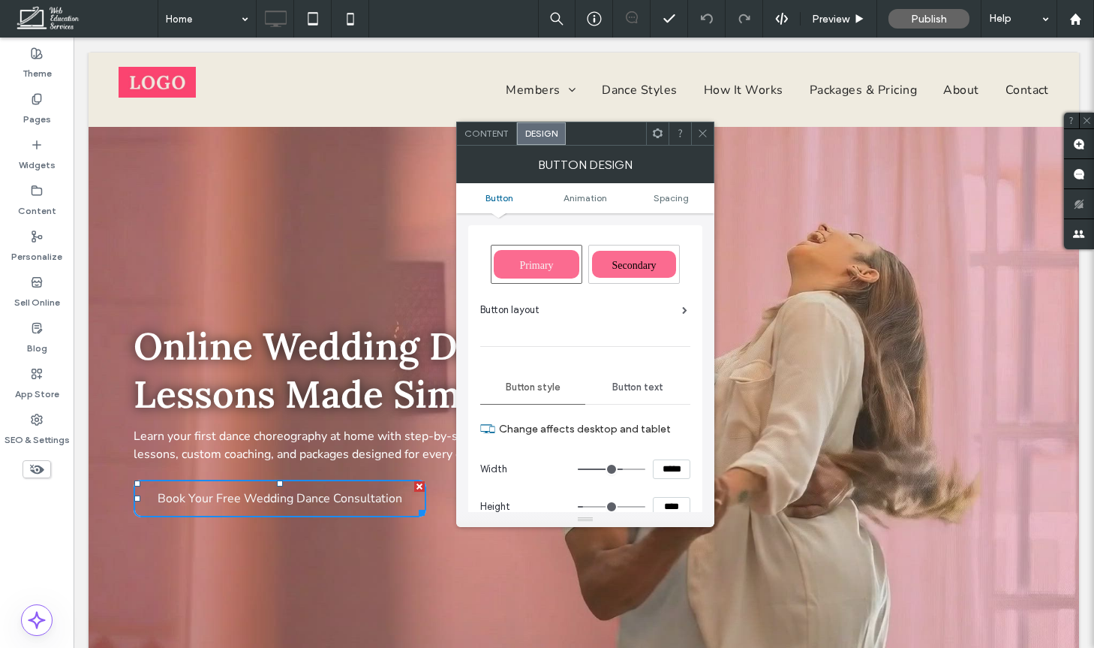
click at [555, 262] on div "Primary" at bounding box center [537, 264] width 86 height 29
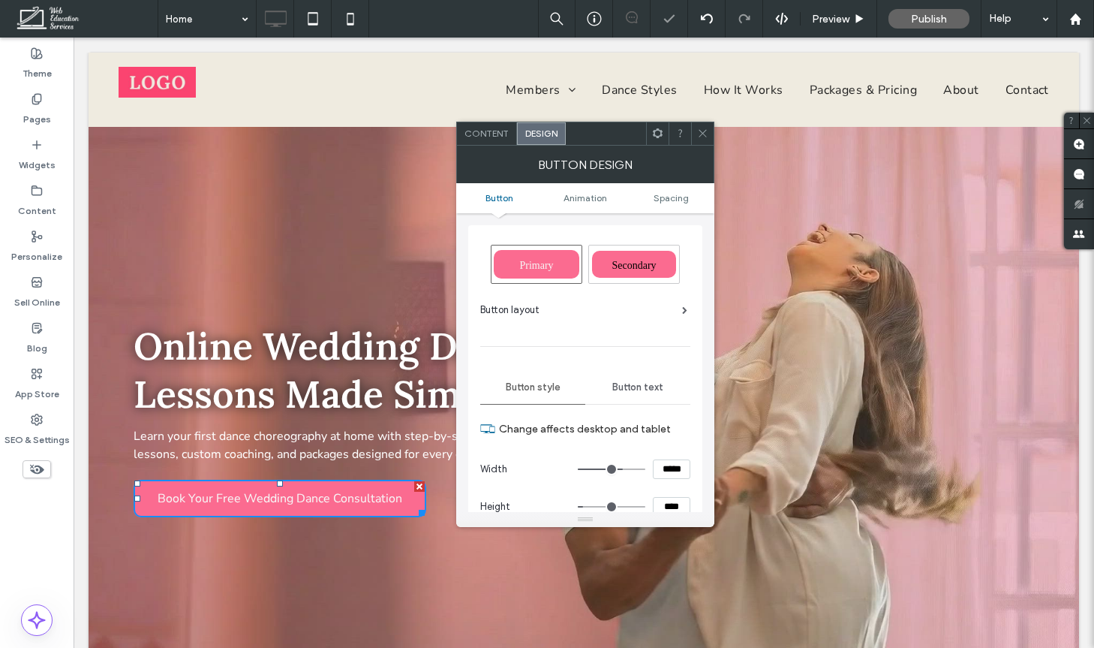
click at [702, 129] on icon at bounding box center [702, 133] width 11 height 11
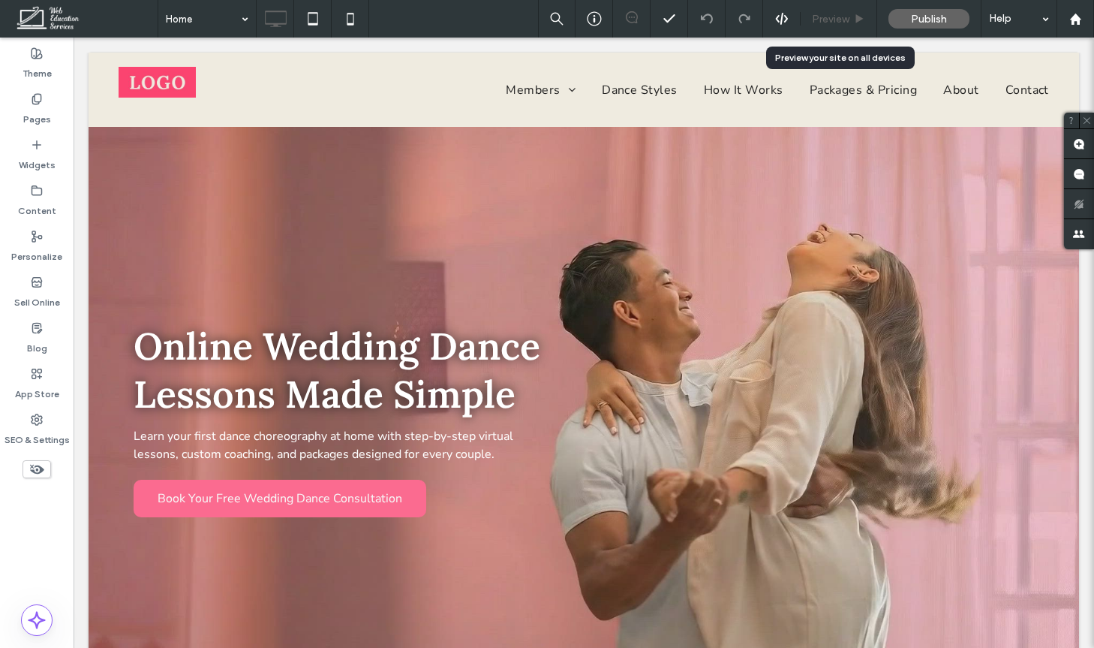
click at [849, 16] on div "Preview" at bounding box center [839, 19] width 76 height 13
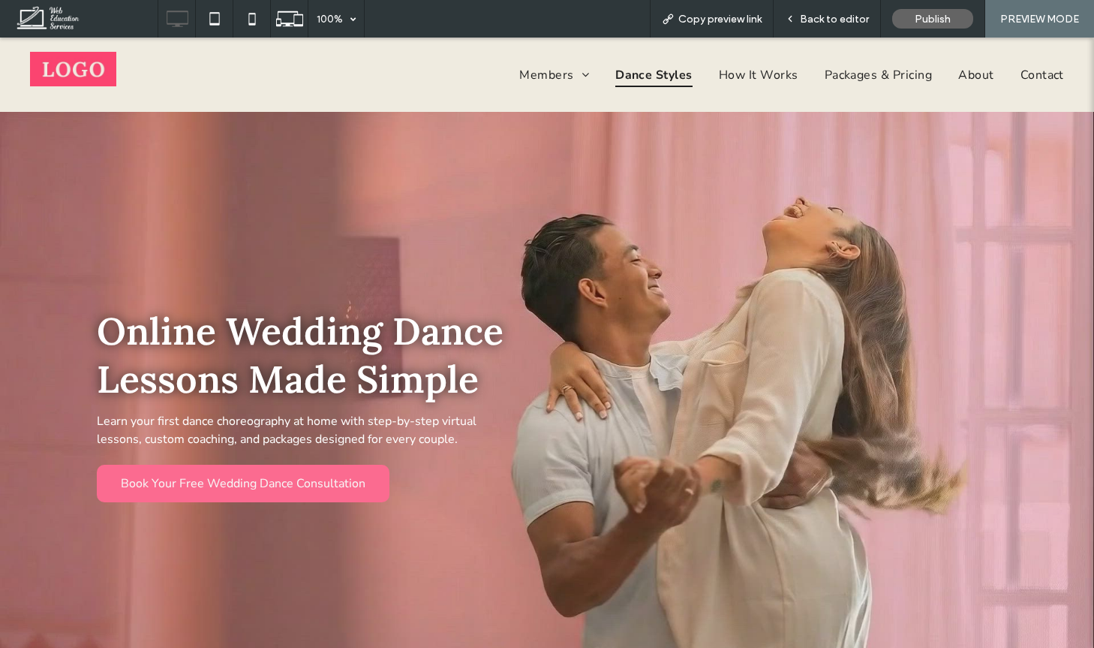
click at [625, 68] on span "Dance Styles" at bounding box center [653, 74] width 77 height 24
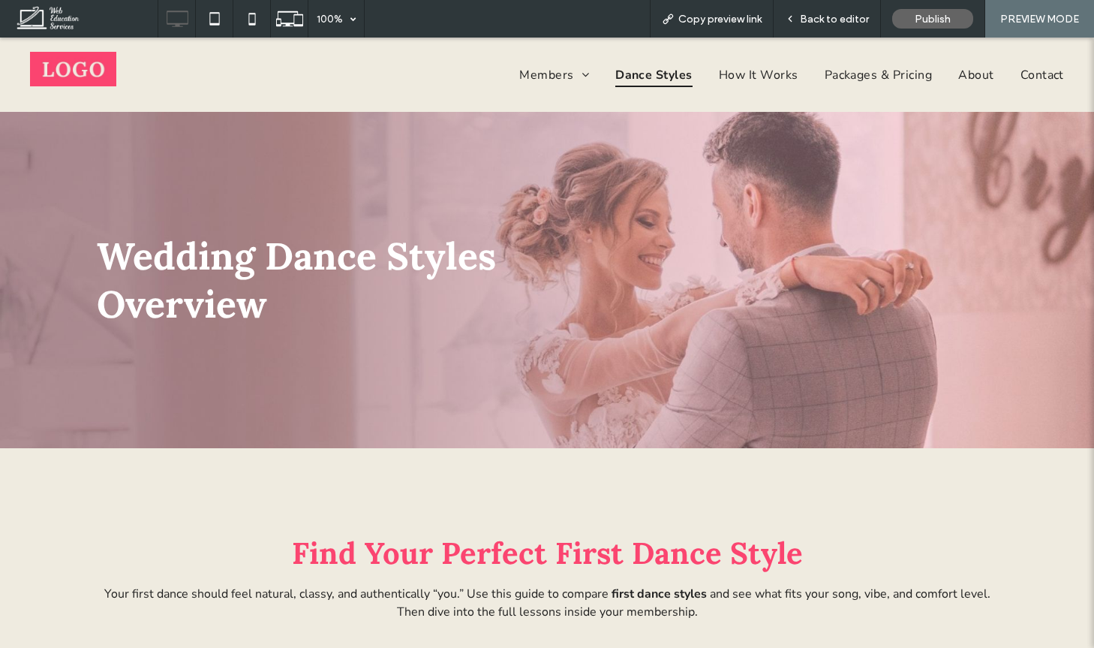
click at [65, 77] on img at bounding box center [73, 69] width 86 height 35
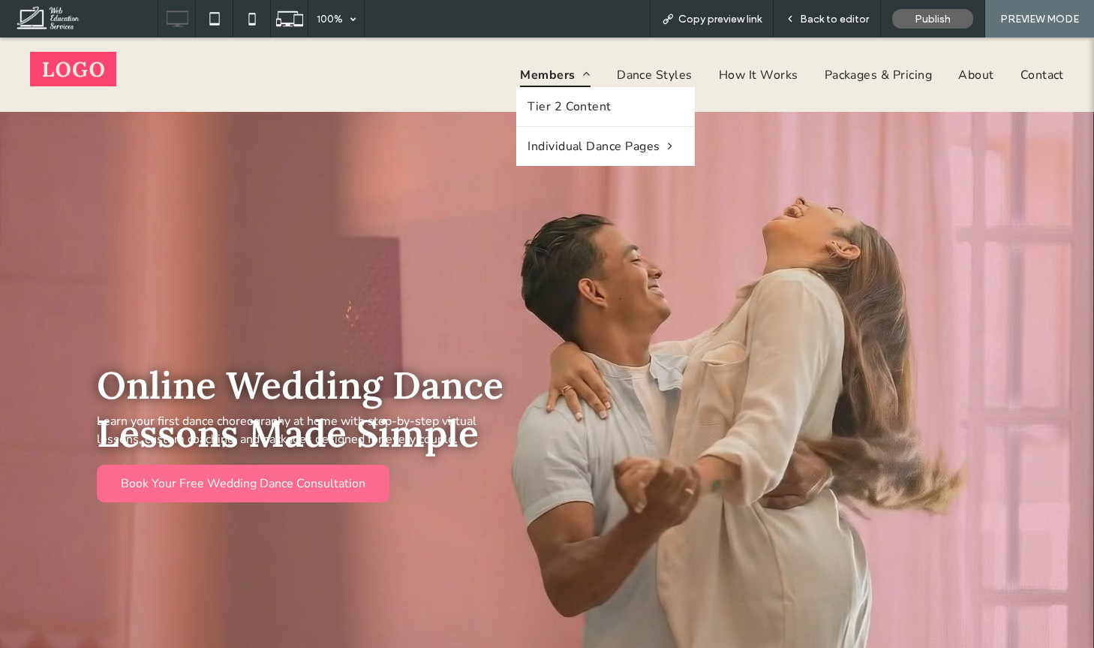
click at [573, 62] on span "Members" at bounding box center [555, 74] width 71 height 24
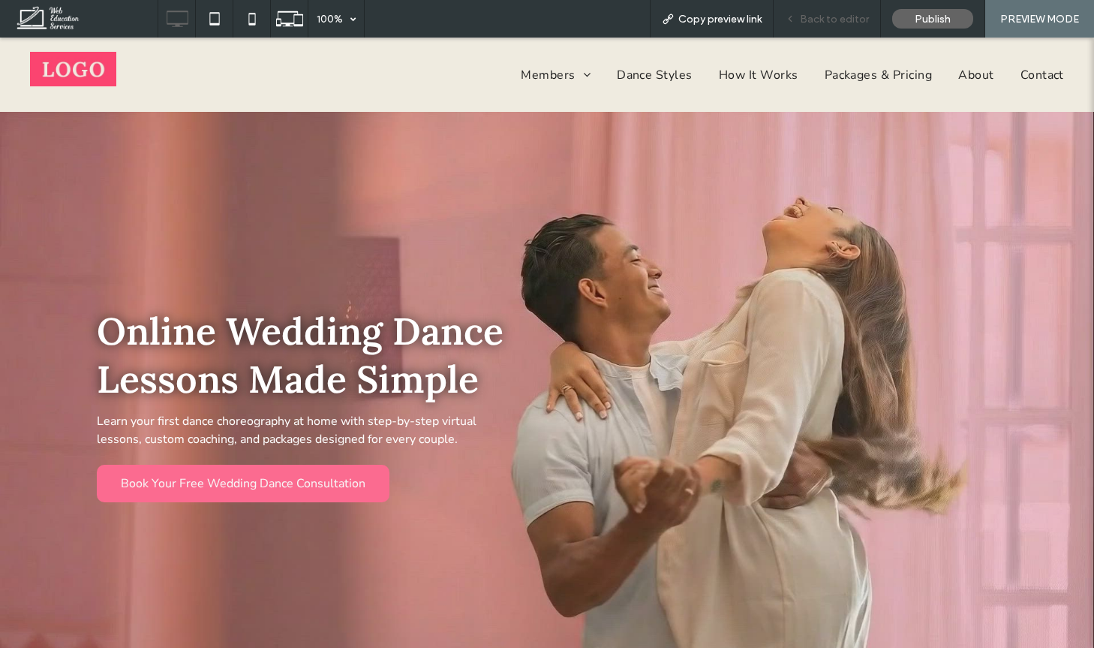
click at [822, 23] on span "Back to editor" at bounding box center [834, 19] width 69 height 13
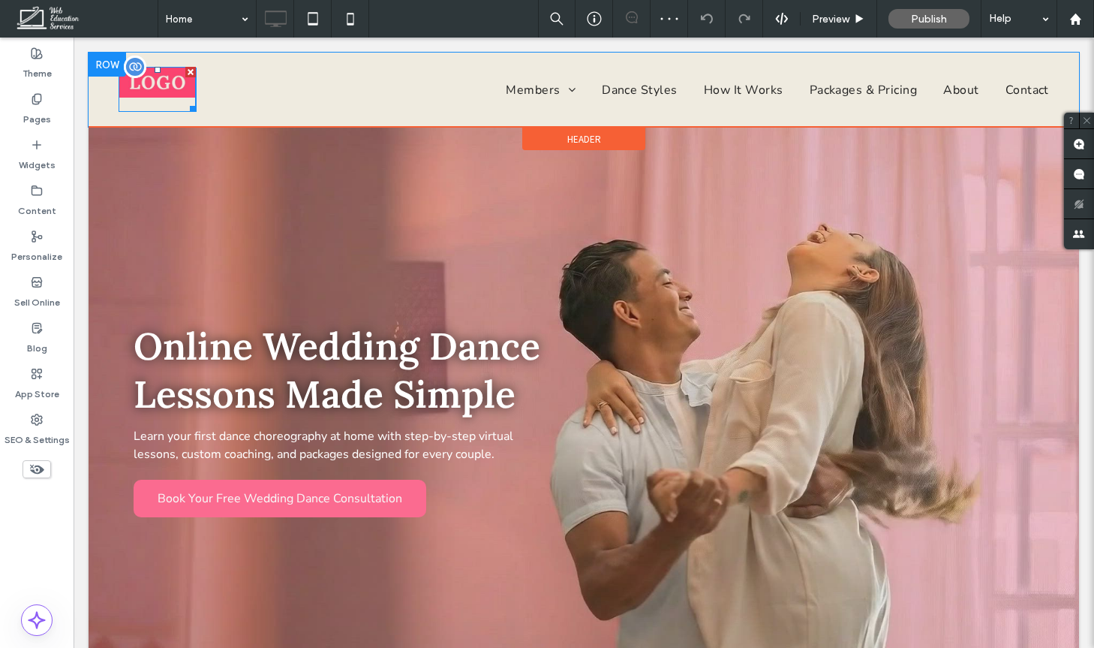
click at [164, 83] on img at bounding box center [157, 82] width 77 height 31
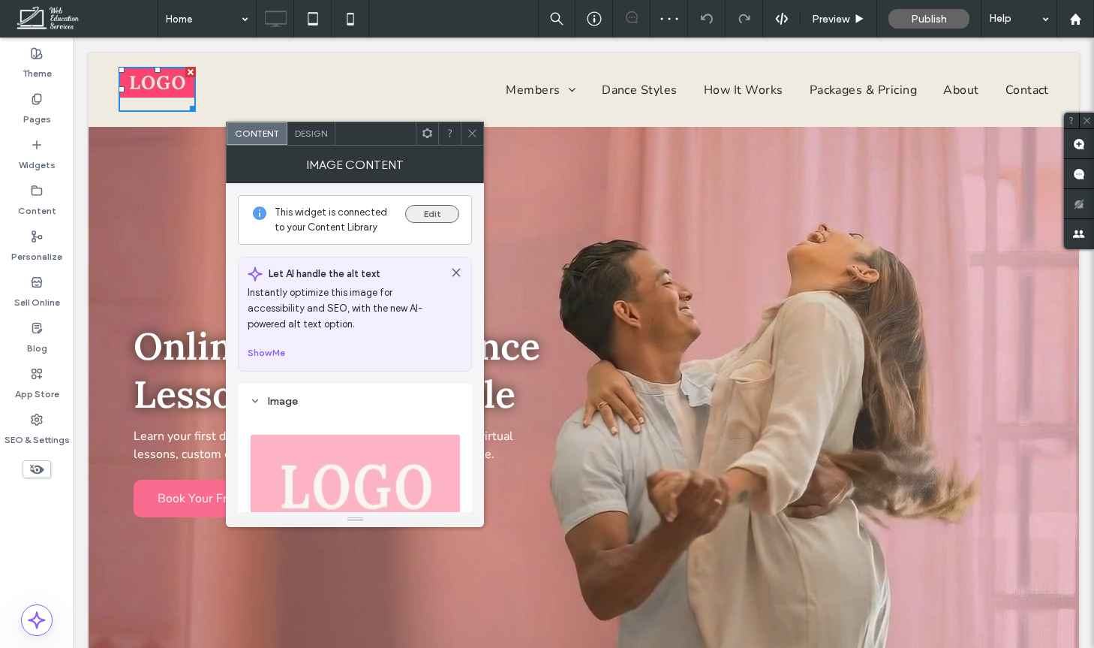
click at [446, 216] on button "Edit" at bounding box center [432, 214] width 54 height 18
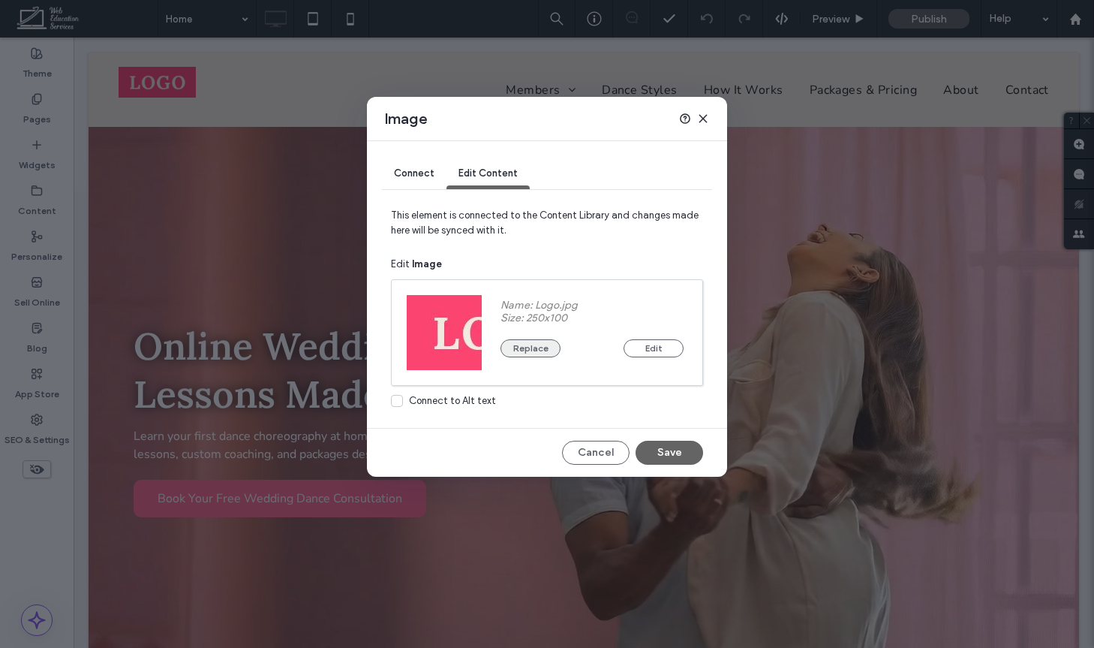
click at [525, 345] on button "Replace" at bounding box center [531, 348] width 60 height 18
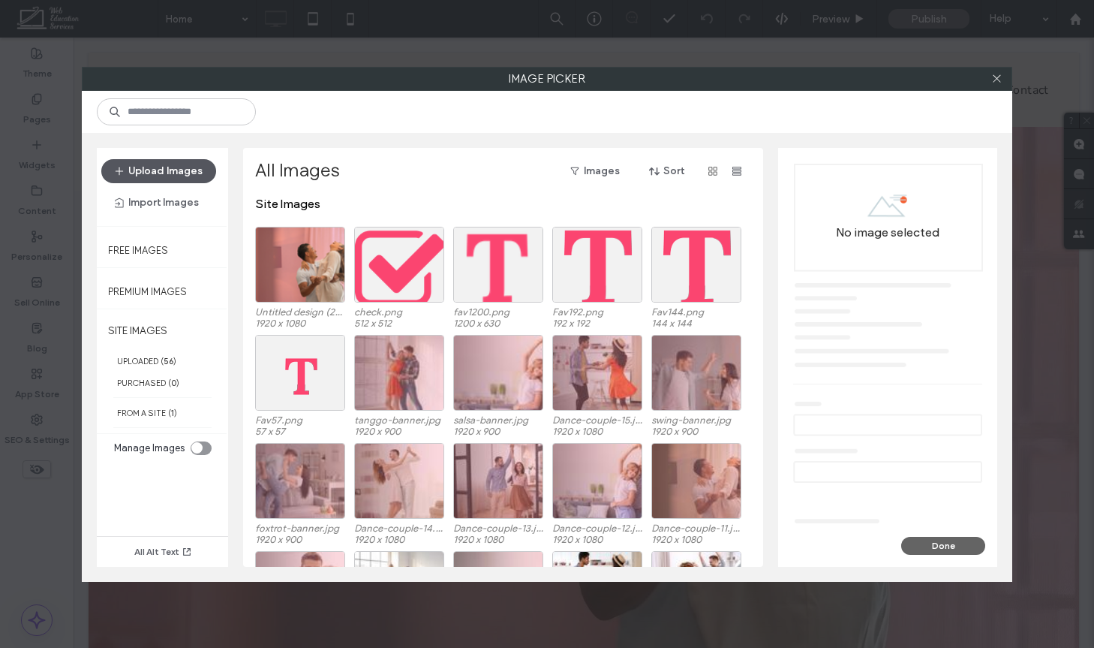
click at [194, 174] on button "Upload Images" at bounding box center [158, 171] width 115 height 24
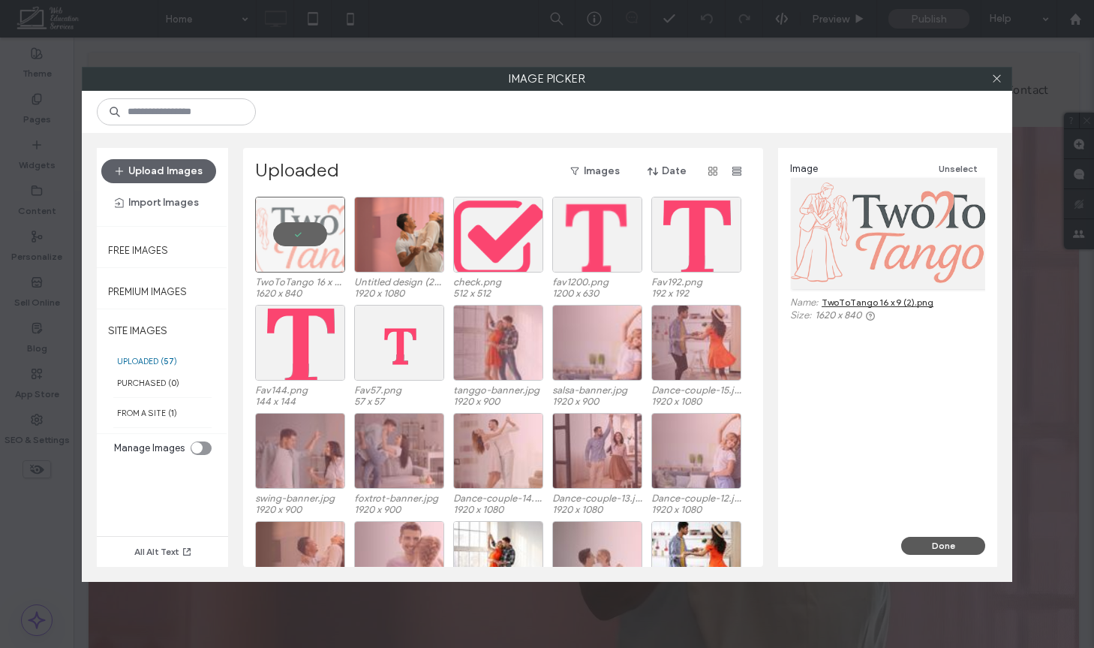
click at [927, 539] on button "Done" at bounding box center [943, 546] width 84 height 18
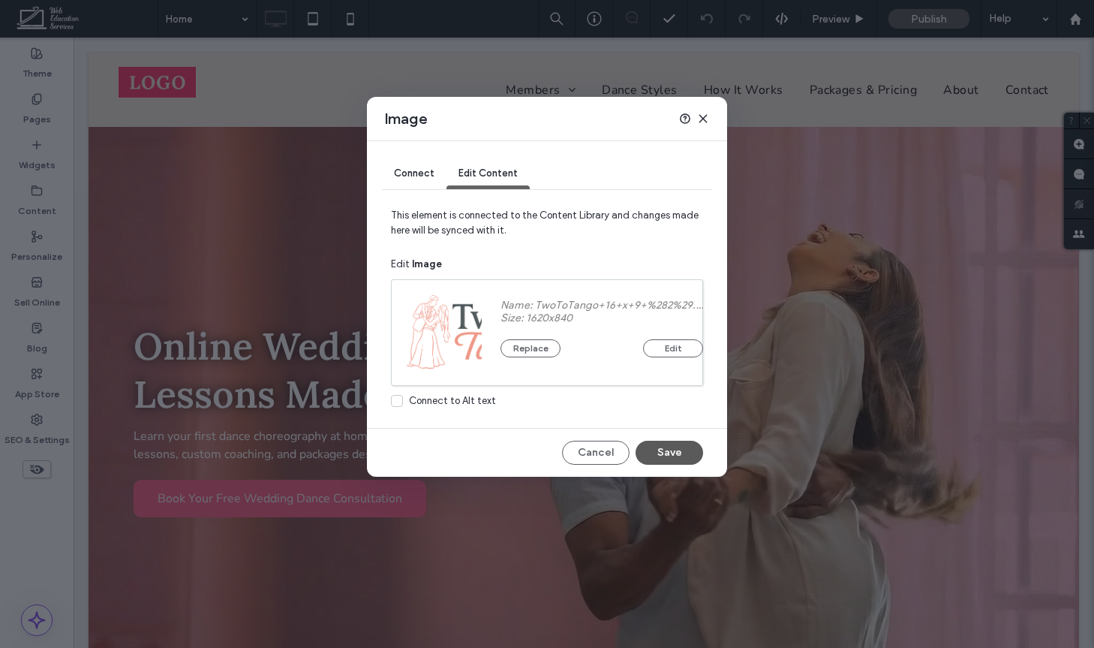
click at [680, 446] on button "Save" at bounding box center [670, 452] width 68 height 24
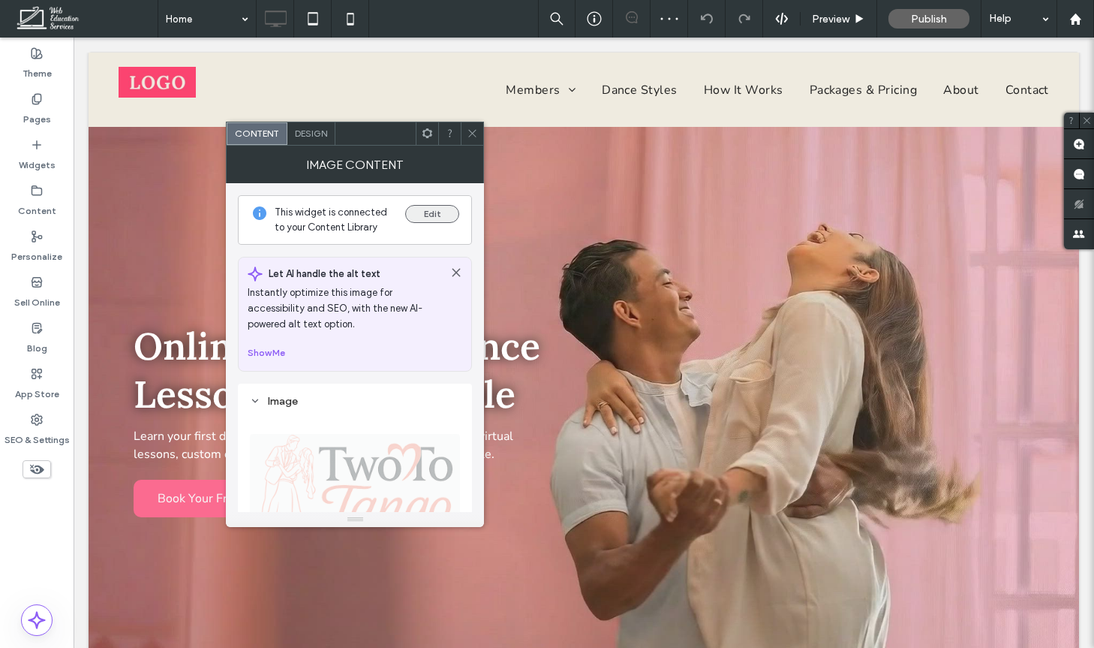
click at [431, 214] on button "Edit" at bounding box center [432, 214] width 54 height 18
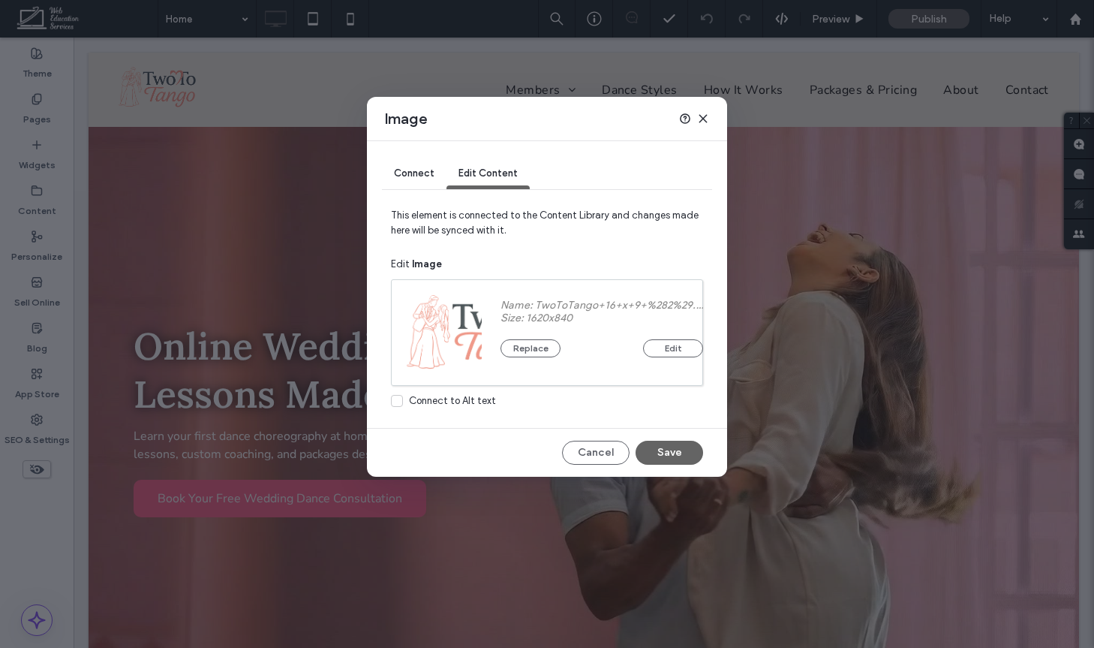
click at [699, 121] on icon at bounding box center [703, 119] width 12 height 12
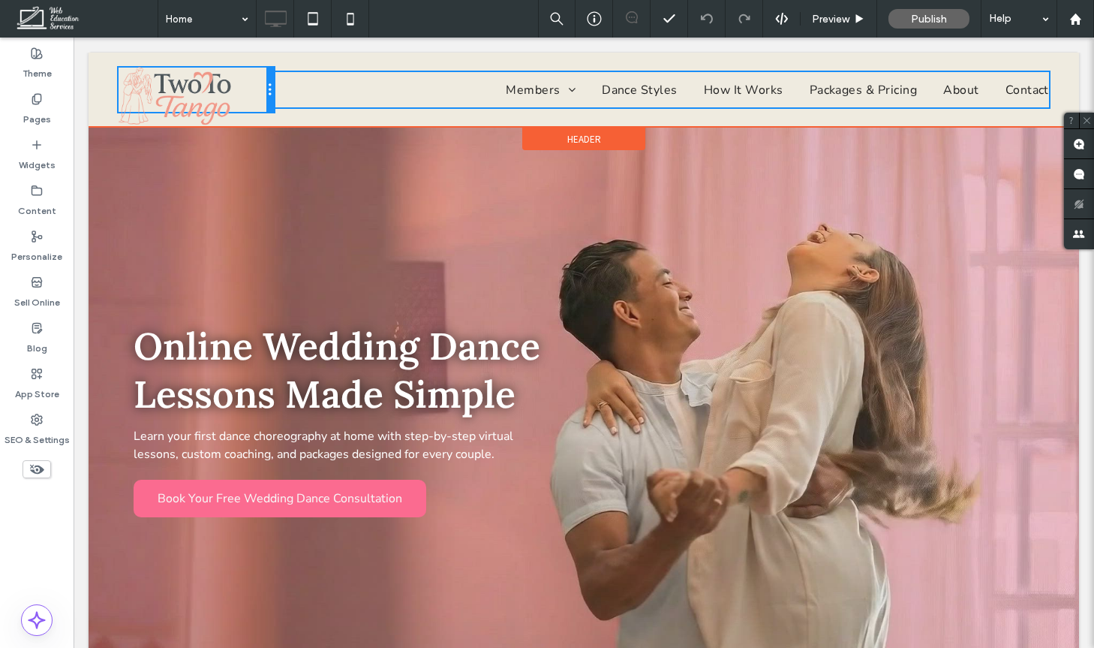
drag, startPoint x: 194, startPoint y: 92, endPoint x: 244, endPoint y: 89, distance: 50.4
click at [244, 89] on div "Click To Paste" at bounding box center [196, 90] width 155 height 44
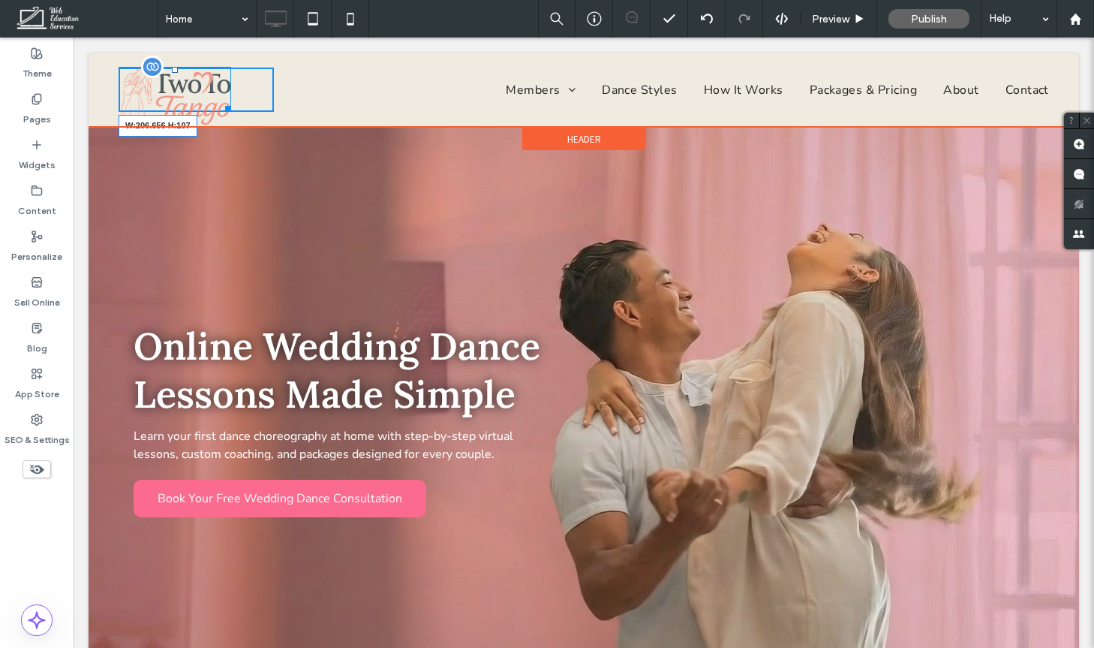
drag, startPoint x: 222, startPoint y: 105, endPoint x: 254, endPoint y: 129, distance: 40.2
click at [231, 112] on div "W:206.656 H:107" at bounding box center [175, 89] width 113 height 45
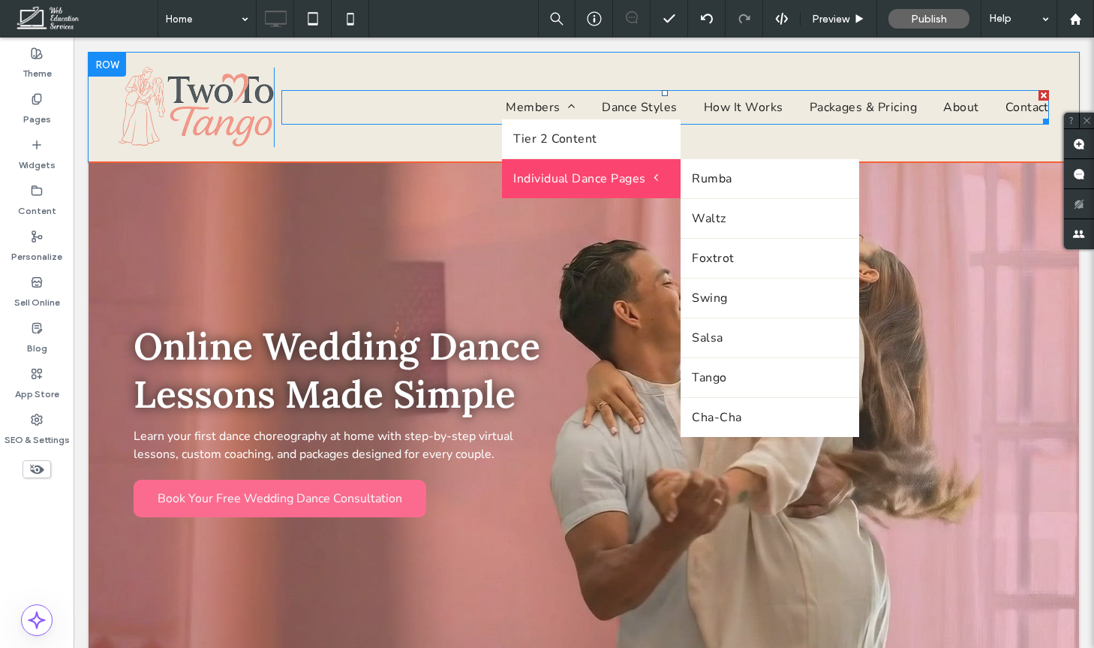
click at [576, 179] on span "Individual Dance Pages" at bounding box center [585, 178] width 145 height 17
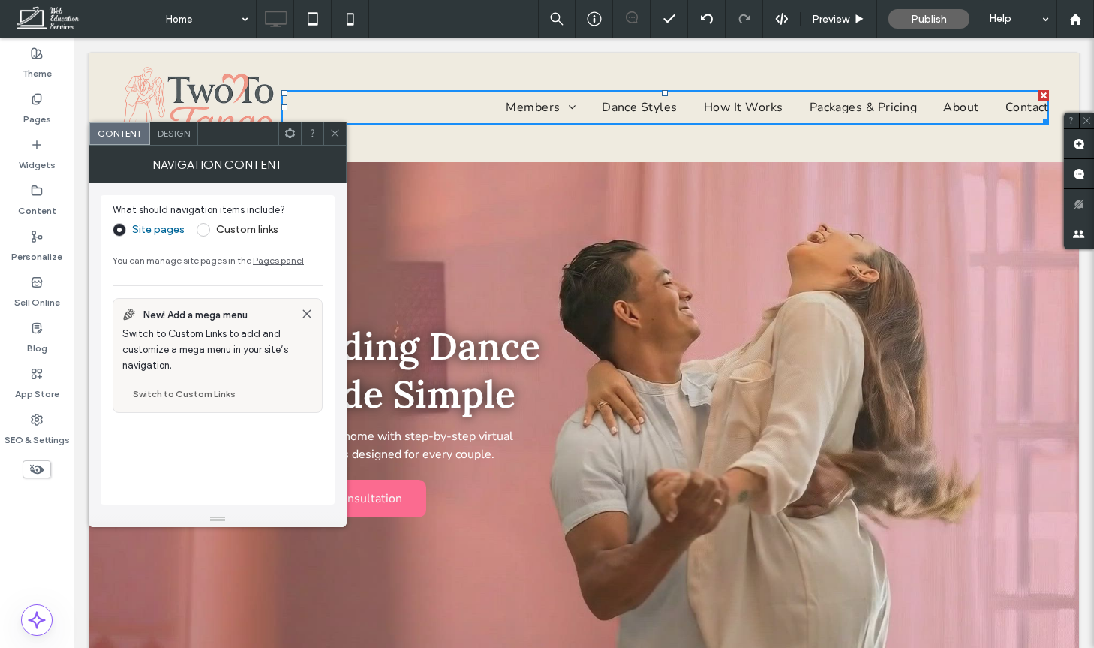
click at [389, 95] on nav "Members Tier 2 Content Individual Dance Pages [GEOGRAPHIC_DATA] Waltz Foxtrot S…" at bounding box center [665, 107] width 768 height 35
click at [341, 139] on div at bounding box center [334, 133] width 23 height 23
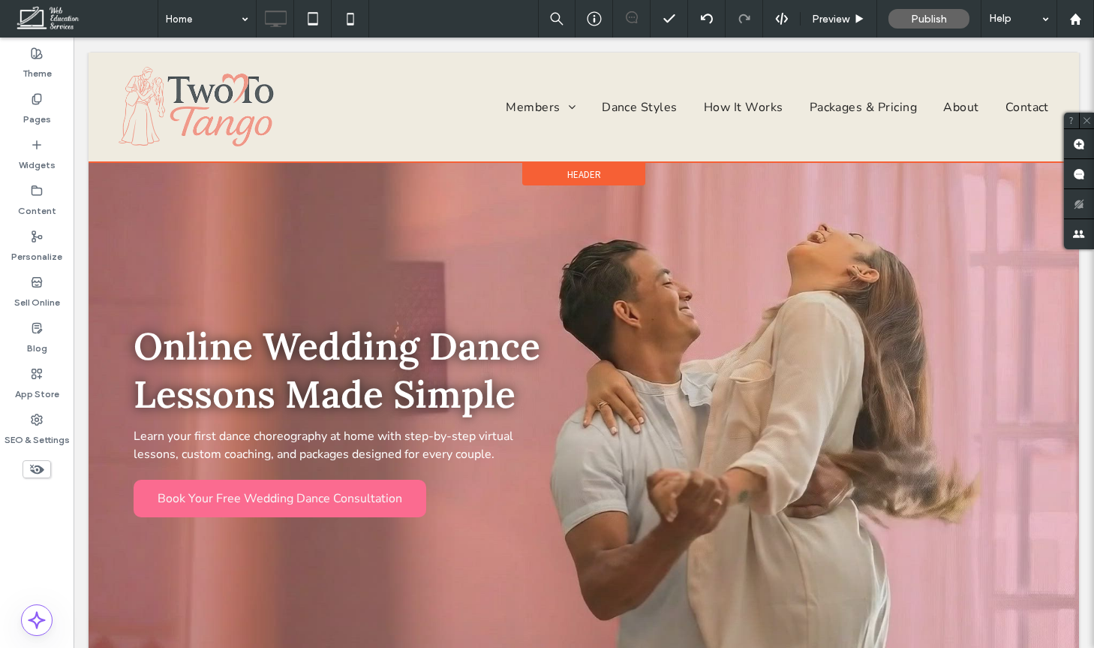
click at [552, 169] on div "Header" at bounding box center [583, 174] width 123 height 23
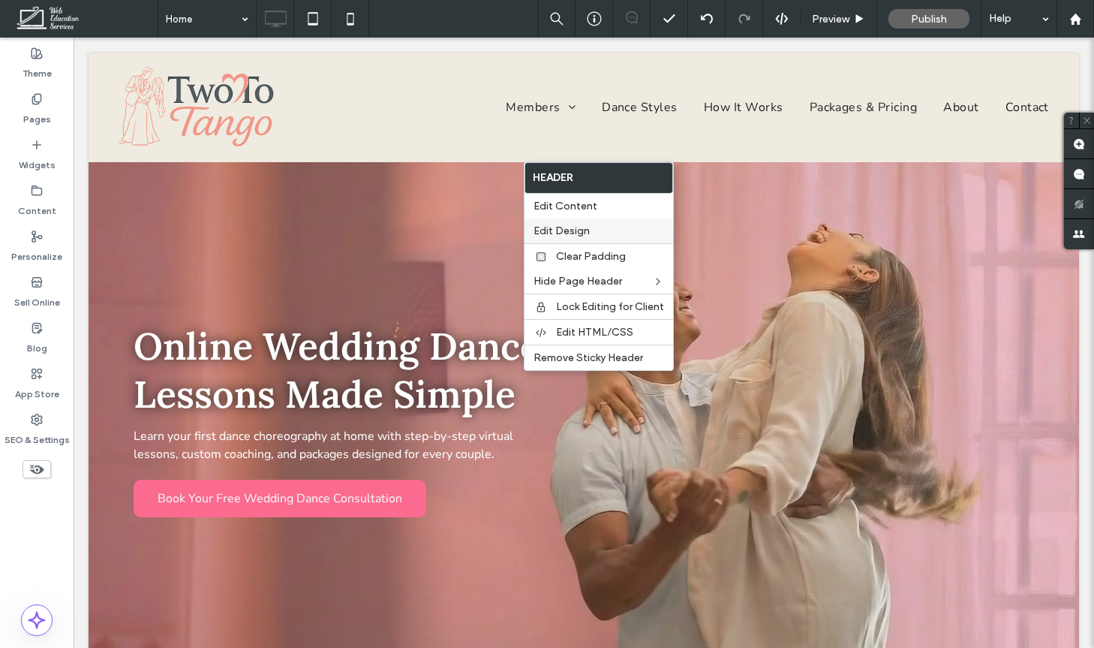
click at [586, 227] on span "Edit Design" at bounding box center [562, 230] width 56 height 13
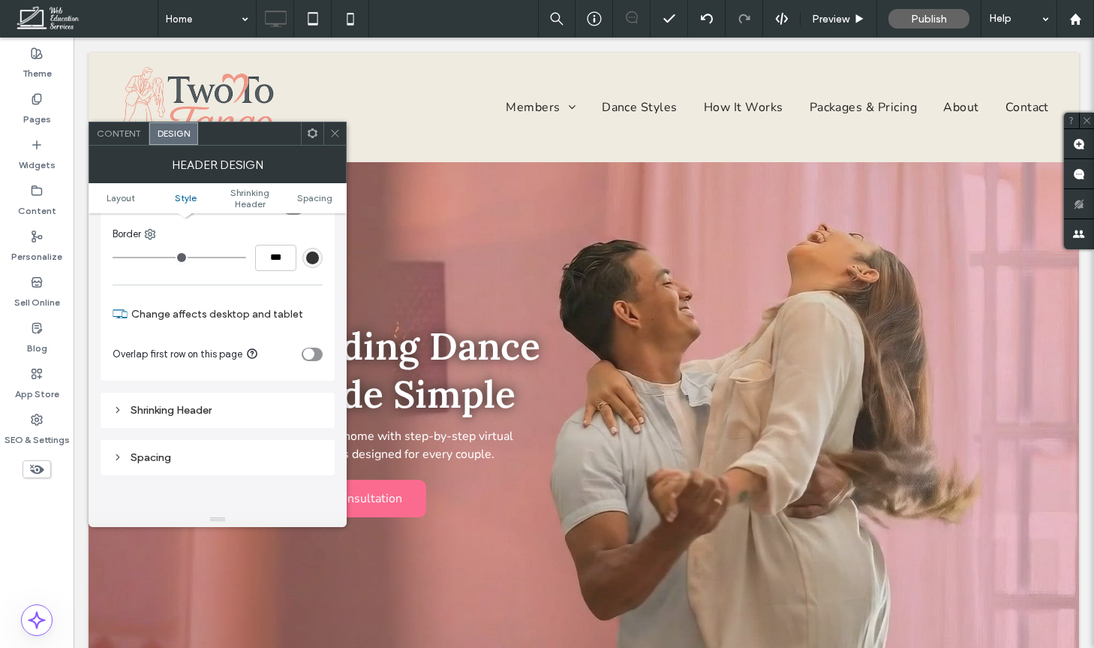
scroll to position [311, 0]
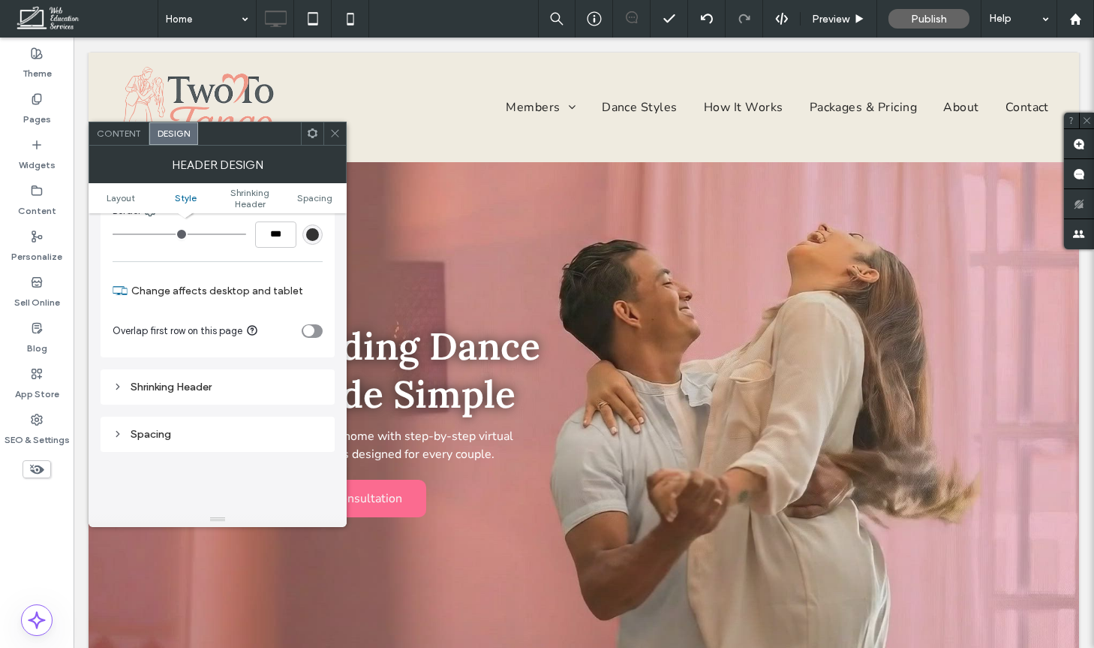
click at [263, 400] on div "Shrinking Header" at bounding box center [218, 386] width 234 height 35
click at [263, 384] on div "Shrinking Header" at bounding box center [218, 386] width 210 height 13
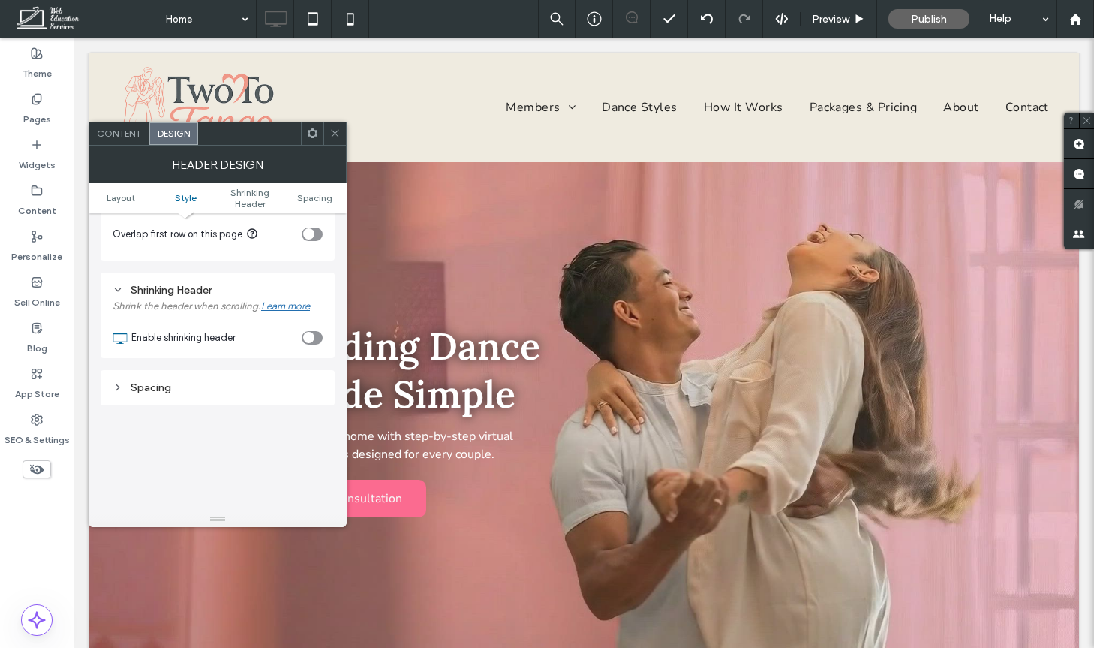
scroll to position [432, 0]
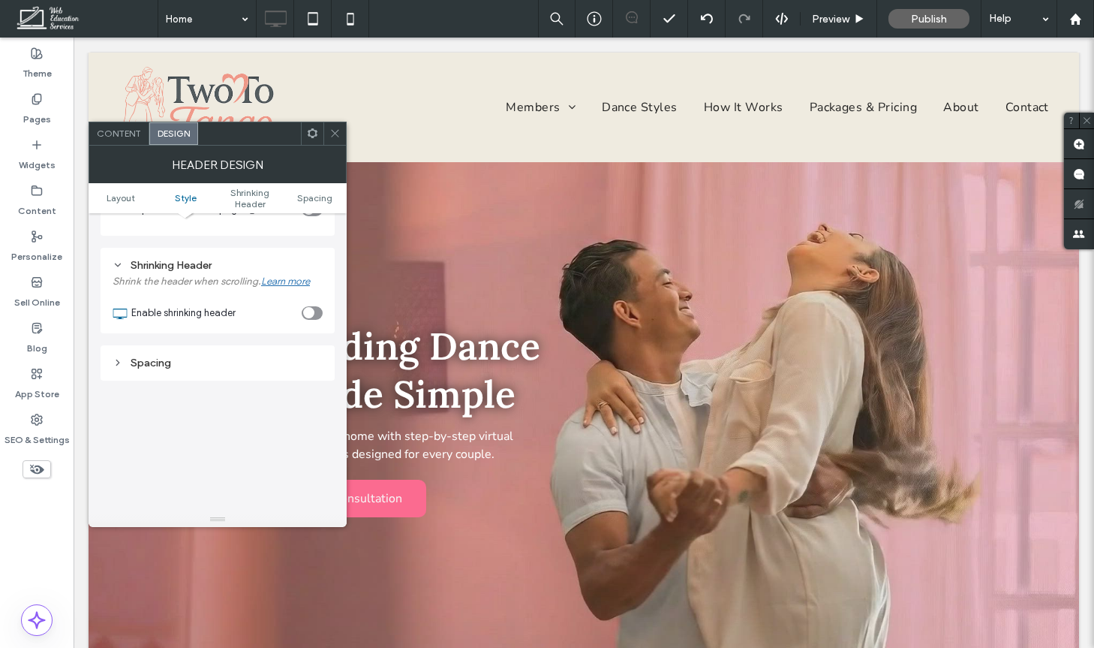
click at [308, 313] on icon "toggle" at bounding box center [308, 313] width 6 height 5
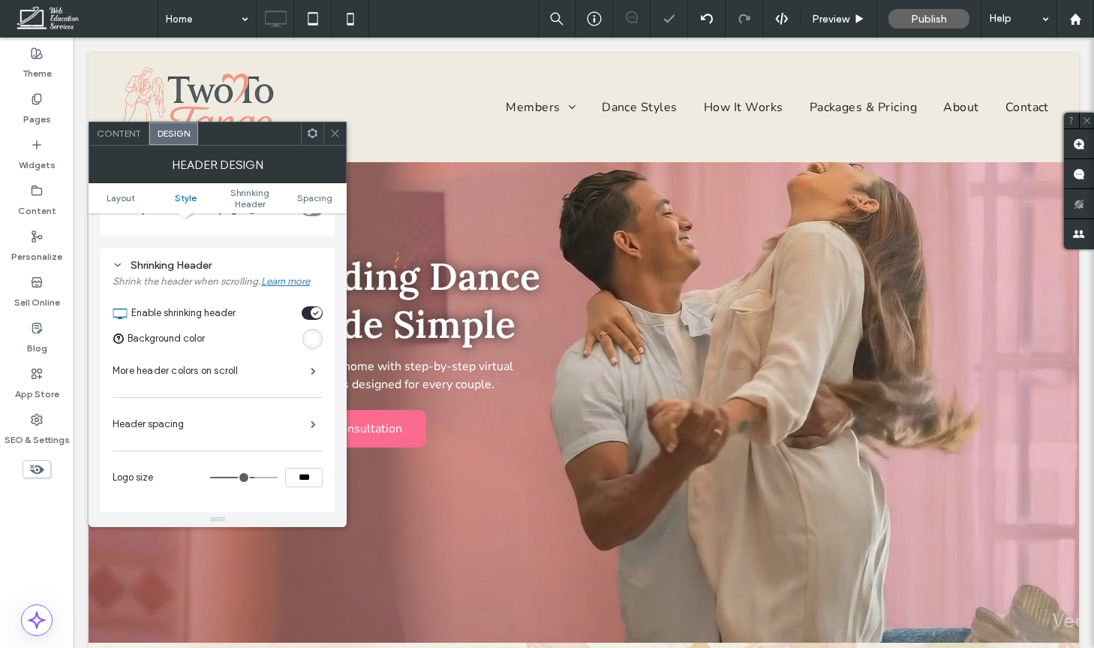
scroll to position [110, 0]
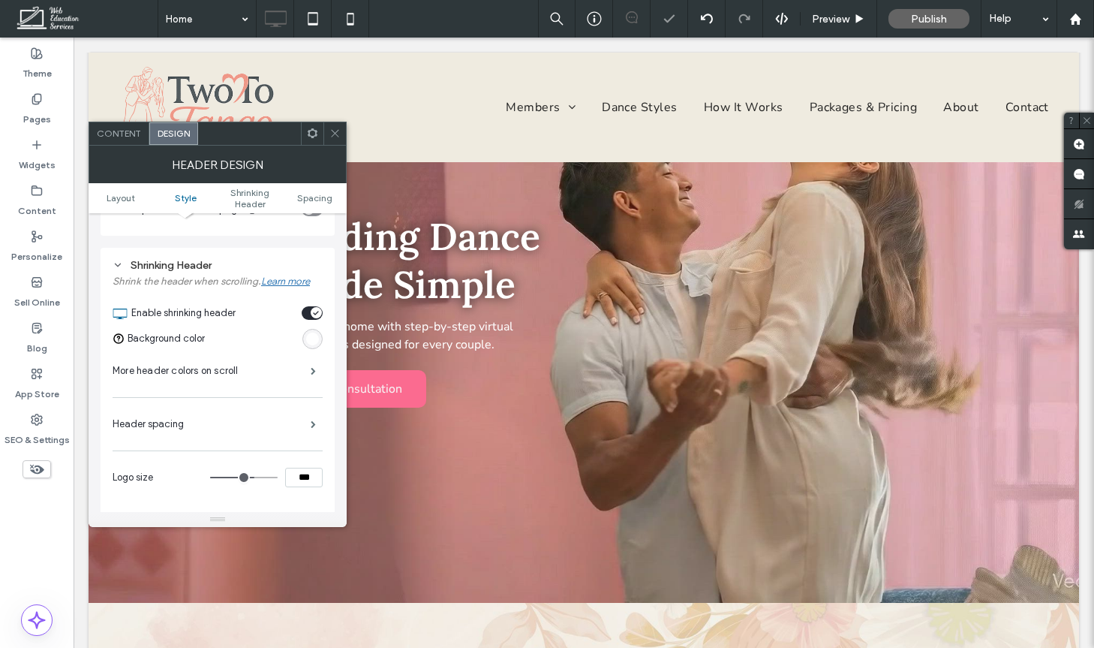
click at [317, 474] on input "***" at bounding box center [304, 478] width 38 height 20
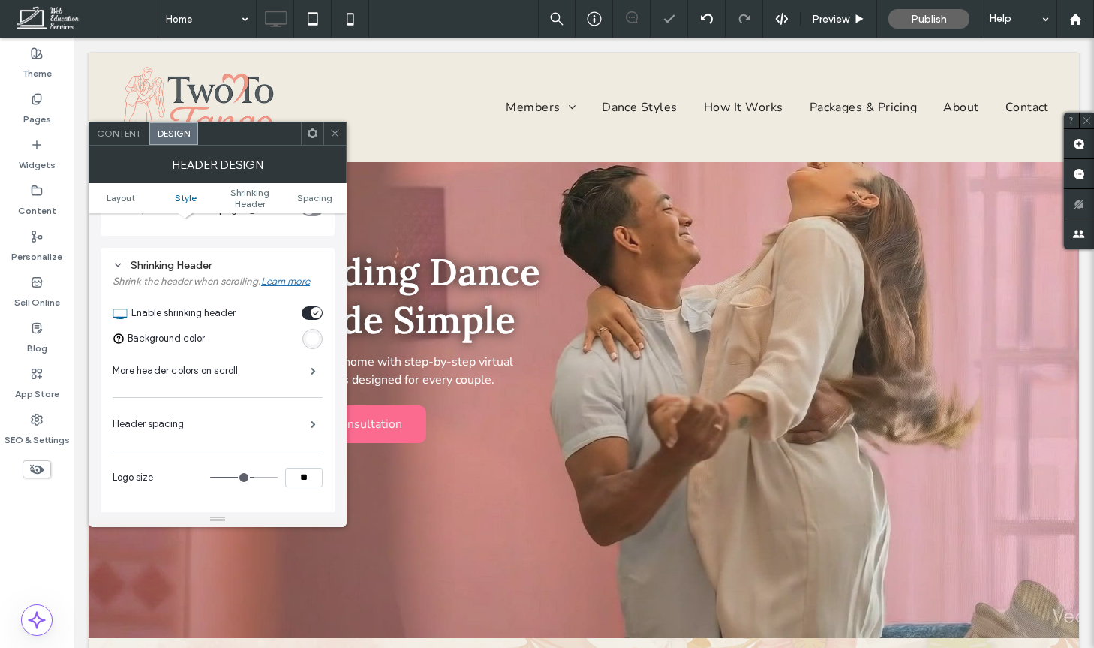
type input "***"
type input "**"
click at [330, 129] on icon at bounding box center [334, 133] width 11 height 11
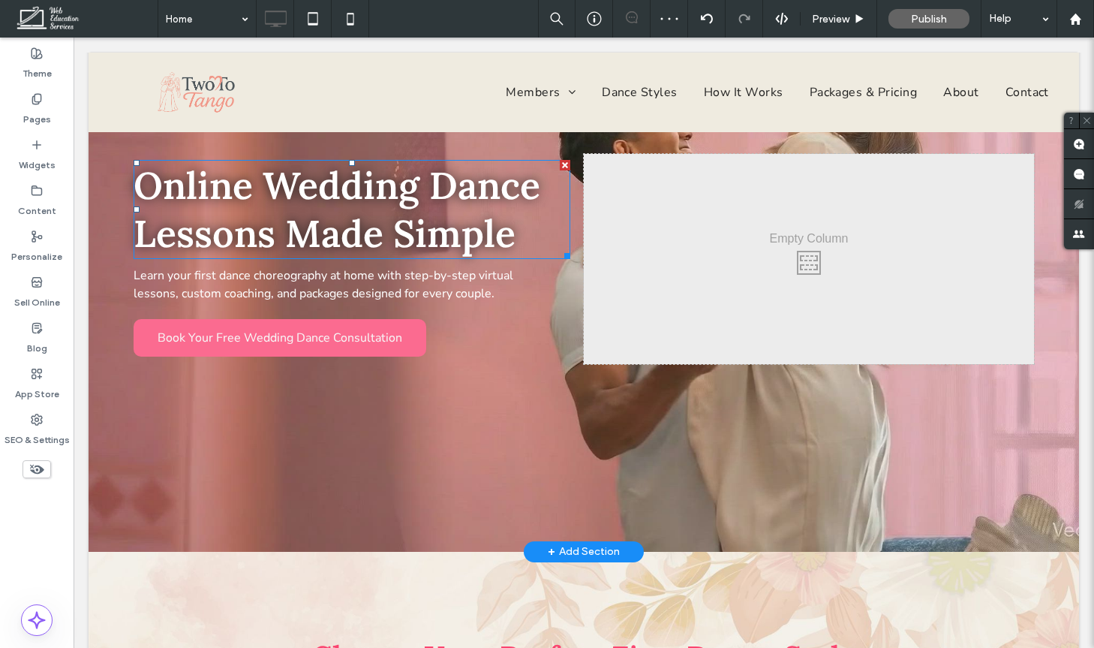
scroll to position [0, 0]
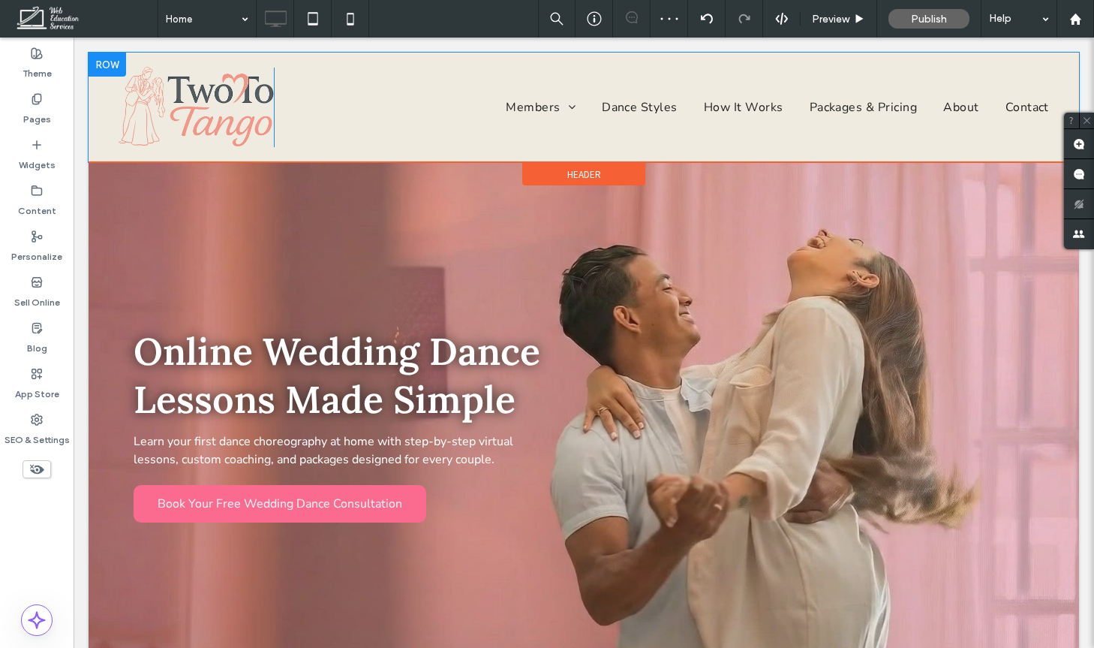
click at [305, 63] on div "Click To Paste Members Tier 2 Content Individual Dance Pages [GEOGRAPHIC_DATA] …" at bounding box center [584, 108] width 991 height 110
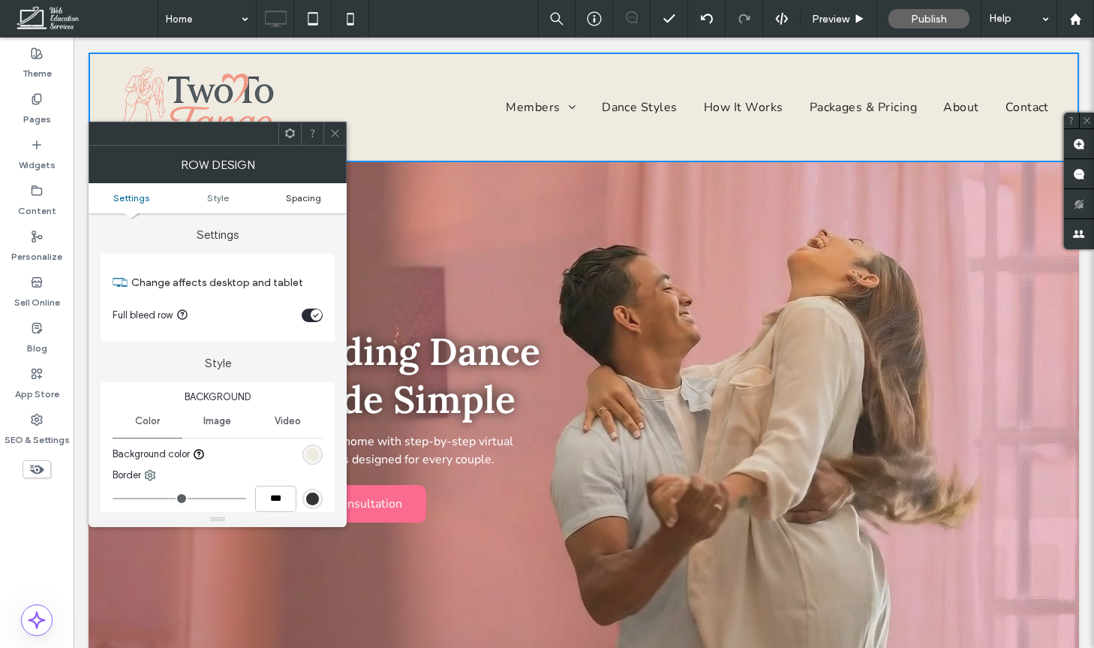
click at [311, 195] on span "Spacing" at bounding box center [303, 197] width 35 height 11
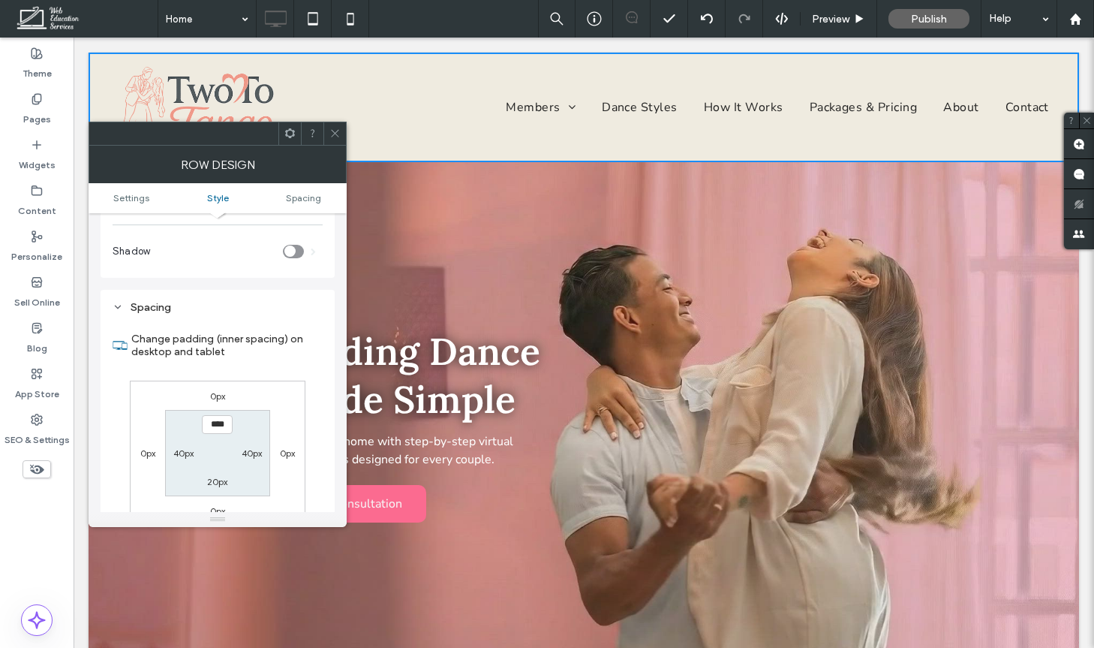
scroll to position [366, 0]
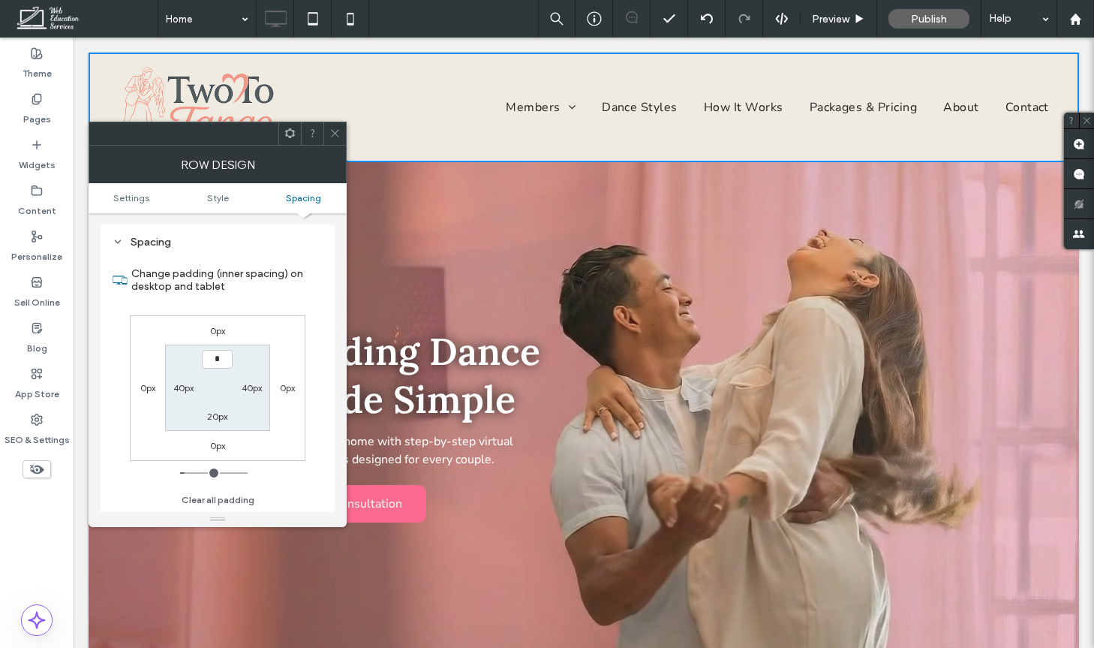
type input "***"
type input "*"
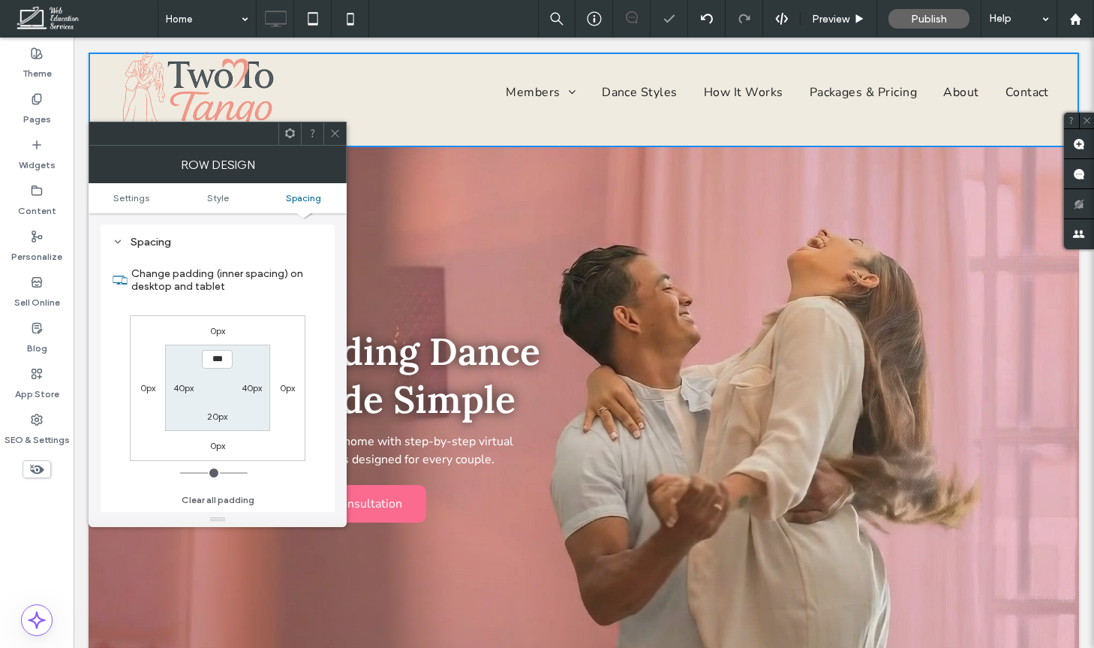
click at [220, 357] on input "***" at bounding box center [217, 359] width 31 height 19
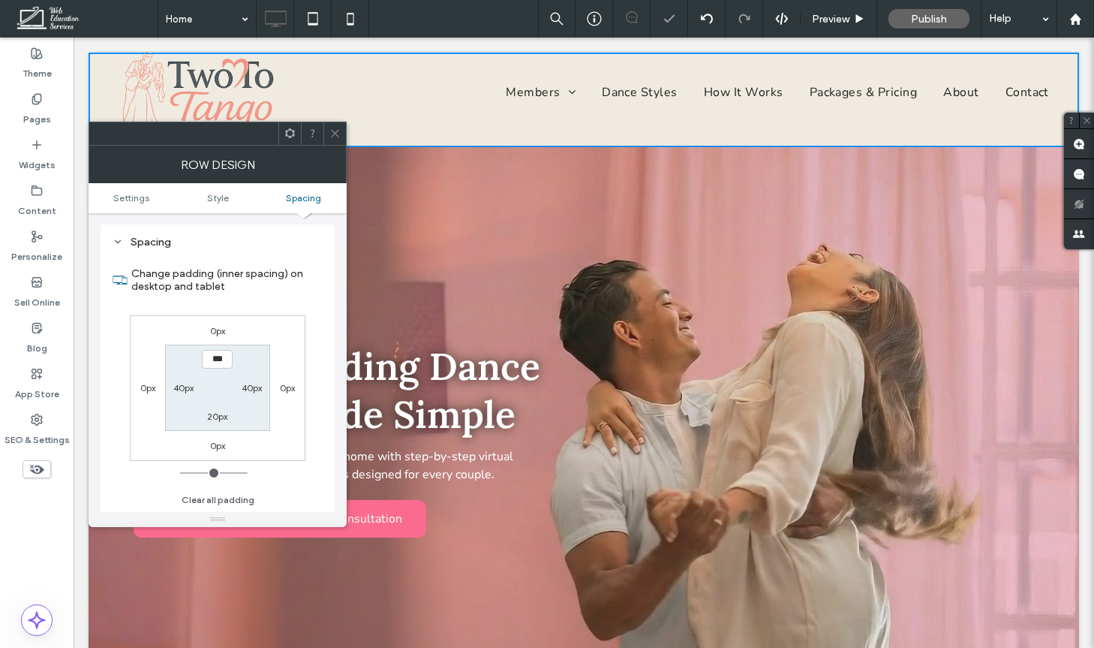
click at [220, 357] on input "***" at bounding box center [217, 359] width 31 height 19
type input "***"
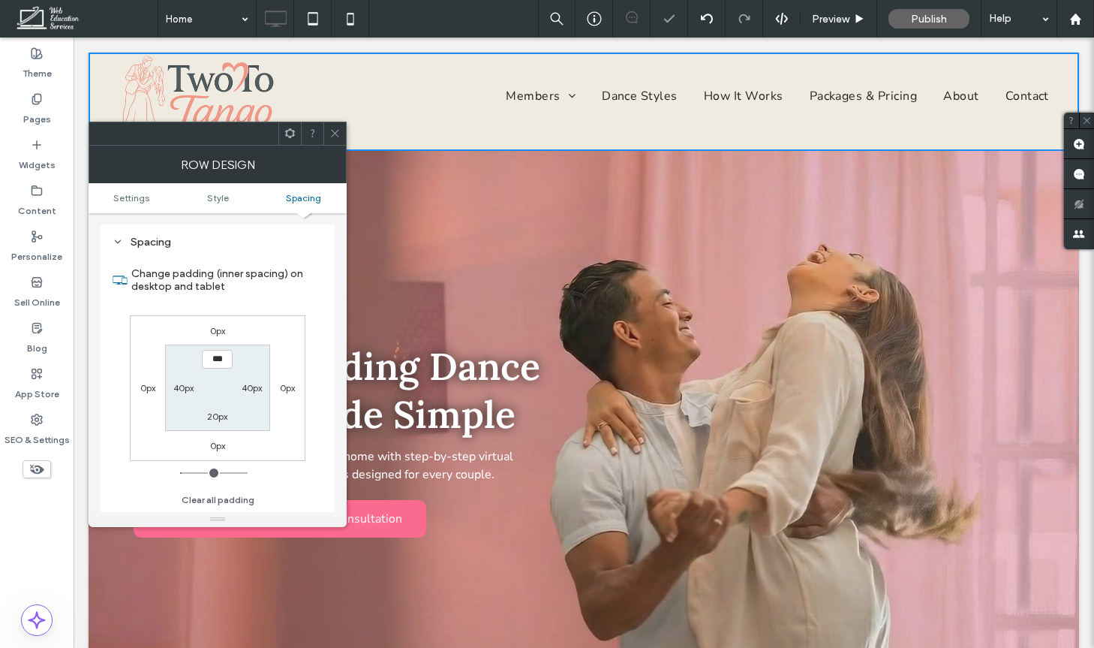
click at [211, 412] on label "20px" at bounding box center [217, 415] width 20 height 11
type input "**"
type input "***"
type input "*"
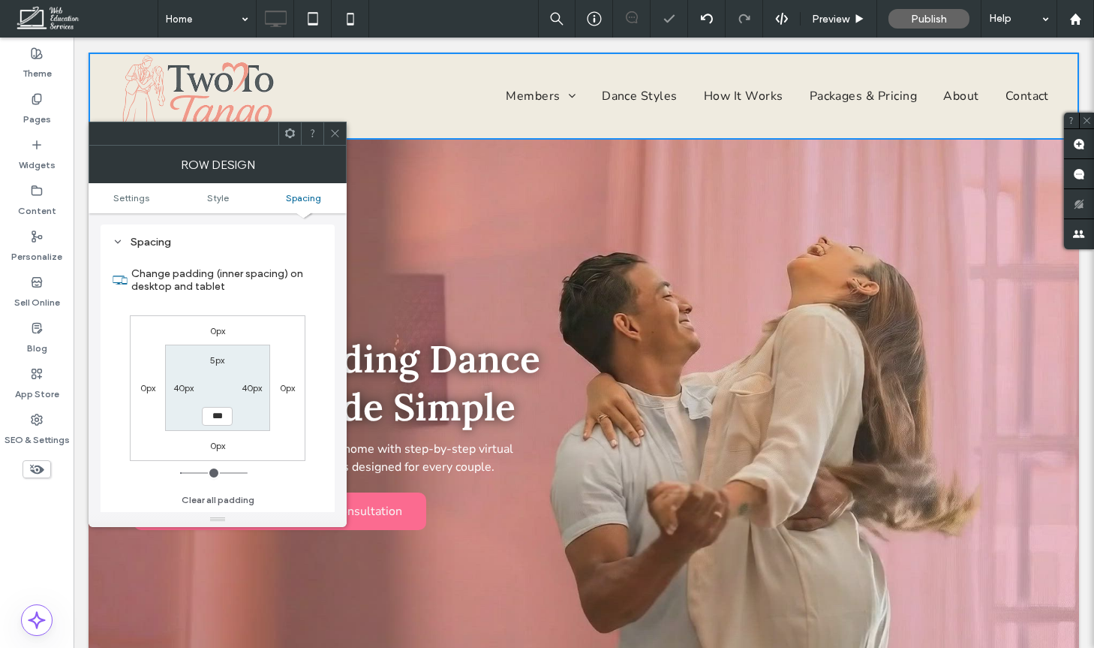
click at [332, 133] on icon at bounding box center [334, 133] width 11 height 11
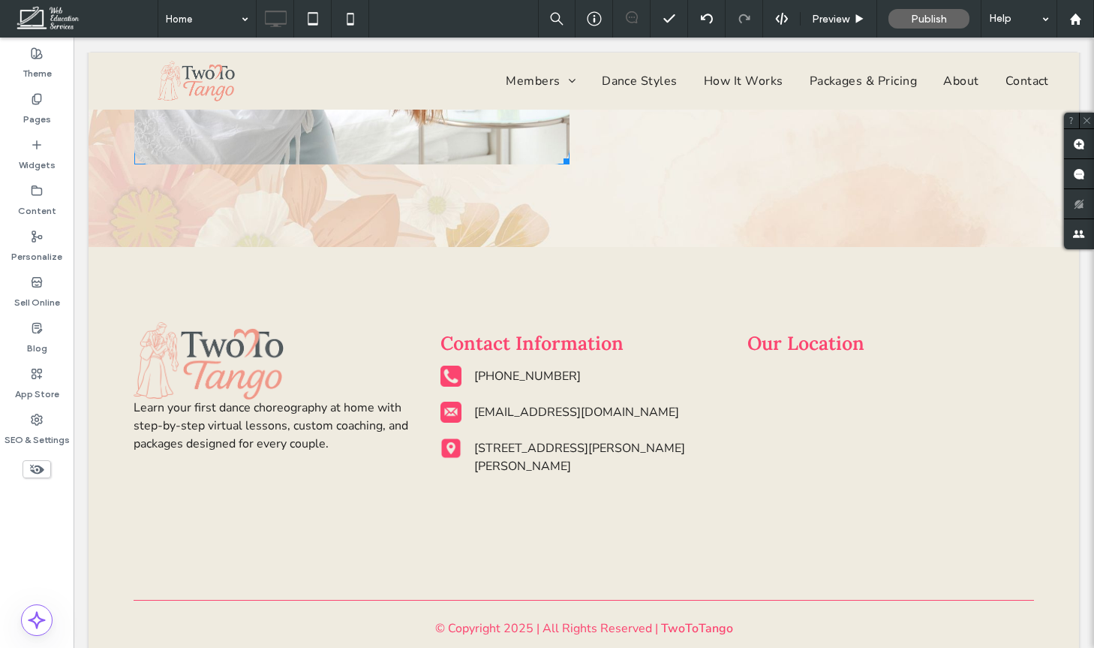
scroll to position [4465, 0]
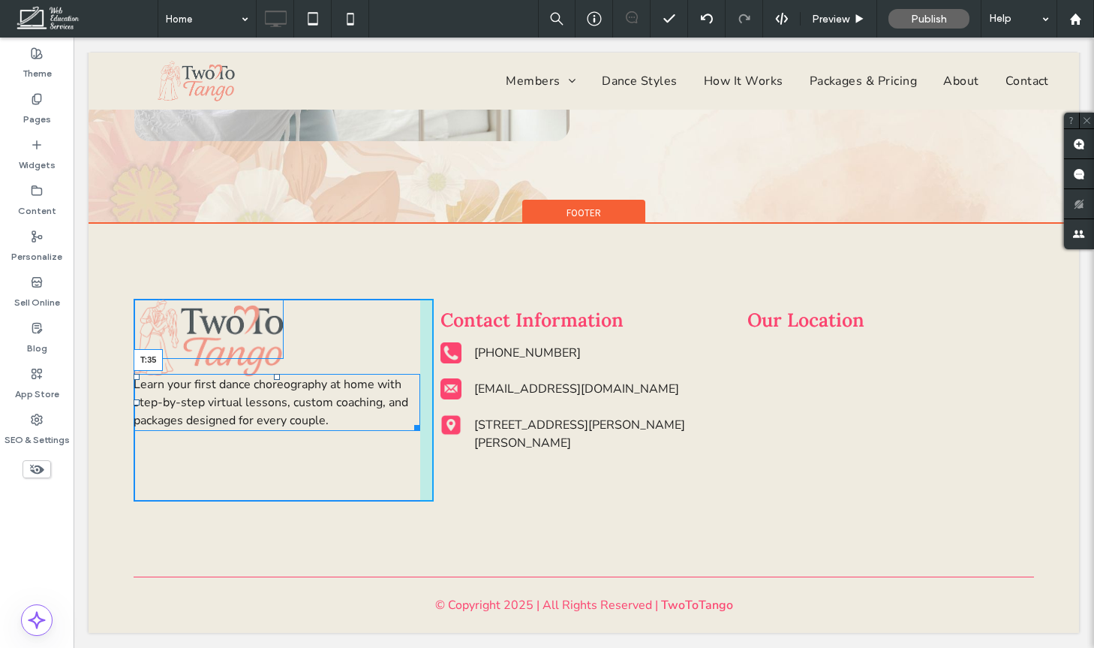
drag, startPoint x: 276, startPoint y: 377, endPoint x: 276, endPoint y: 389, distance: 11.3
click at [276, 380] on div at bounding box center [277, 377] width 6 height 6
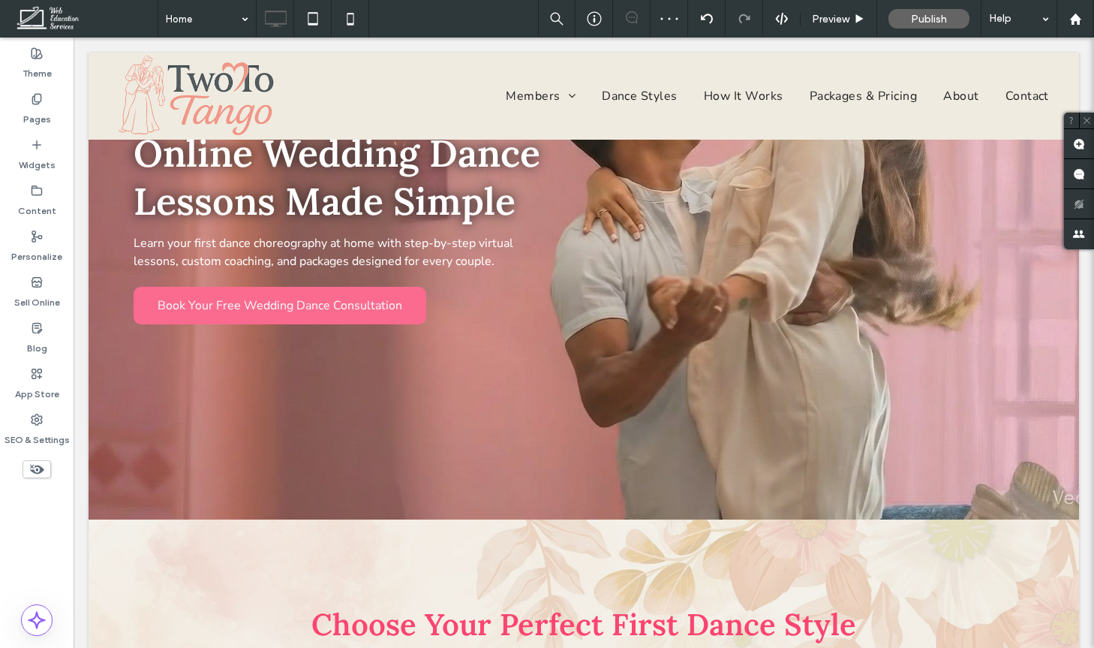
scroll to position [0, 0]
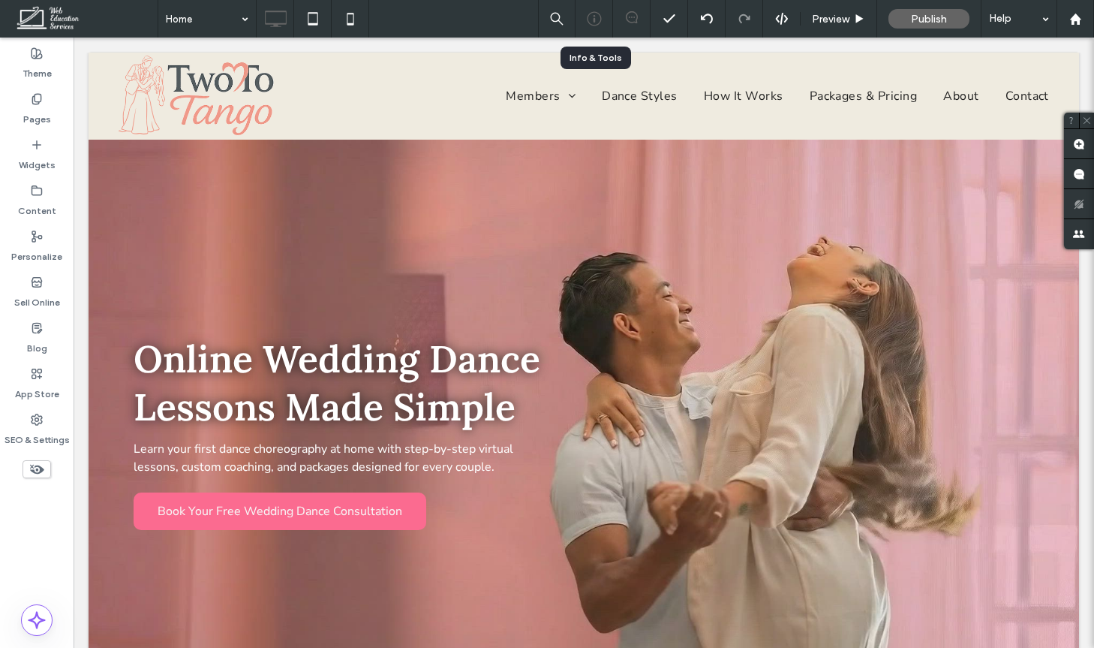
click at [594, 14] on icon at bounding box center [594, 18] width 15 height 15
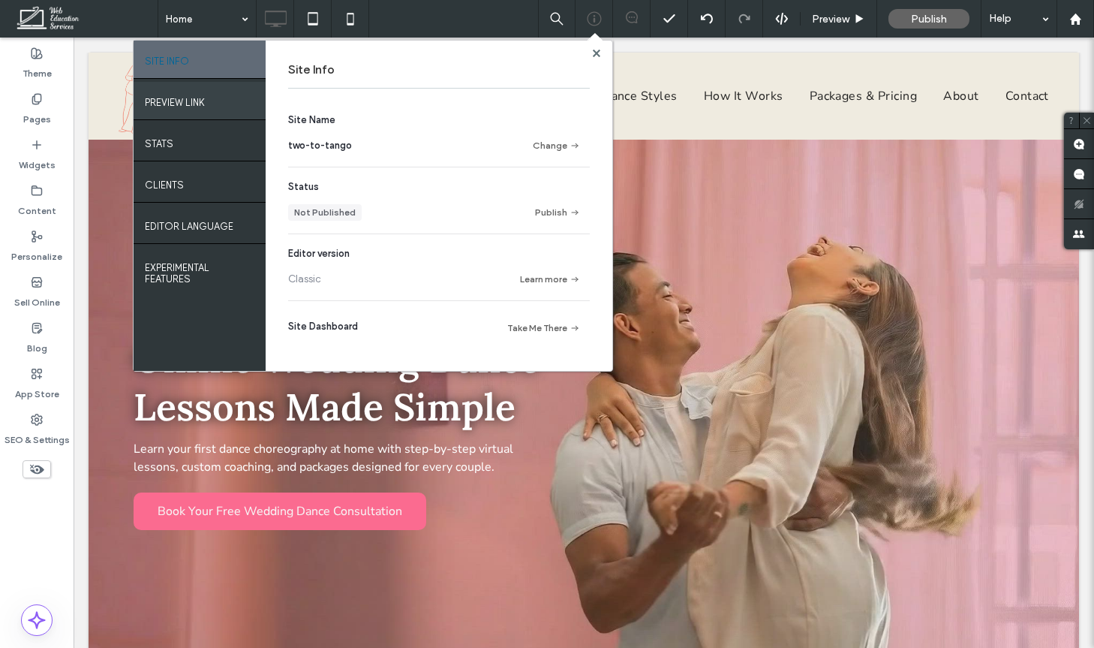
click at [202, 97] on label "PREVIEW LINK" at bounding box center [175, 98] width 60 height 19
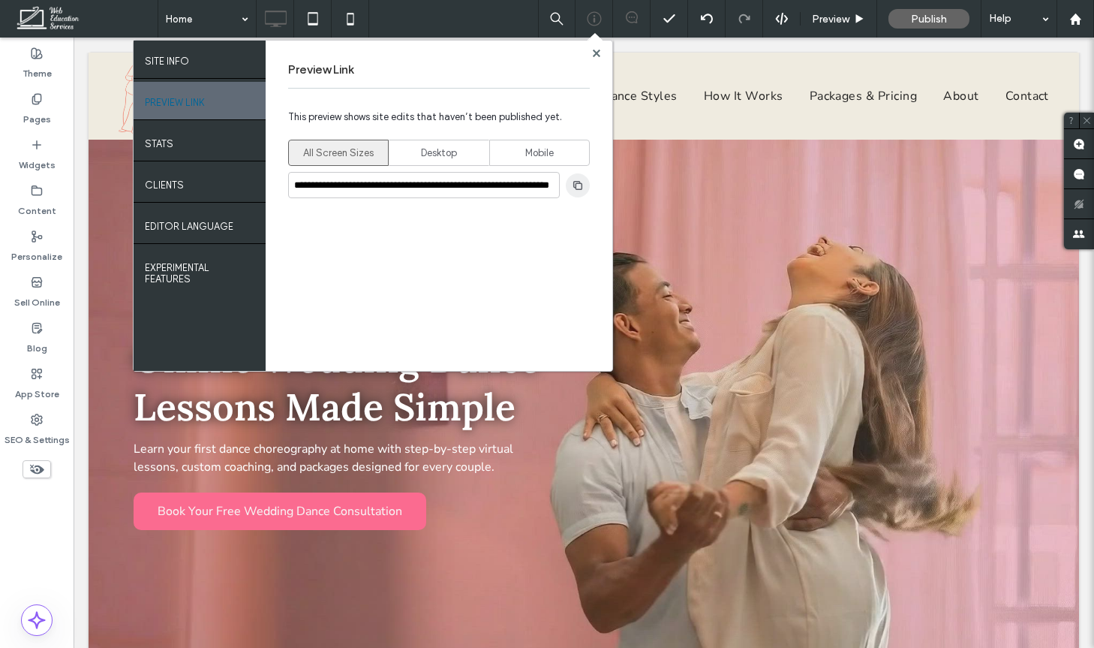
click at [586, 192] on span "button" at bounding box center [578, 185] width 24 height 24
click at [485, 167] on div "Copied to clipboard" at bounding box center [482, 185] width 139 height 36
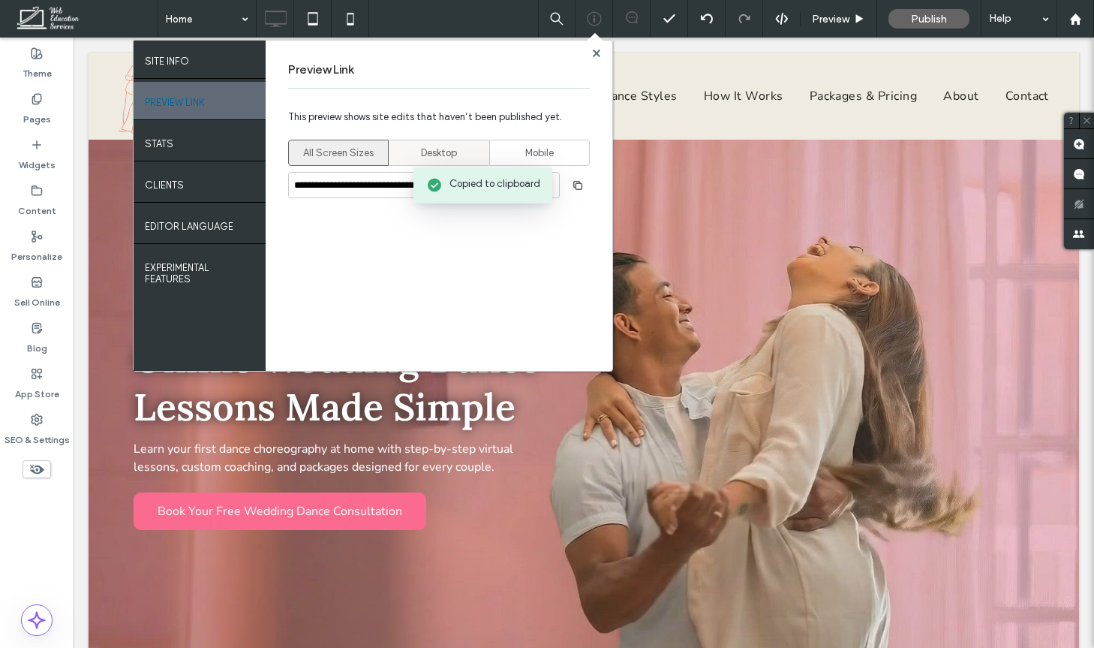
click at [466, 150] on div "Desktop" at bounding box center [438, 152] width 81 height 25
type input "**********"
click at [577, 180] on use "button" at bounding box center [577, 184] width 9 height 9
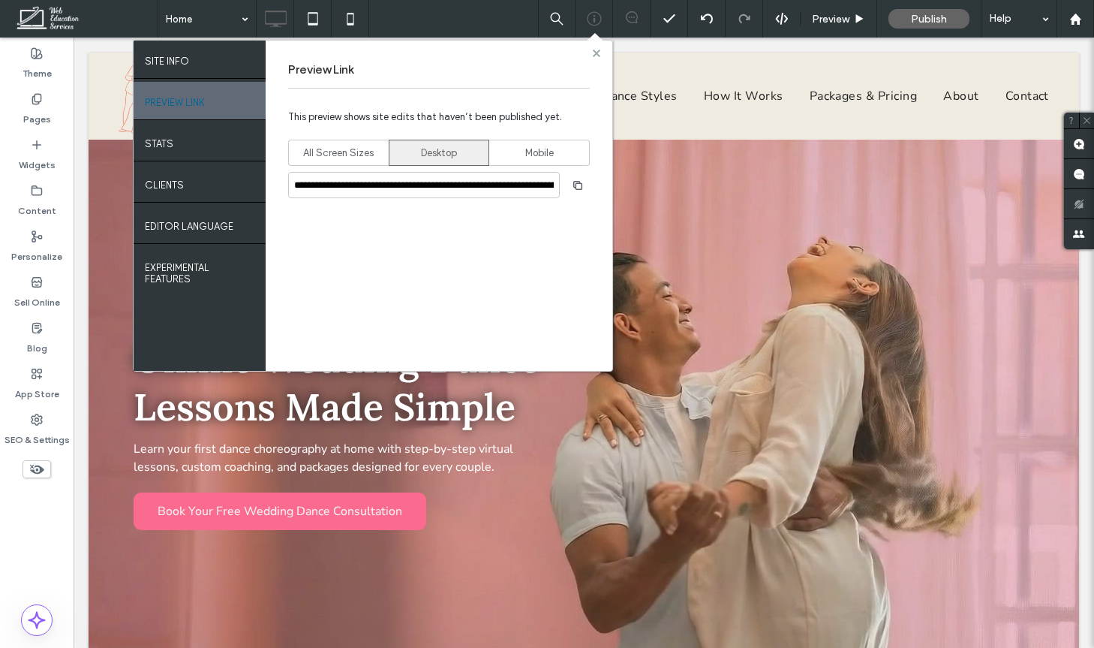
click at [598, 50] on use at bounding box center [596, 53] width 8 height 8
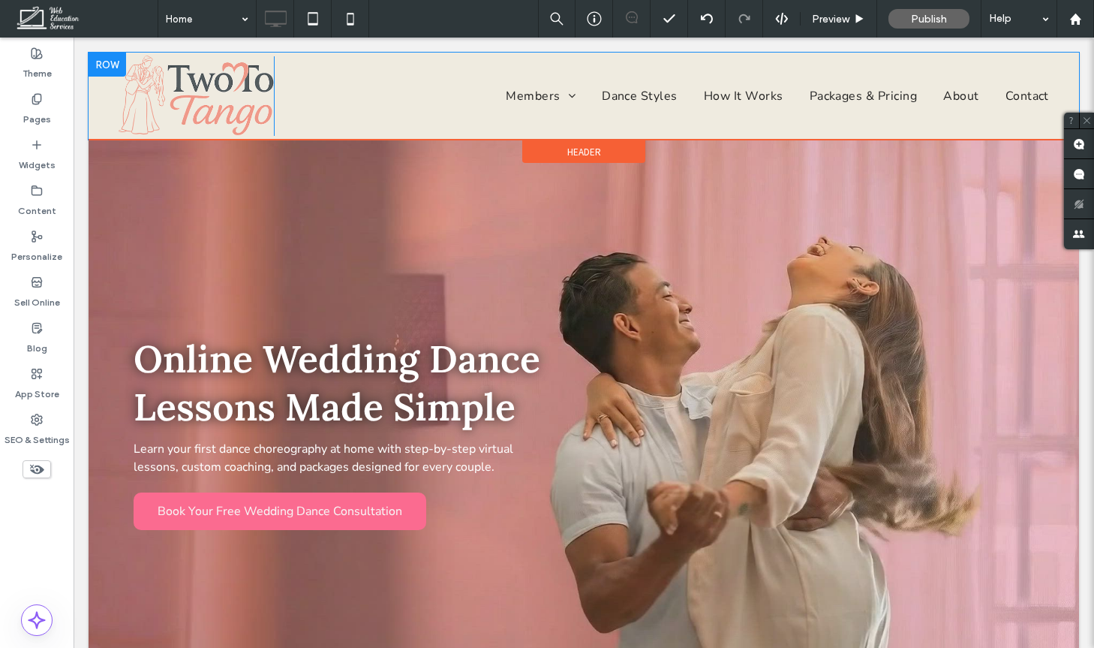
click at [376, 56] on div "Click To Paste Members Tier 2 Content Individual Dance Pages [GEOGRAPHIC_DATA] …" at bounding box center [584, 96] width 991 height 87
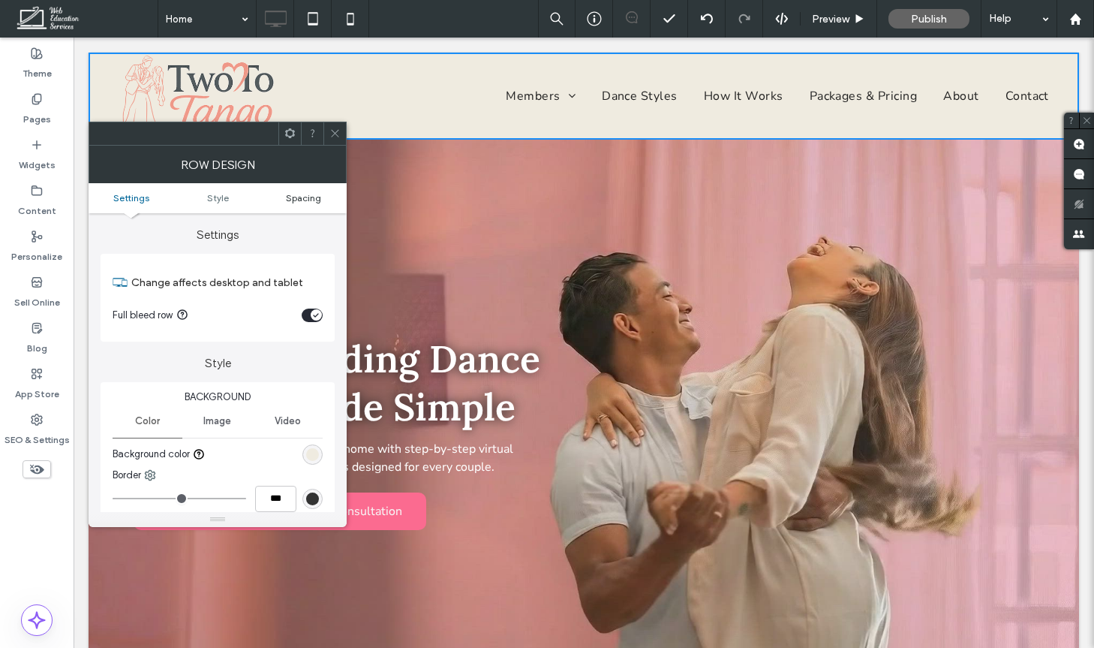
click at [317, 193] on span "Spacing" at bounding box center [303, 197] width 35 height 11
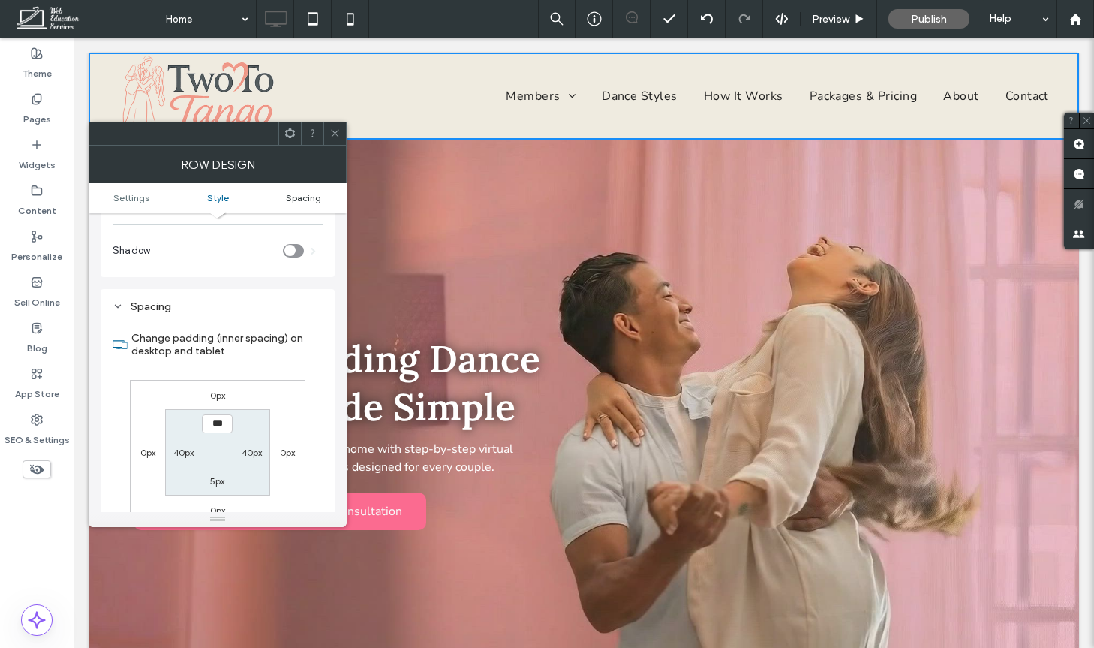
scroll to position [366, 0]
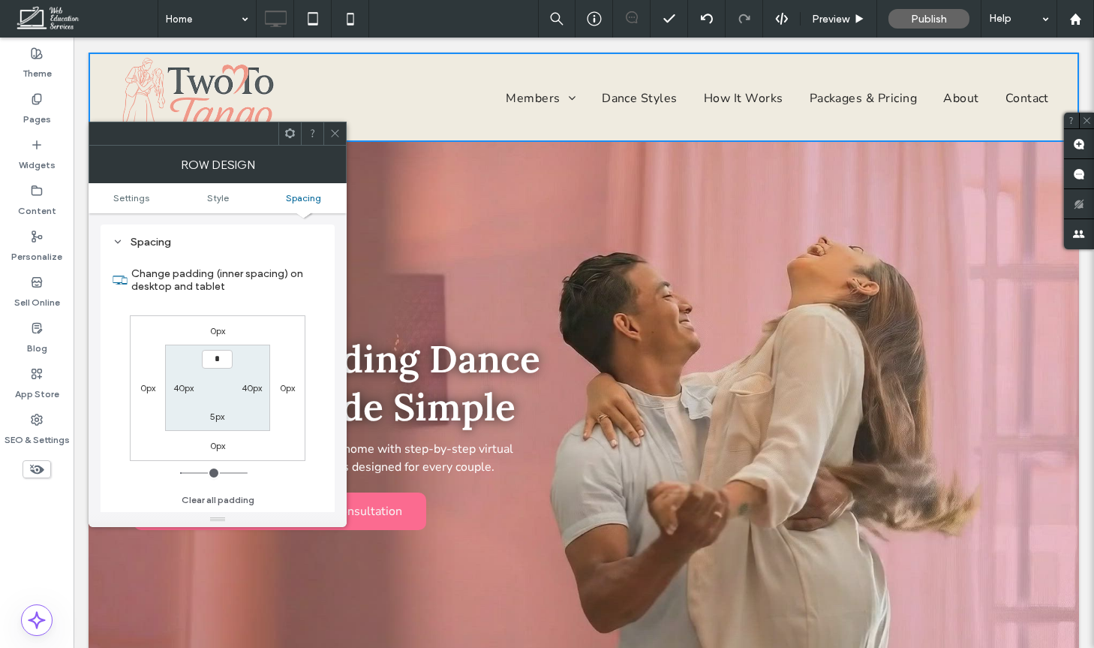
type input "***"
click at [217, 422] on label "5px" at bounding box center [217, 415] width 14 height 11
type input "*"
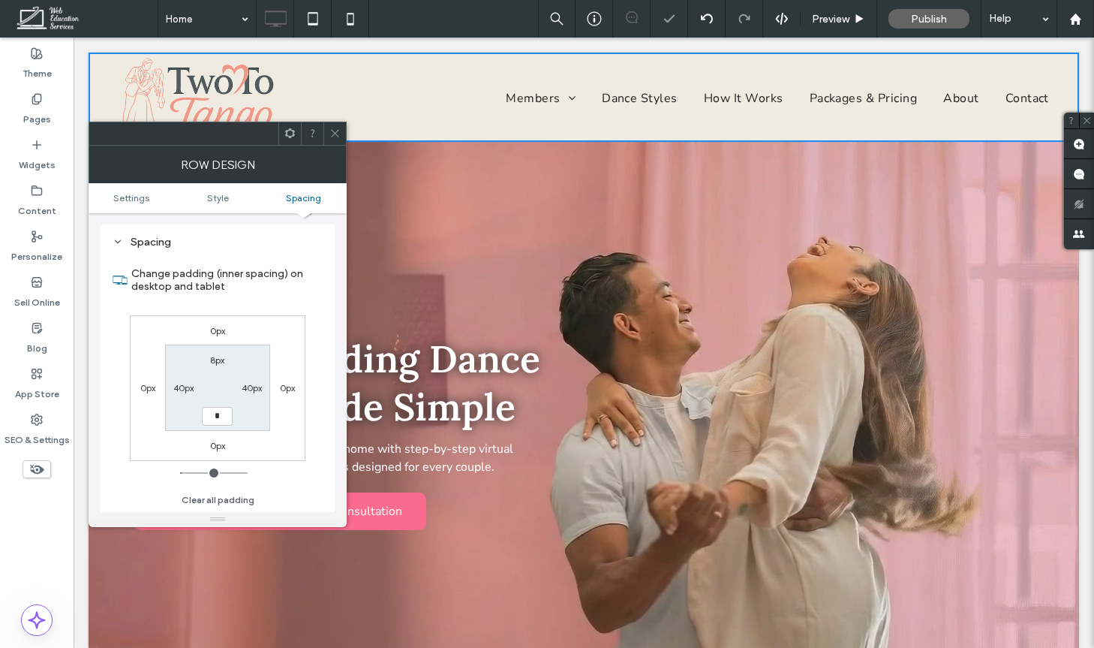
type input "***"
click at [255, 420] on section "8px 40px *** 40px" at bounding box center [217, 387] width 104 height 86
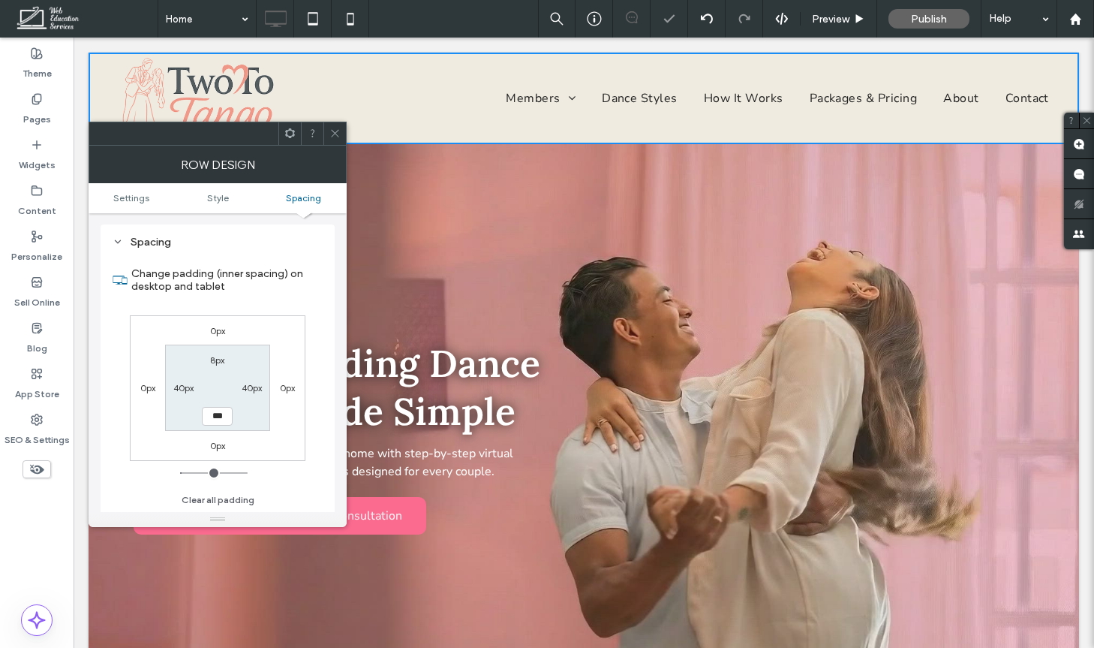
click at [331, 132] on icon at bounding box center [334, 133] width 11 height 11
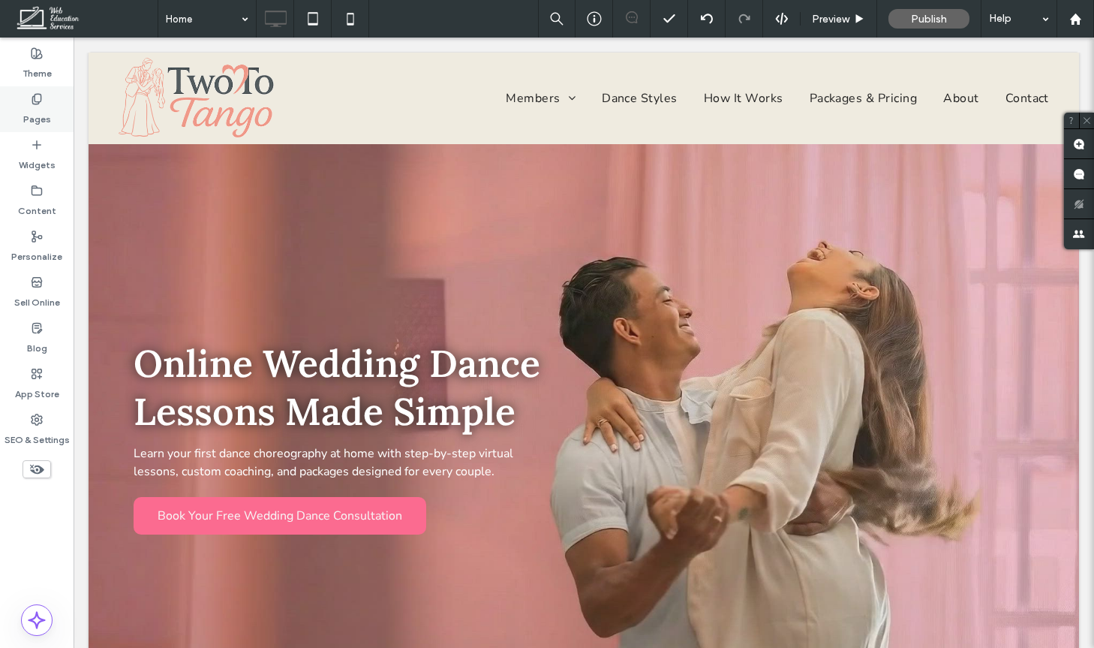
click at [46, 114] on label "Pages" at bounding box center [37, 115] width 28 height 21
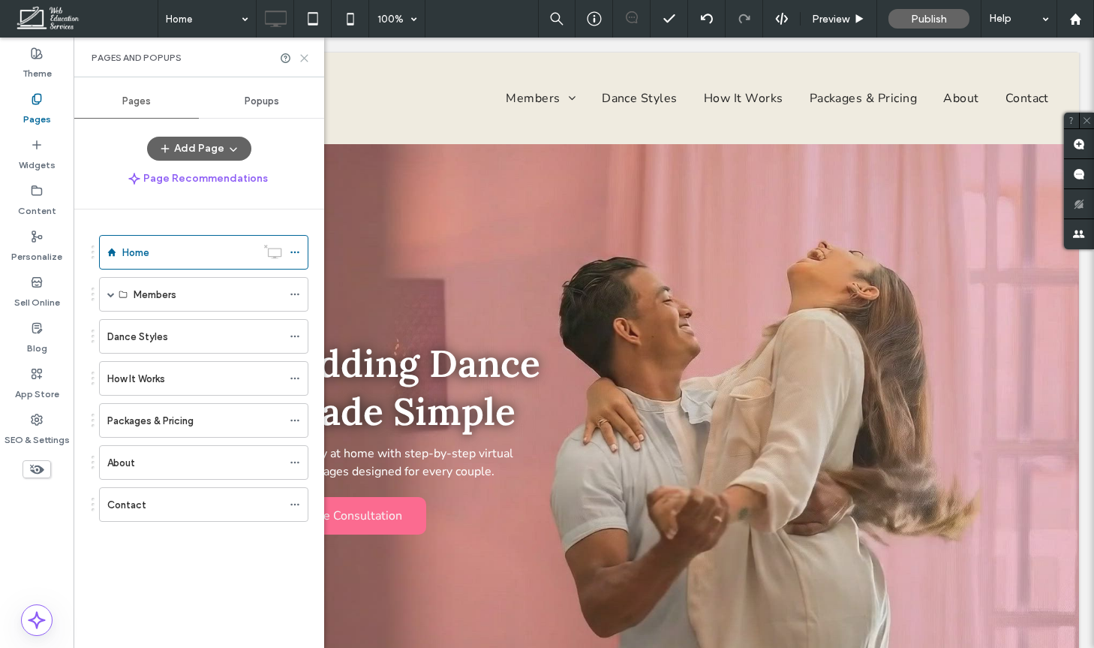
click at [308, 55] on icon at bounding box center [304, 58] width 11 height 11
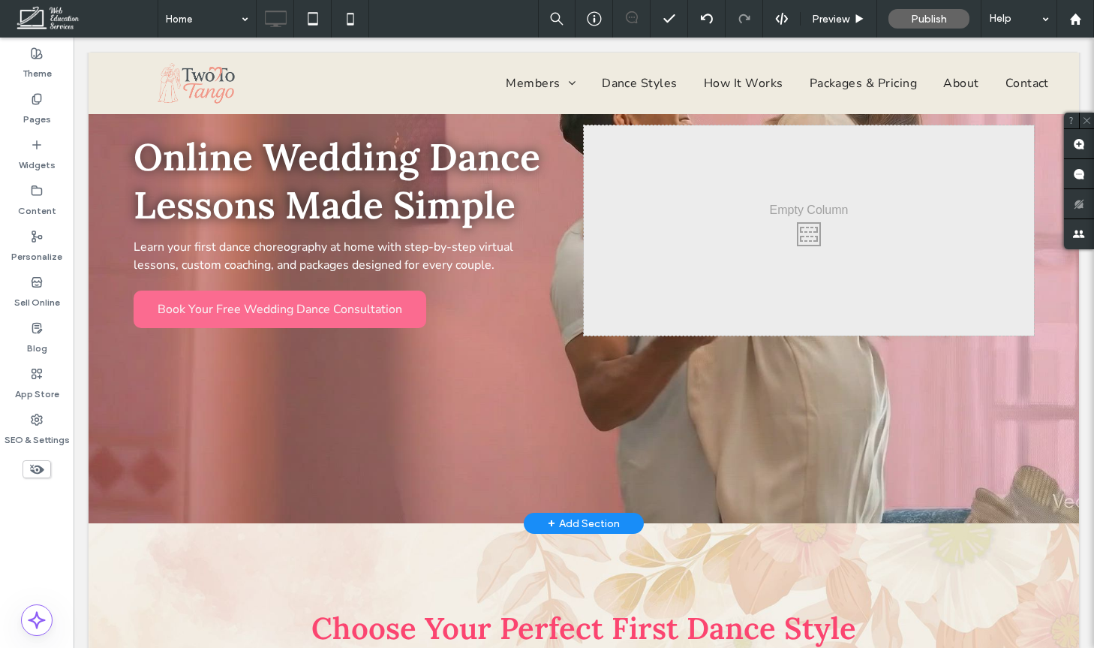
scroll to position [0, 0]
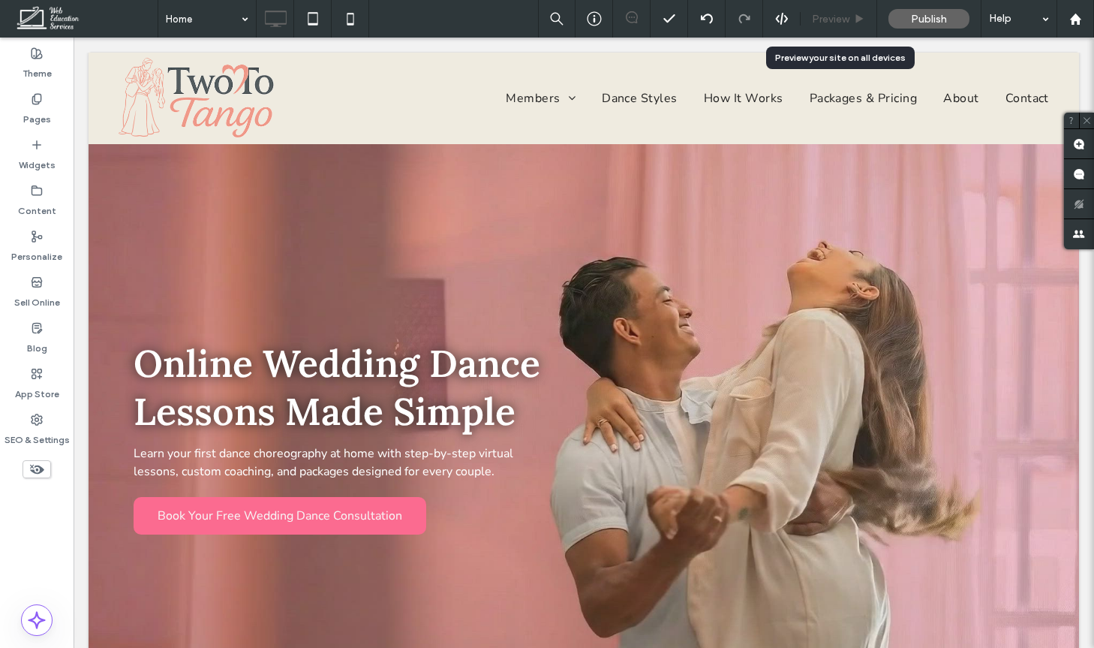
click at [831, 22] on span "Preview" at bounding box center [831, 19] width 38 height 13
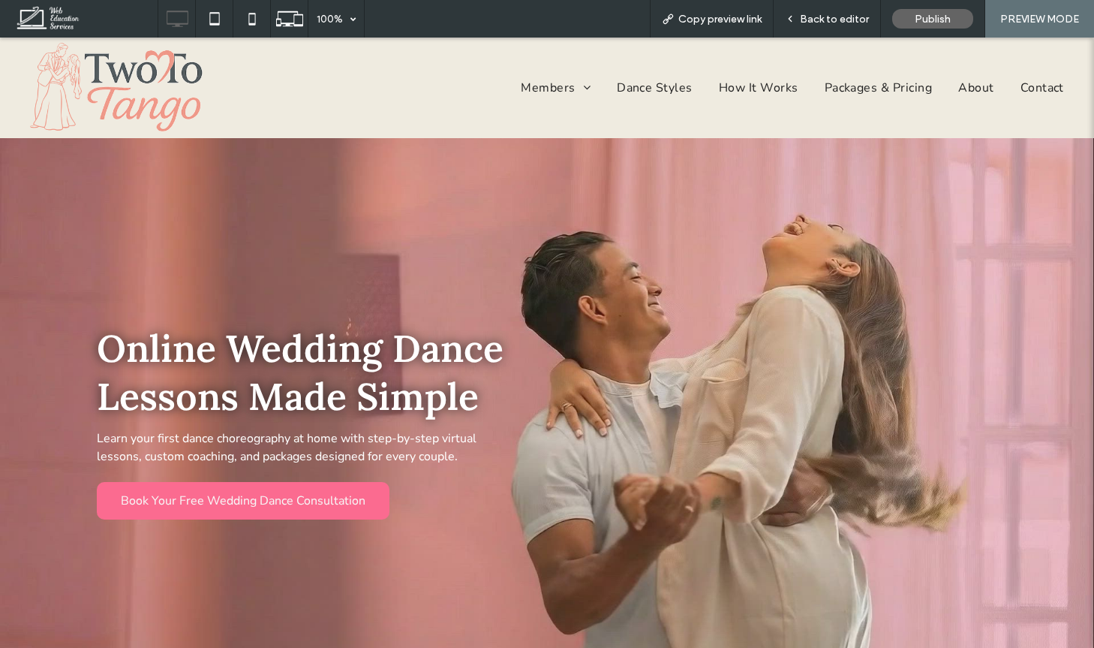
click at [659, 74] on nav "Members Tier 2 Content Individual Dance Pages [GEOGRAPHIC_DATA] Waltz Foxtrot S…" at bounding box center [637, 88] width 854 height 35
click at [659, 82] on span "Dance Styles" at bounding box center [653, 88] width 77 height 24
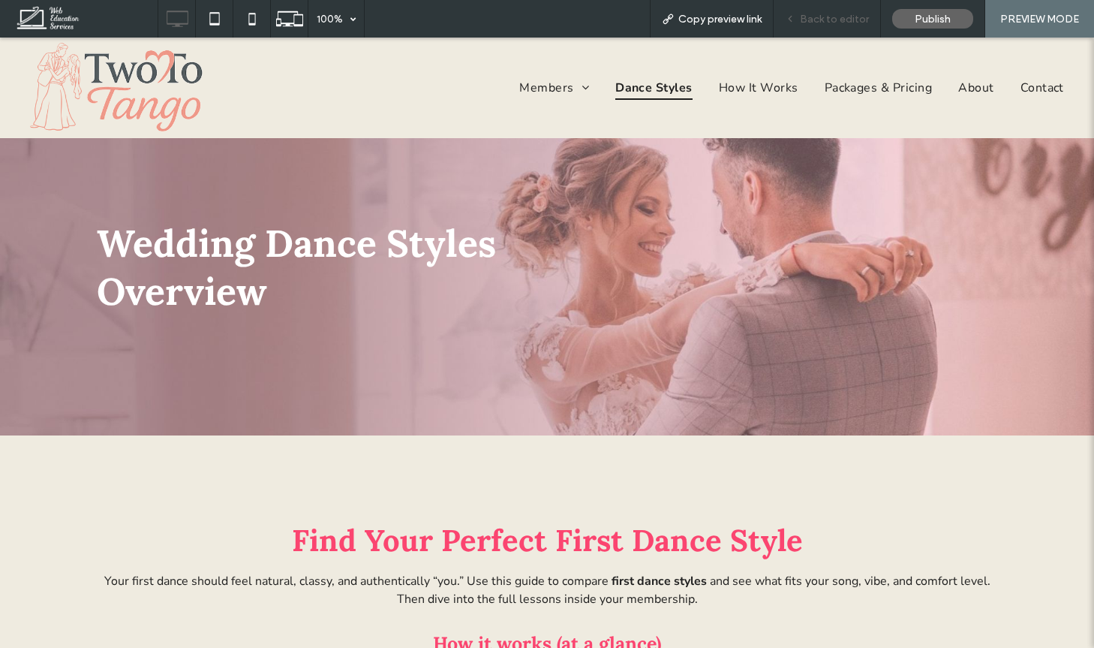
click at [801, 27] on div "Back to editor" at bounding box center [827, 19] width 107 height 38
click at [855, 14] on span "Back to editor" at bounding box center [834, 19] width 69 height 13
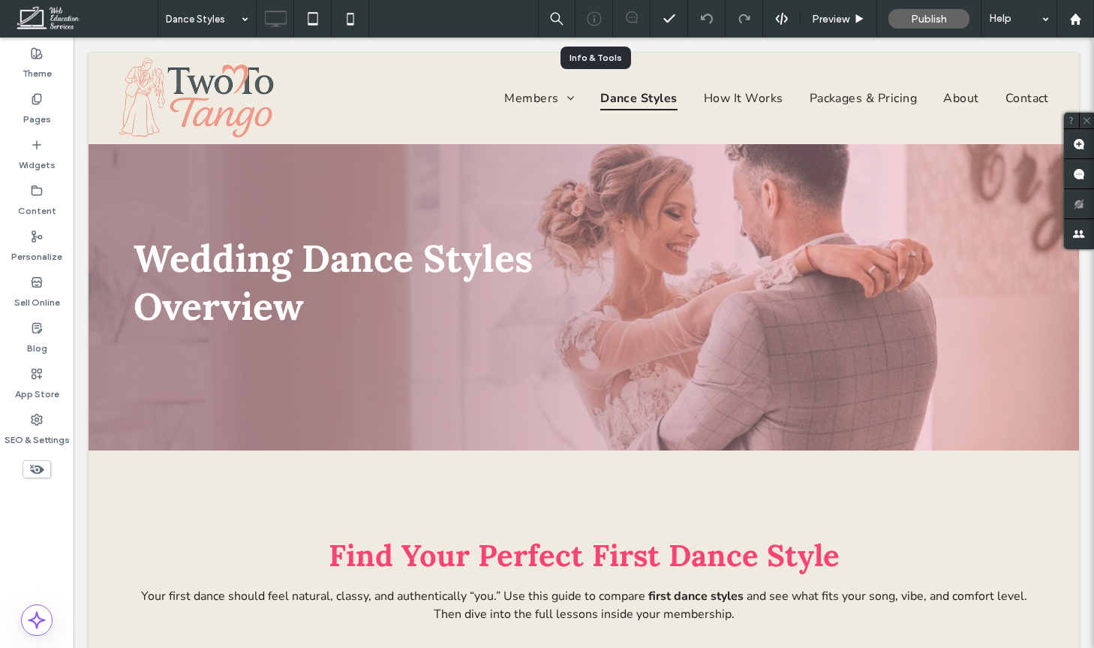
click at [597, 17] on icon at bounding box center [594, 18] width 15 height 15
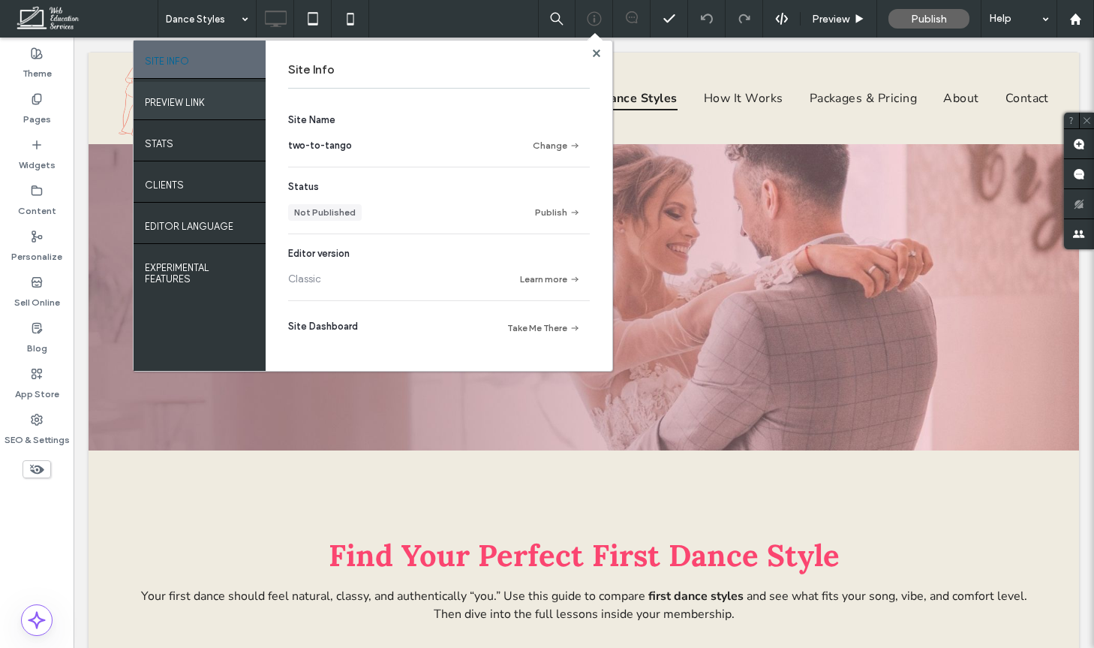
click at [185, 97] on label "PREVIEW LINK" at bounding box center [175, 98] width 60 height 19
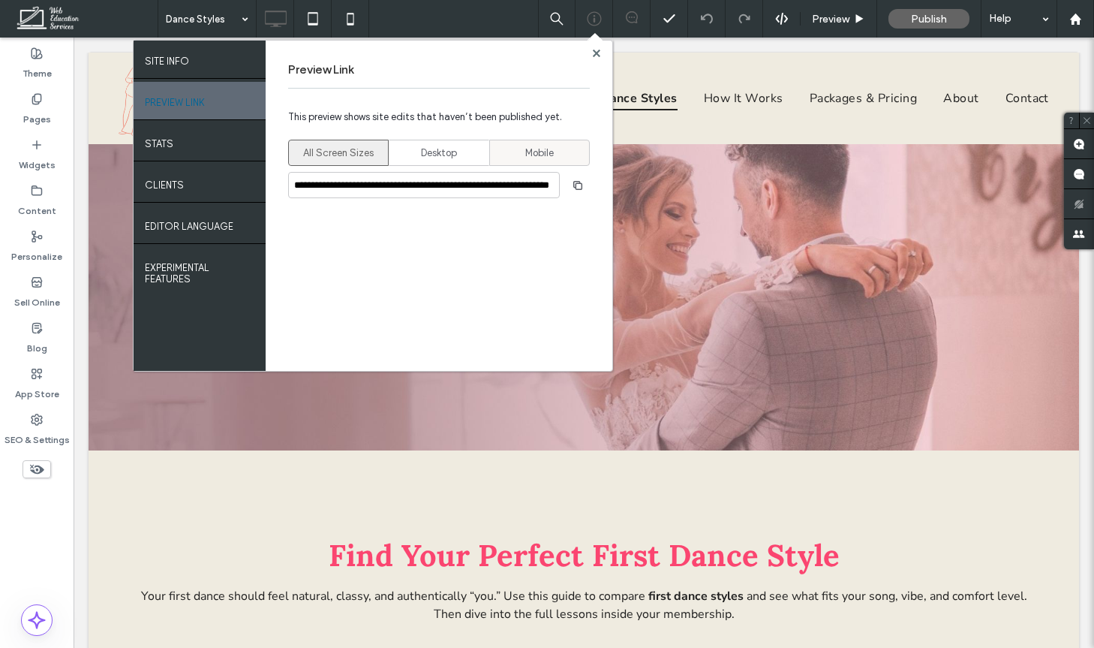
click at [528, 154] on span "Mobile" at bounding box center [539, 153] width 29 height 15
type input "**********"
click at [581, 182] on use "button" at bounding box center [577, 184] width 9 height 9
